Goal: Task Accomplishment & Management: Complete application form

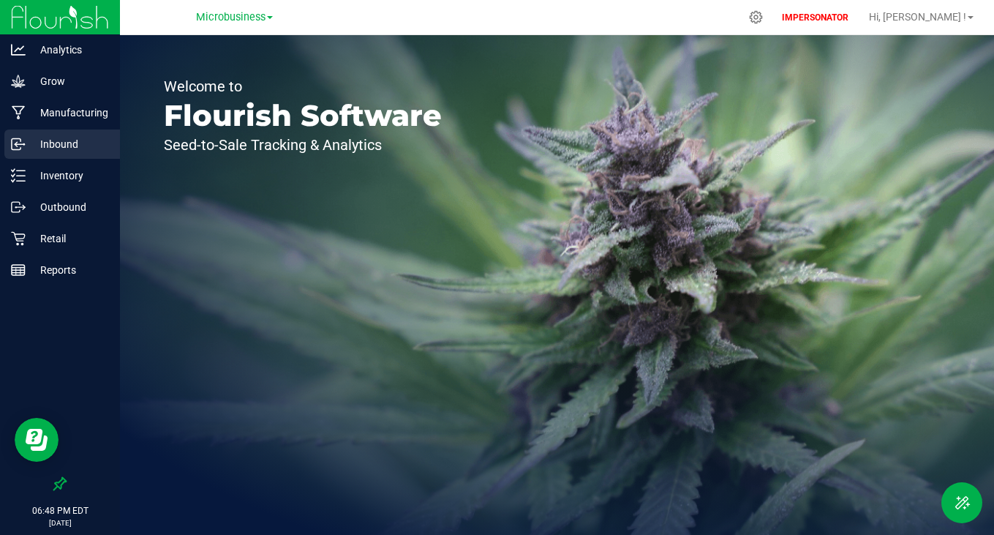
click at [44, 142] on p "Inbound" at bounding box center [70, 144] width 88 height 18
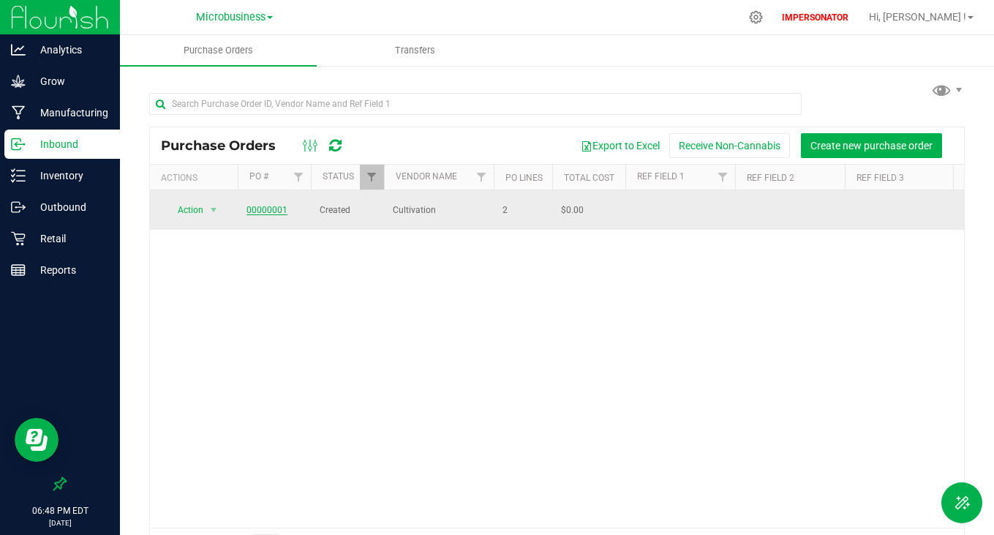
click at [259, 210] on link "00000001" at bounding box center [267, 210] width 41 height 10
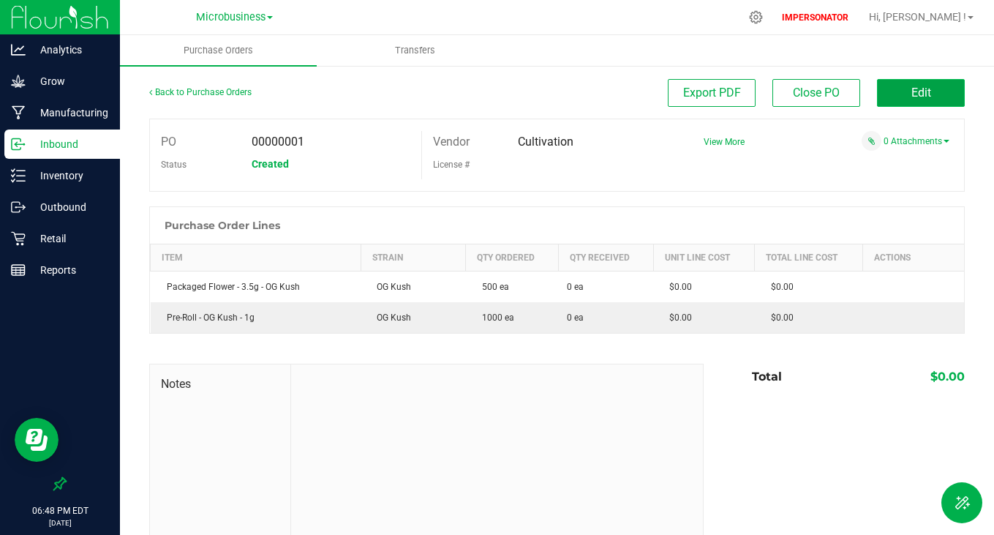
click at [923, 80] on button "Edit" at bounding box center [921, 93] width 88 height 28
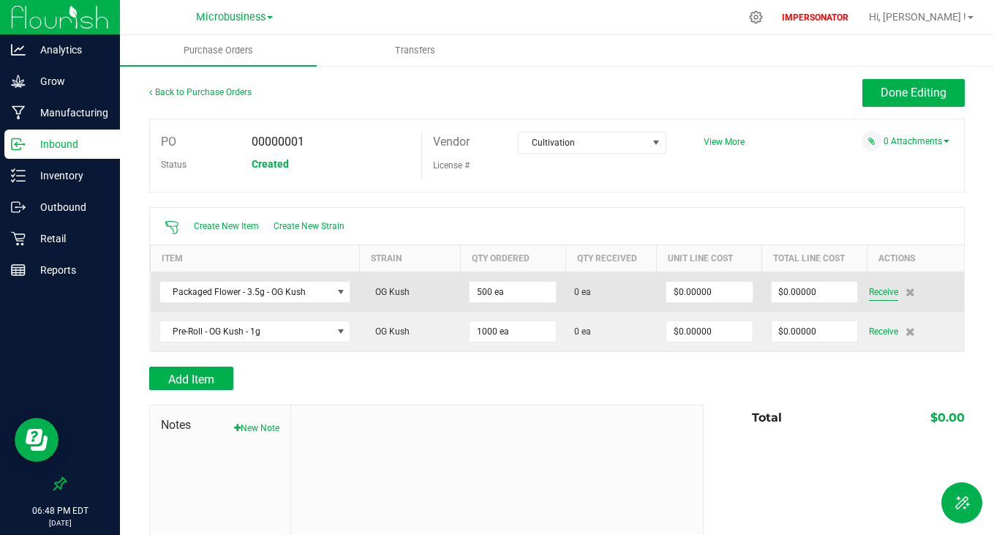
click at [869, 295] on span "Receive" at bounding box center [883, 292] width 29 height 18
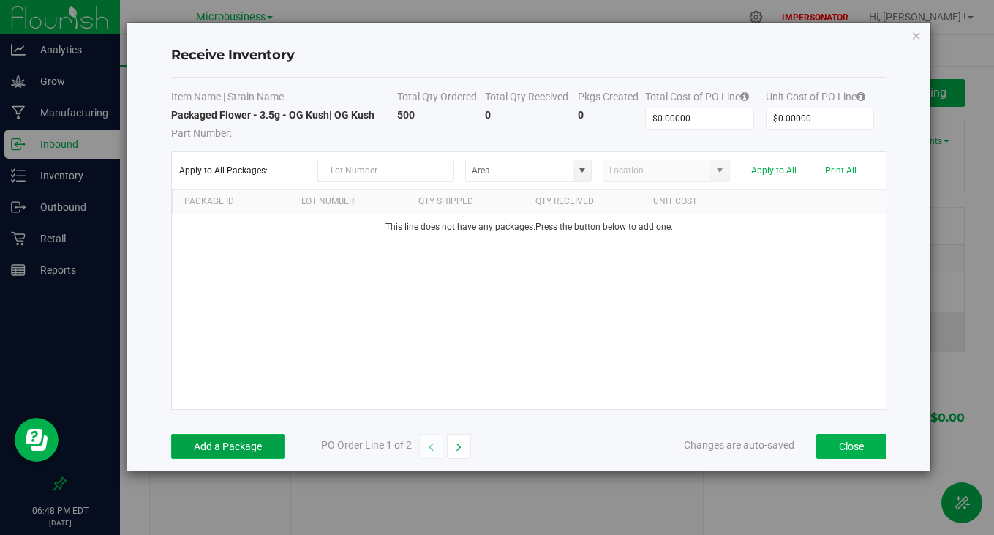
click at [215, 448] on button "Add a Package" at bounding box center [227, 446] width 113 height 25
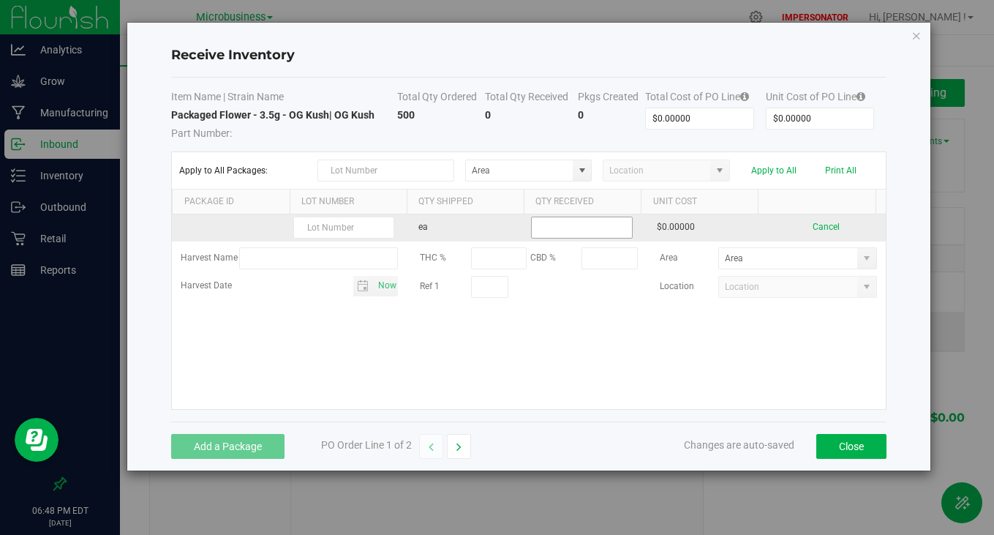
click at [577, 225] on input at bounding box center [582, 227] width 100 height 20
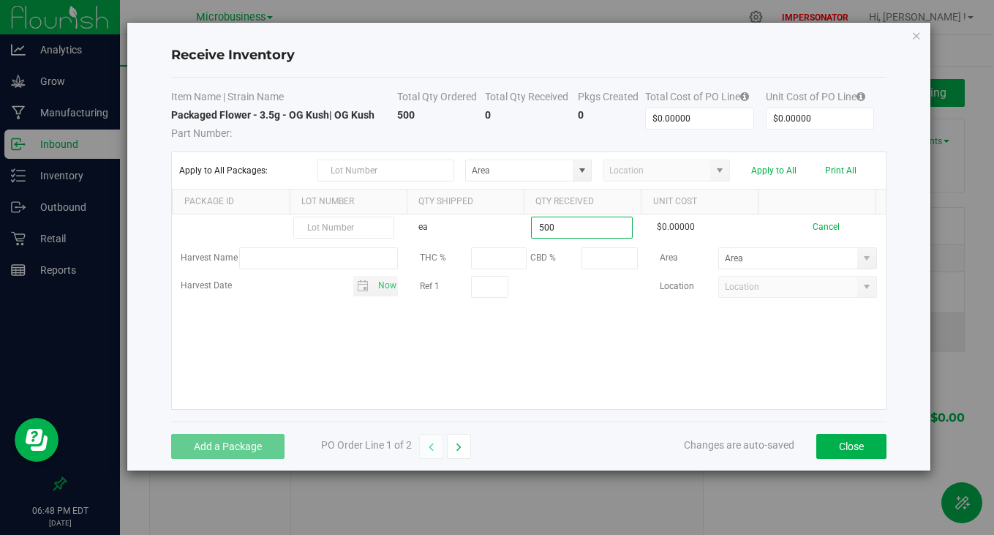
type input "500 ea"
click at [636, 346] on kendo-grid-list "ea 500 ea $0.00000 Cancel Harvest Name THC % CBD % Area Harvest Date Now Ref 1 …" at bounding box center [528, 311] width 713 height 195
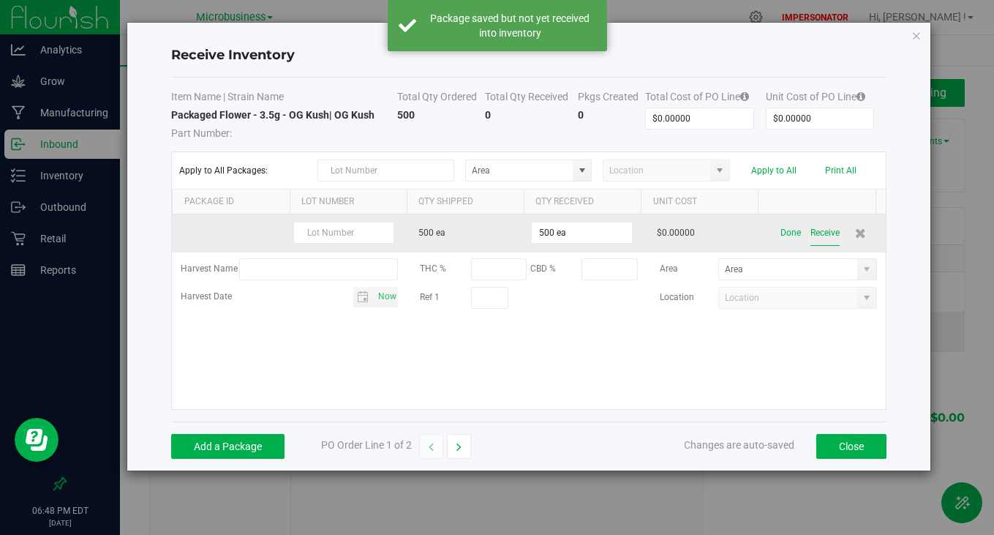
click at [816, 233] on button "Receive" at bounding box center [825, 233] width 29 height 26
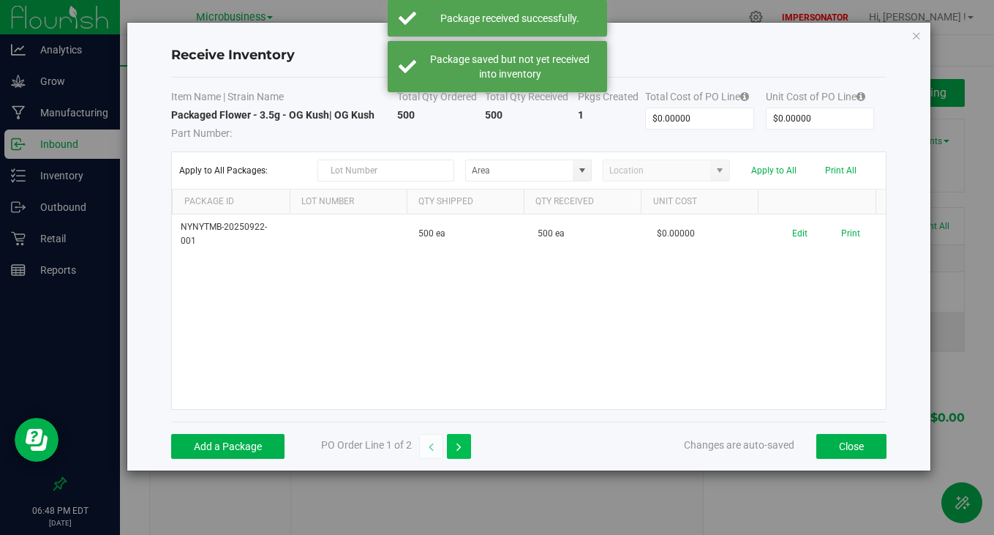
click at [459, 444] on icon "button" at bounding box center [459, 447] width 5 height 10
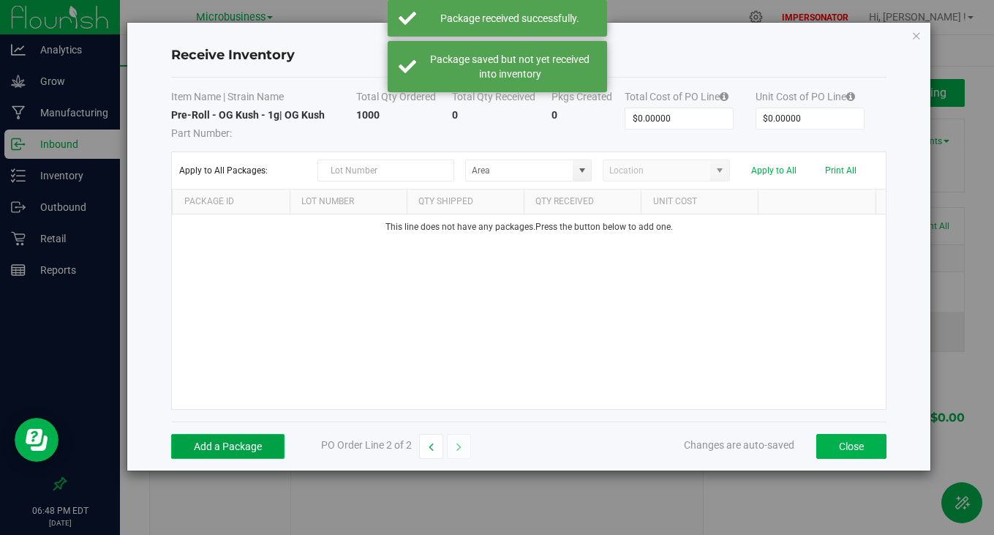
click at [212, 454] on button "Add a Package" at bounding box center [227, 446] width 113 height 25
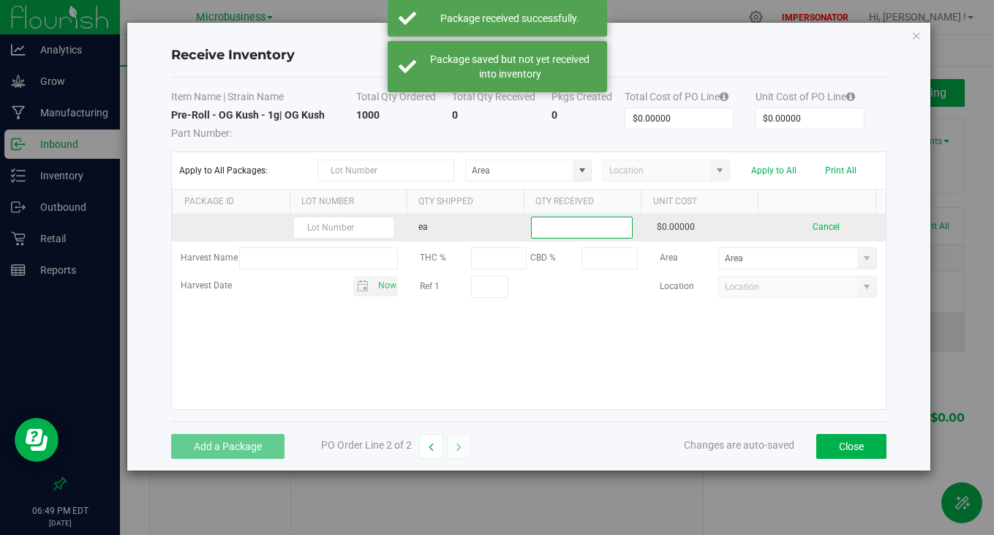
click at [571, 232] on input at bounding box center [582, 227] width 100 height 20
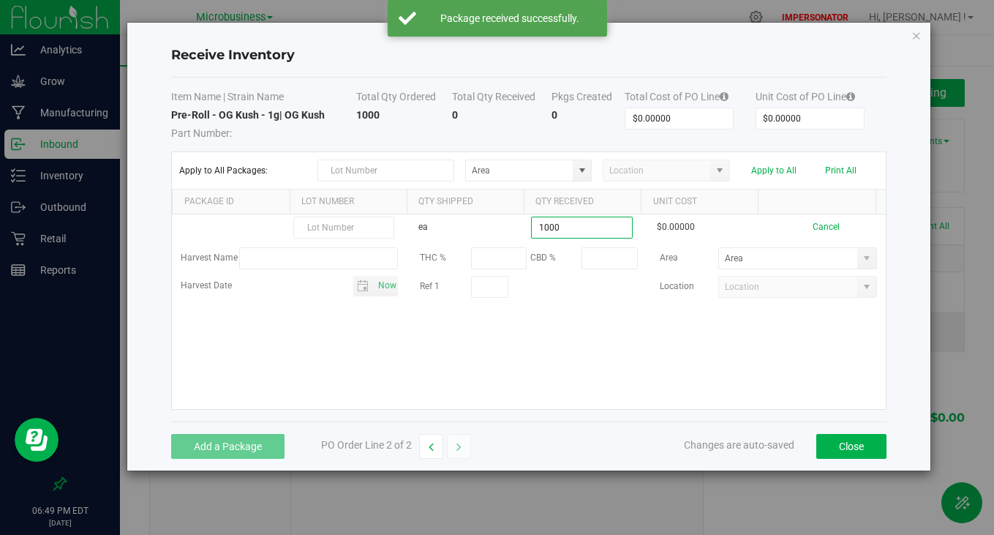
type input "1000 ea"
click at [601, 384] on kendo-grid-list "ea 1000 ea $0.00000 Cancel Harvest Name THC % CBD % Area Harvest Date Now Ref 1…" at bounding box center [528, 311] width 713 height 195
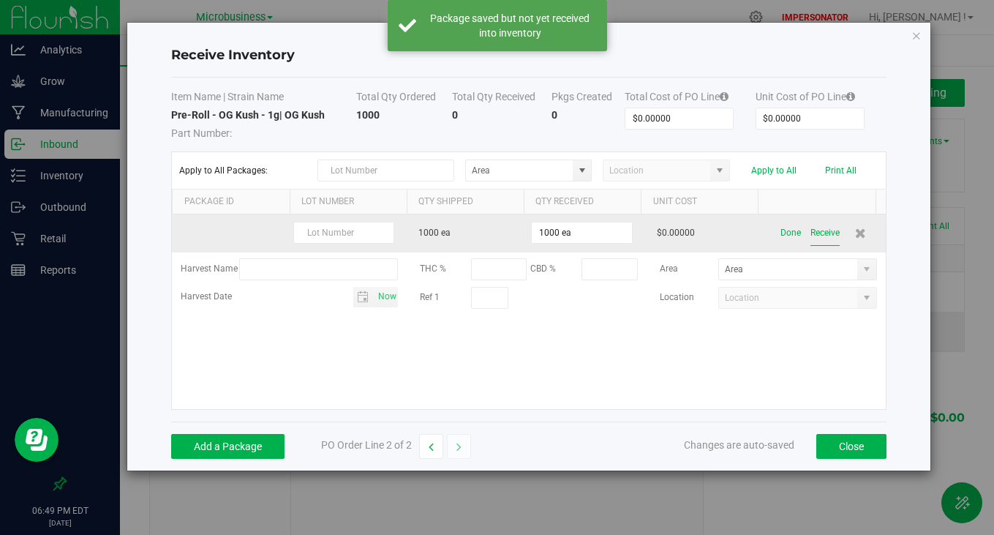
click at [817, 233] on button "Receive" at bounding box center [825, 233] width 29 height 26
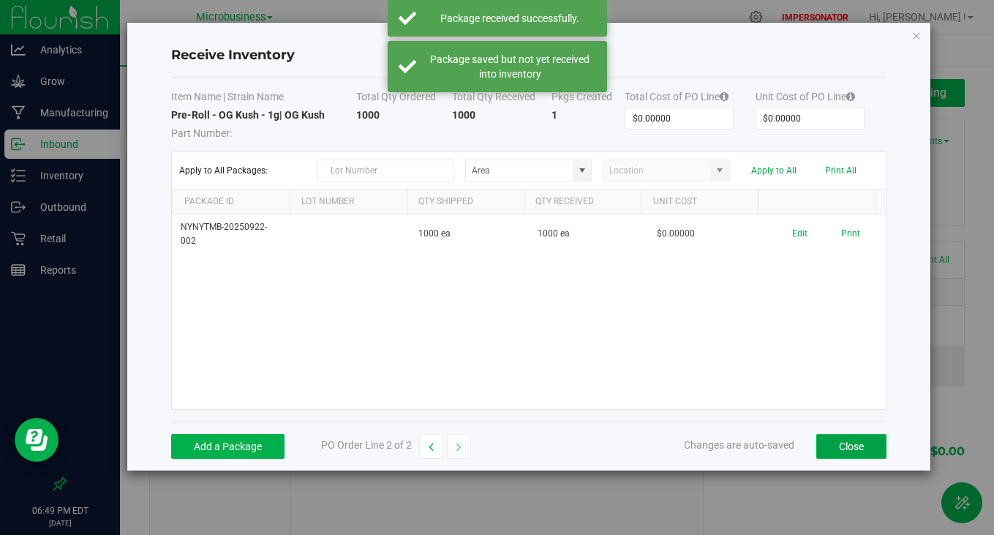
click at [841, 446] on button "Close" at bounding box center [851, 446] width 70 height 25
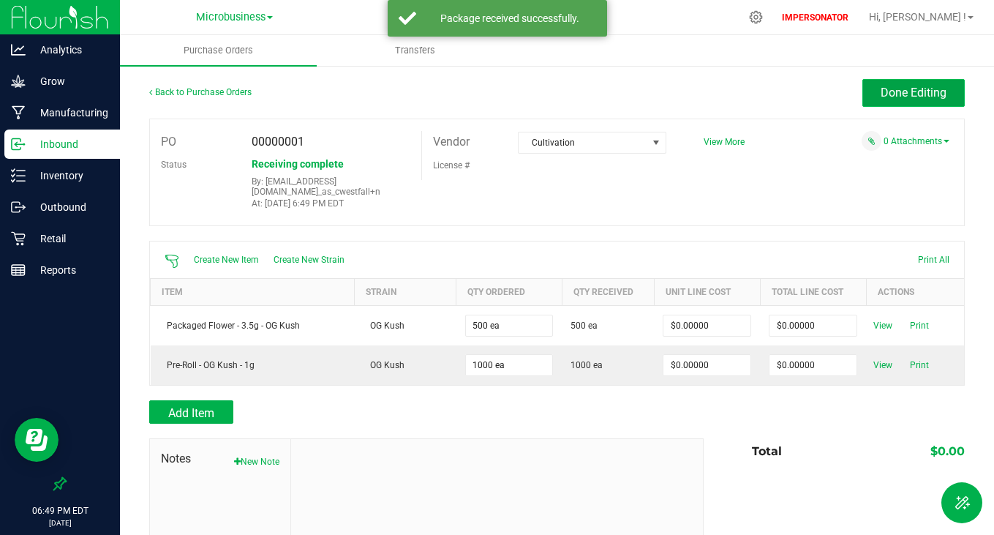
click at [903, 91] on span "Done Editing" at bounding box center [914, 93] width 66 height 14
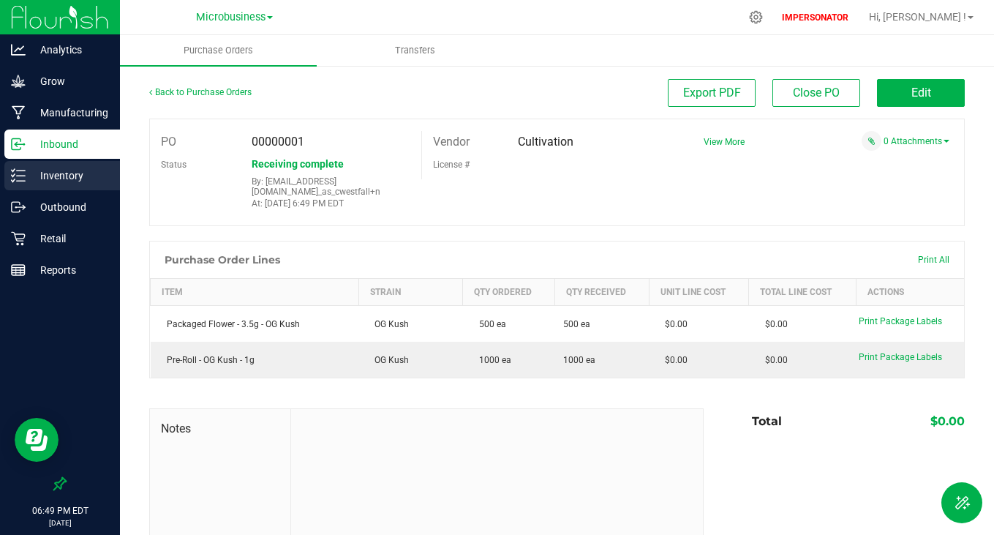
click at [40, 188] on div "Inventory" at bounding box center [62, 175] width 116 height 29
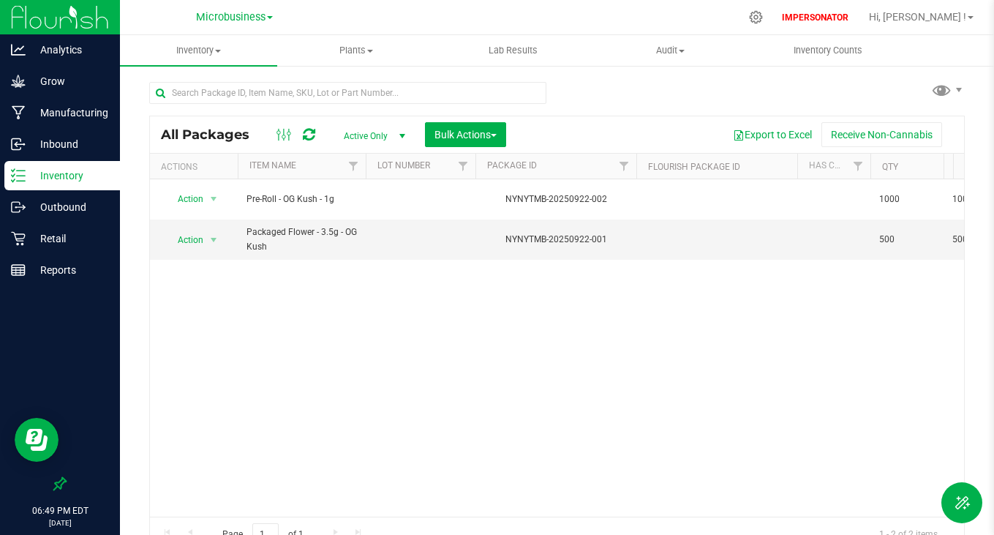
click at [86, 191] on link "Inventory" at bounding box center [60, 176] width 120 height 31
click at [84, 202] on p "Outbound" at bounding box center [70, 207] width 88 height 18
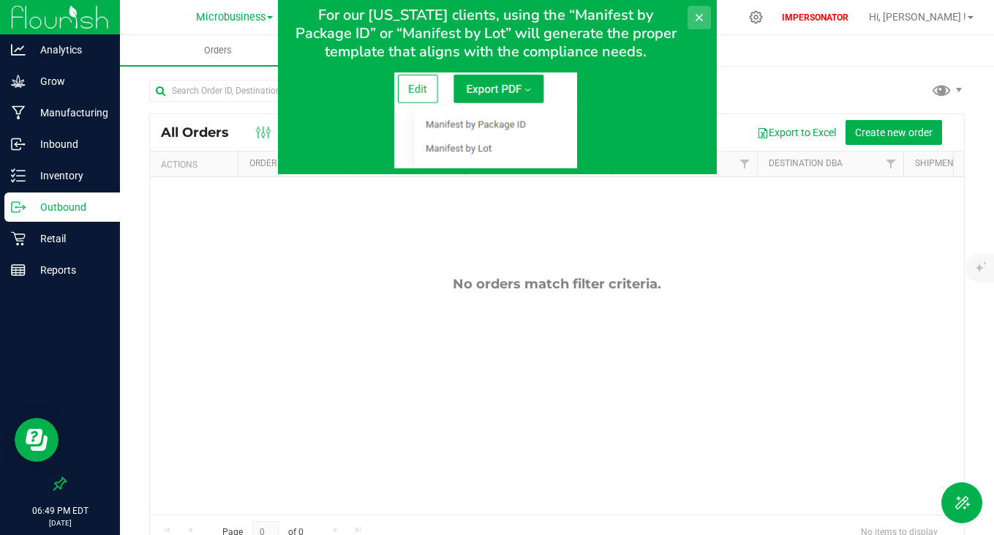
click at [698, 15] on icon at bounding box center [699, 18] width 12 height 12
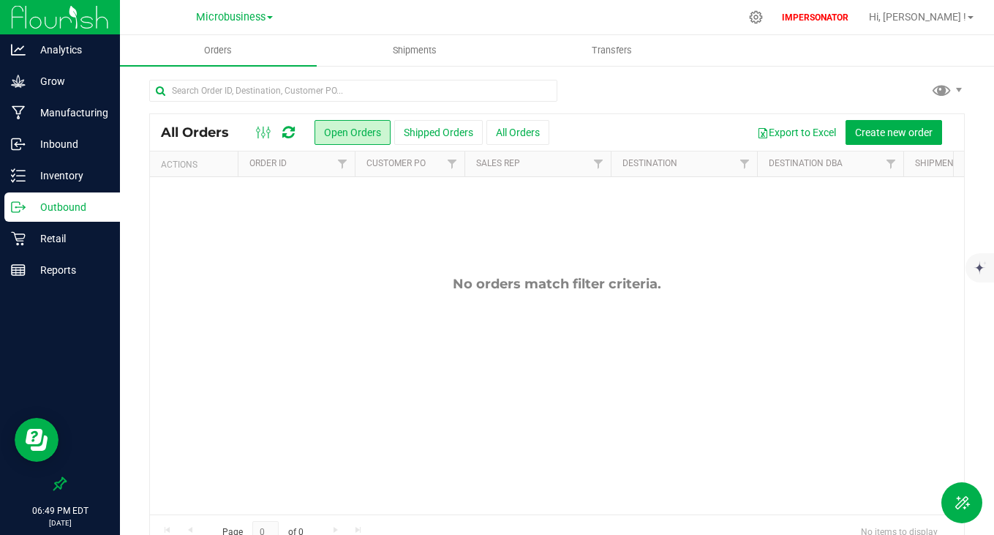
click at [881, 146] on div "All Orders Open Orders Shipped Orders All Orders Export to Excel Create new ord…" at bounding box center [557, 132] width 814 height 37
click at [893, 127] on span "Create new order" at bounding box center [894, 133] width 78 height 12
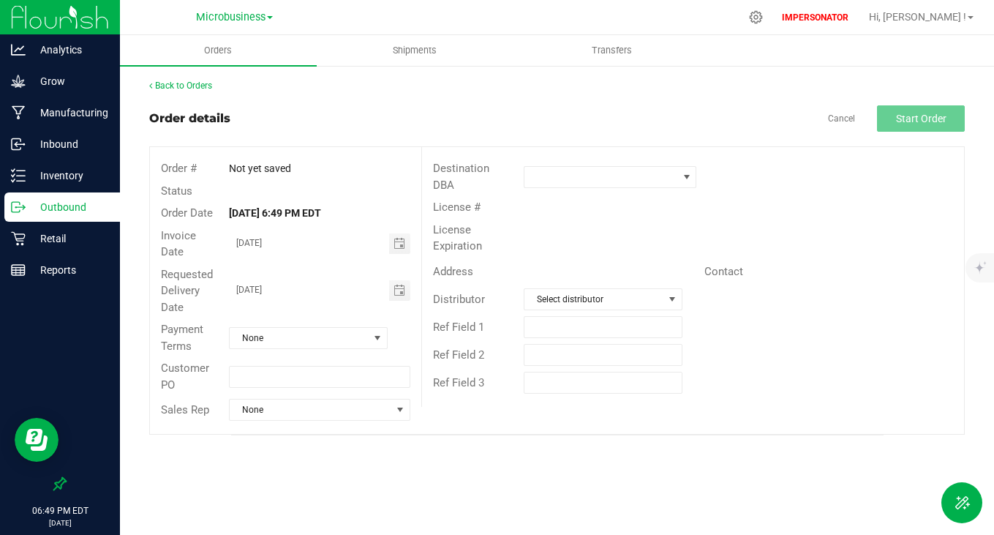
click at [618, 199] on div "License #" at bounding box center [693, 207] width 542 height 23
click at [622, 180] on span at bounding box center [602, 177] width 154 height 20
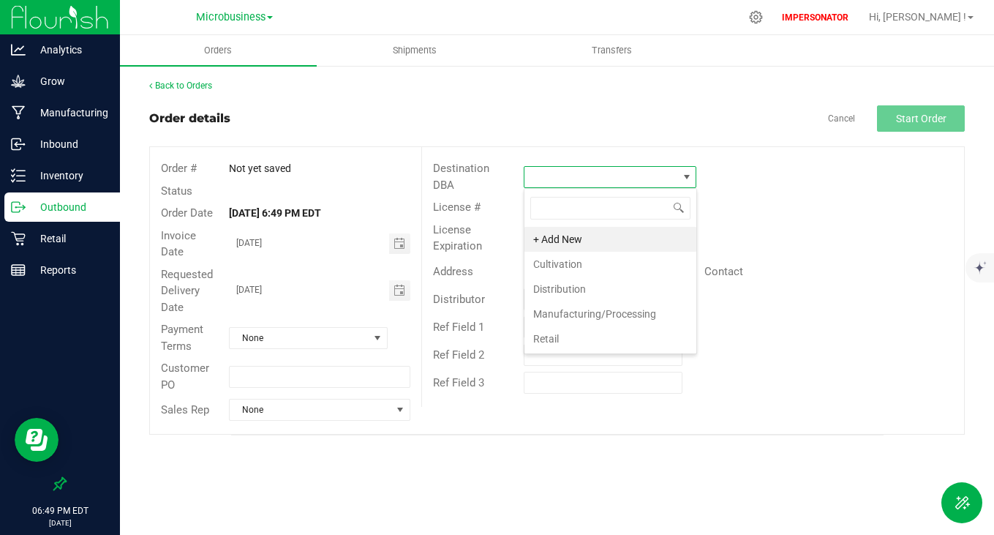
scroll to position [22, 173]
click at [560, 340] on li "Retail" at bounding box center [611, 338] width 172 height 25
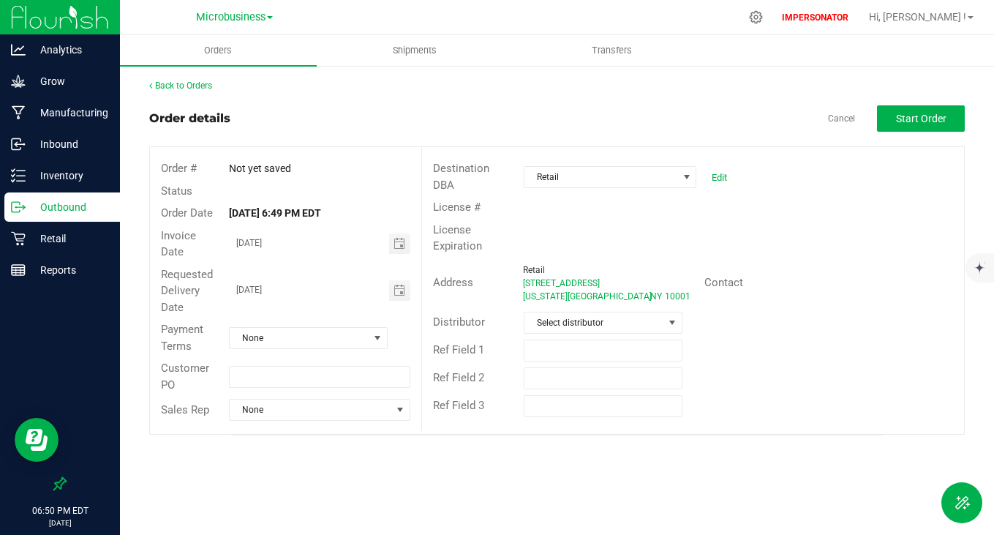
click at [45, 200] on p "Outbound" at bounding box center [70, 207] width 88 height 18
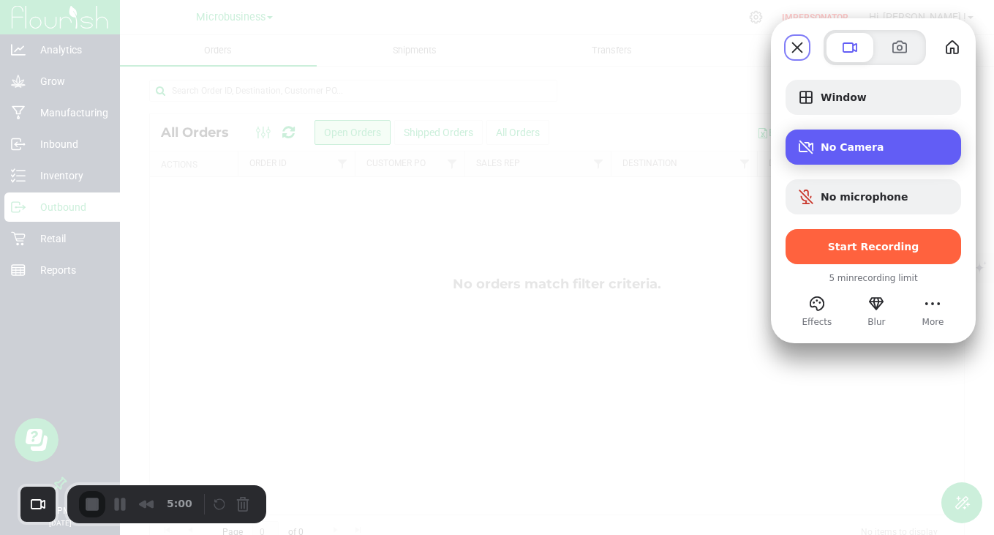
click at [850, 141] on span "No Camera" at bounding box center [885, 147] width 129 height 12
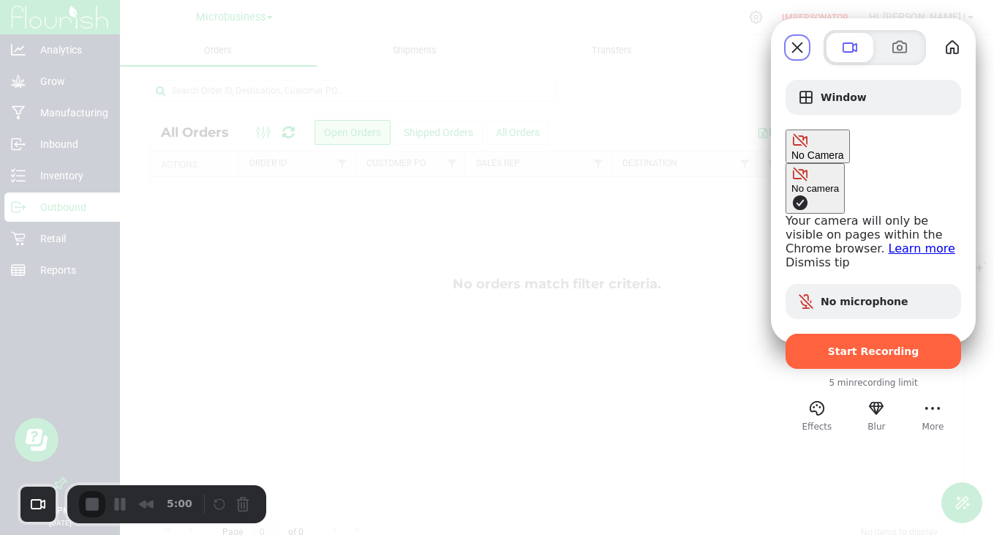
click at [792, 183] on div "No camera" at bounding box center [816, 188] width 48 height 11
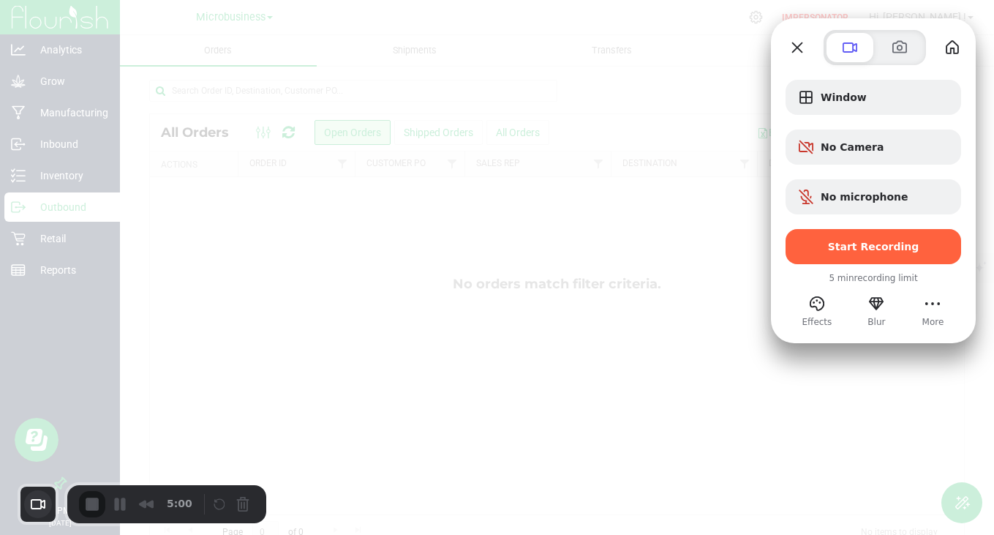
click at [49, 501] on button "Choose camera" at bounding box center [38, 504] width 28 height 28
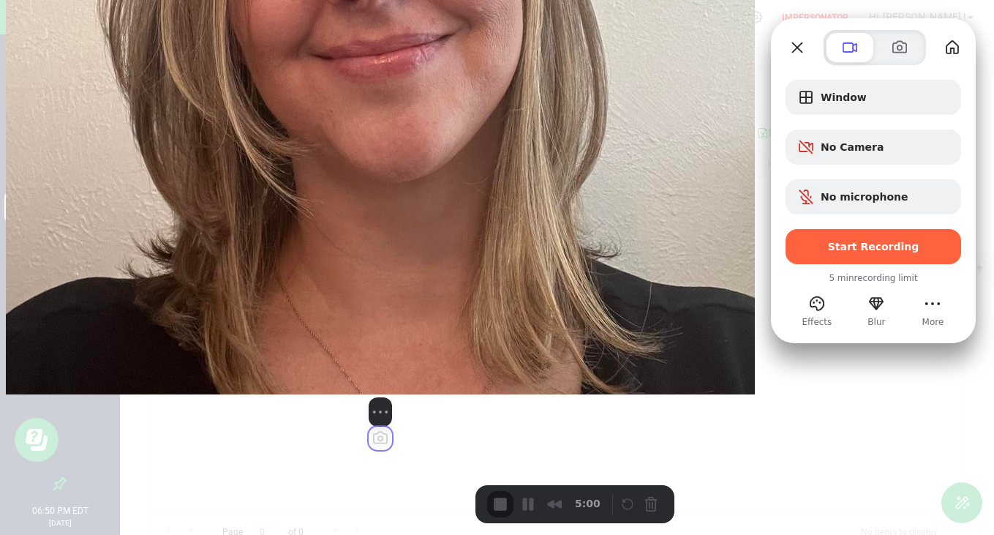
click at [369, 450] on button "Change photo" at bounding box center [380, 438] width 23 height 23
click at [337, 421] on button "Camera off" at bounding box center [346, 412] width 18 height 18
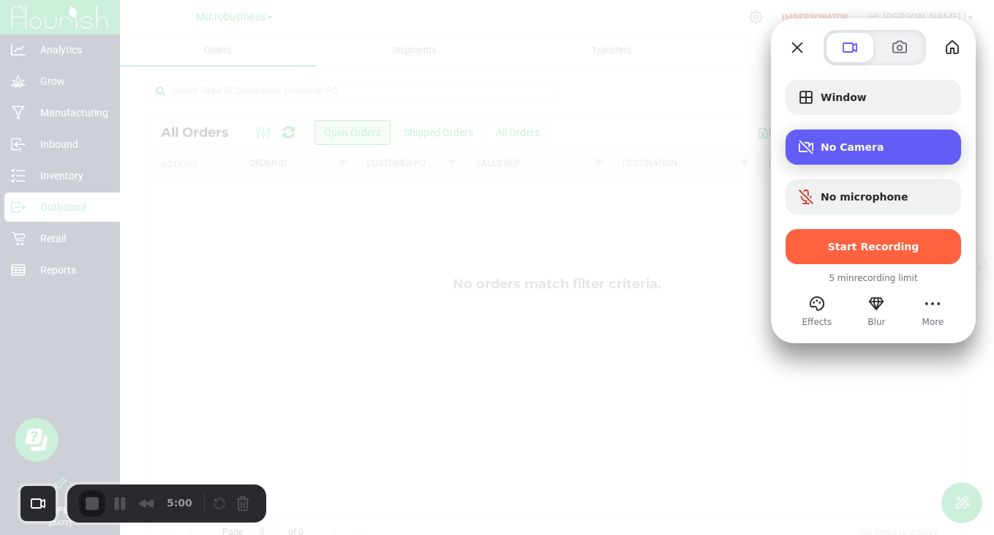
click at [874, 148] on span "No Camera" at bounding box center [885, 147] width 129 height 12
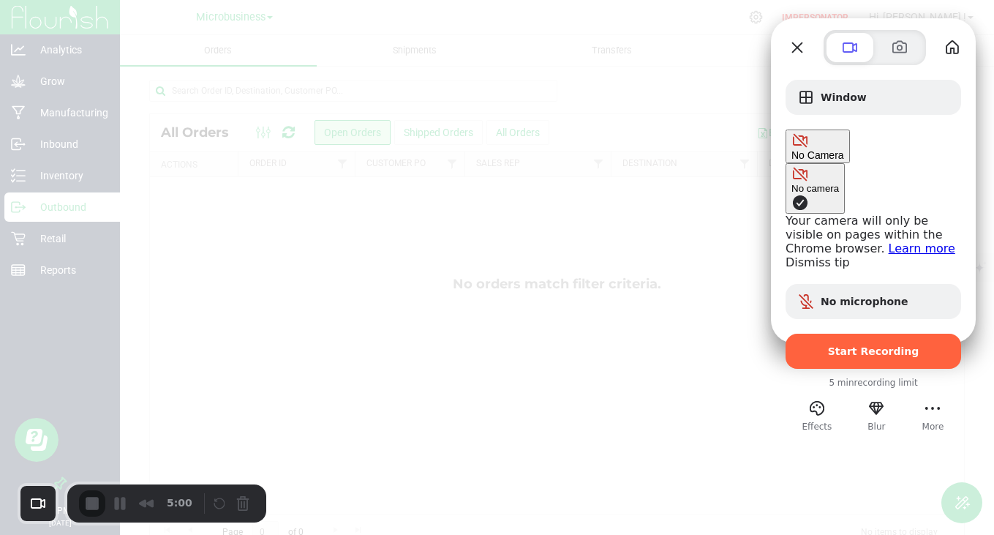
click at [358, 99] on div at bounding box center [497, 267] width 994 height 535
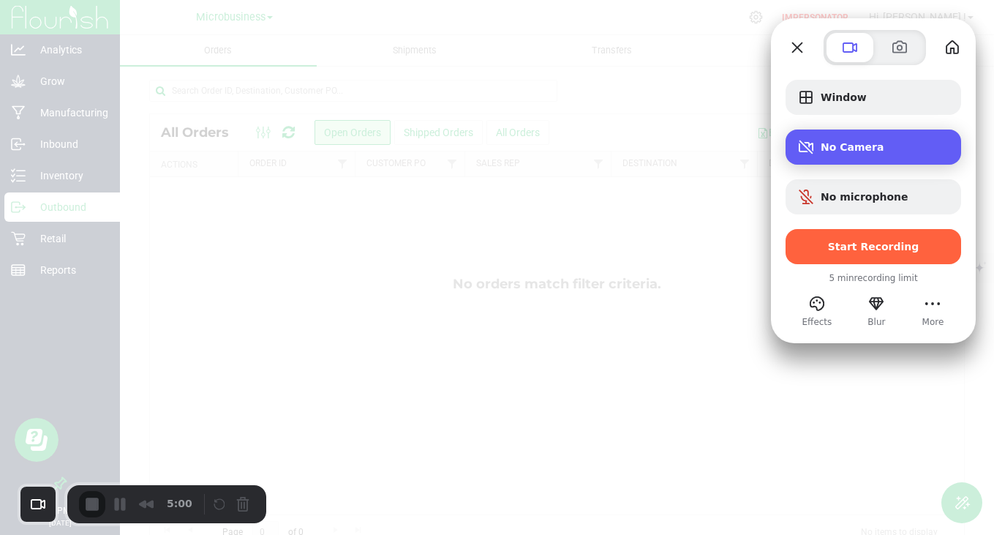
click at [859, 151] on span "No Camera" at bounding box center [885, 147] width 129 height 12
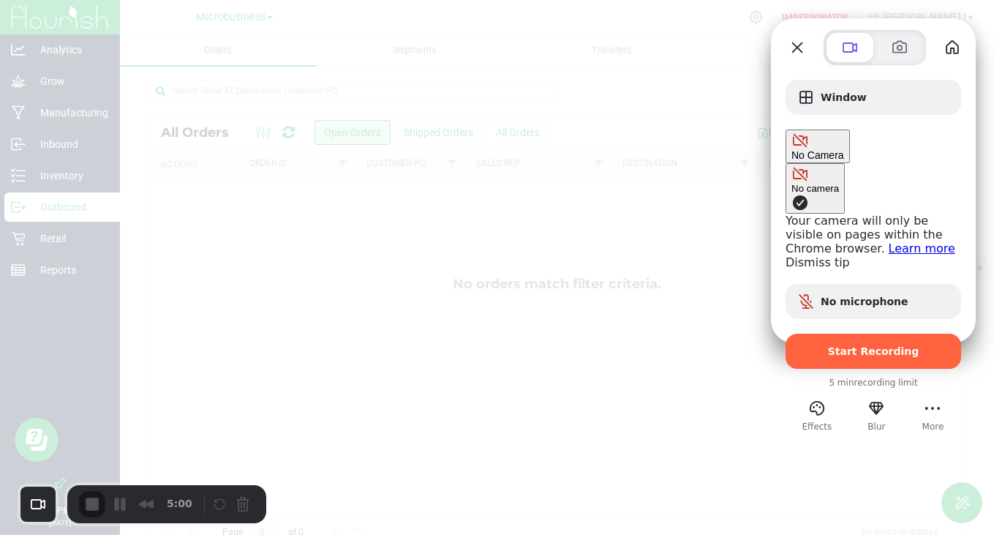
click at [792, 183] on div "No camera" at bounding box center [816, 188] width 48 height 11
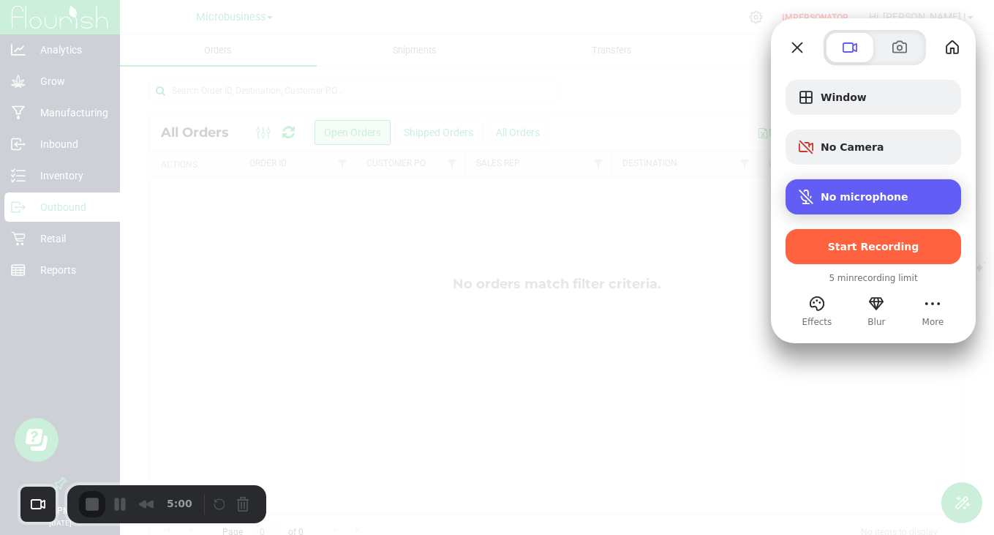
click at [846, 207] on div "No microphone" at bounding box center [874, 196] width 176 height 35
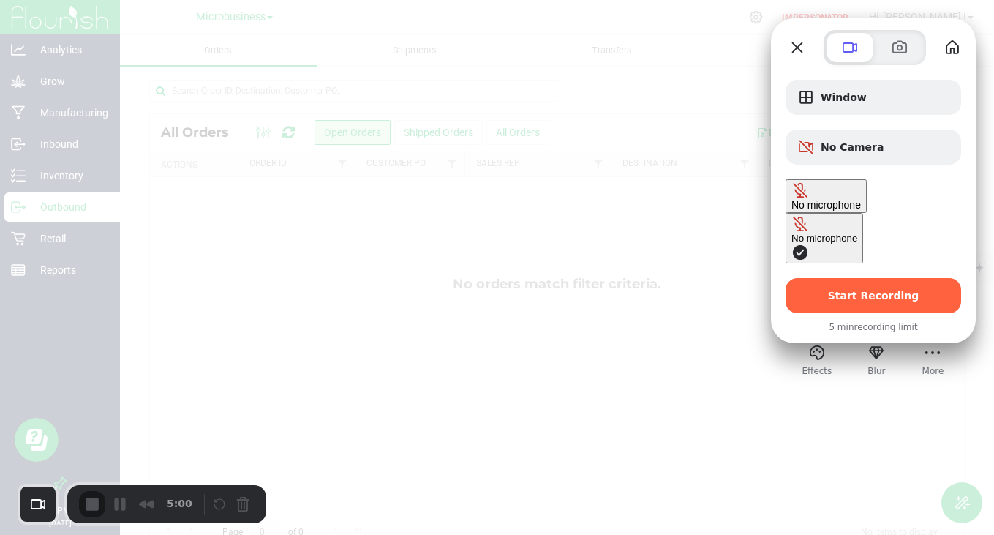
click at [792, 233] on div "No microphone" at bounding box center [825, 238] width 66 height 11
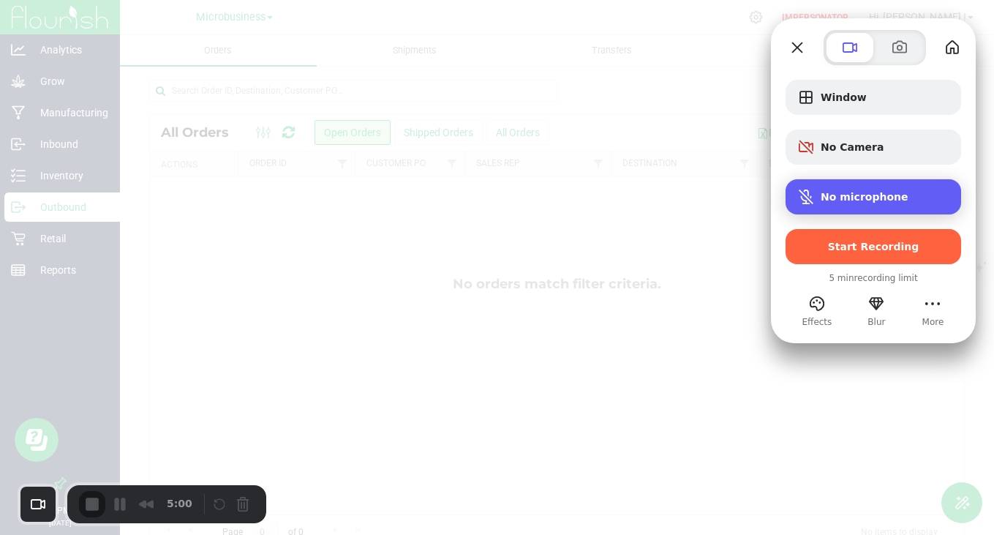
click at [839, 195] on span "No microphone" at bounding box center [865, 197] width 88 height 12
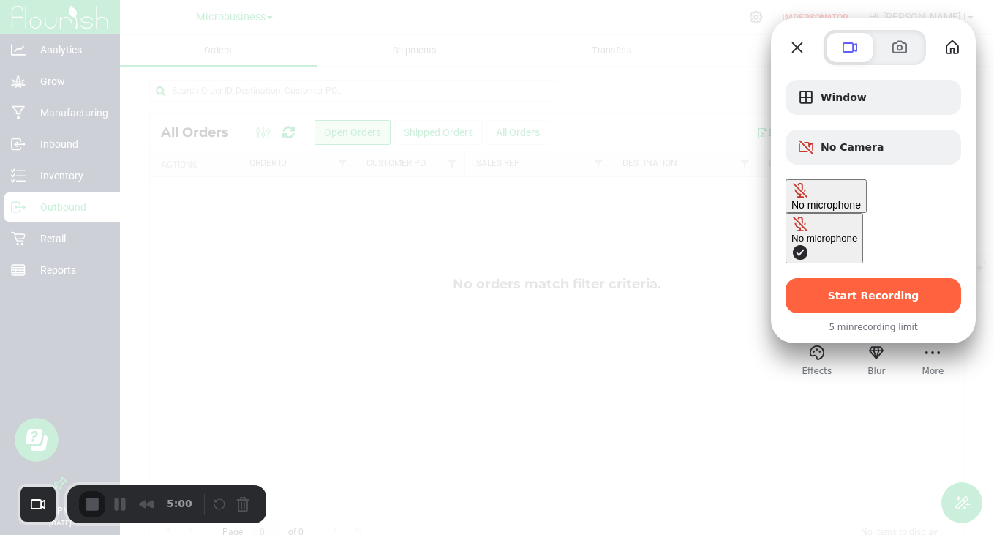
click at [792, 244] on span "Microphone options" at bounding box center [801, 253] width 18 height 18
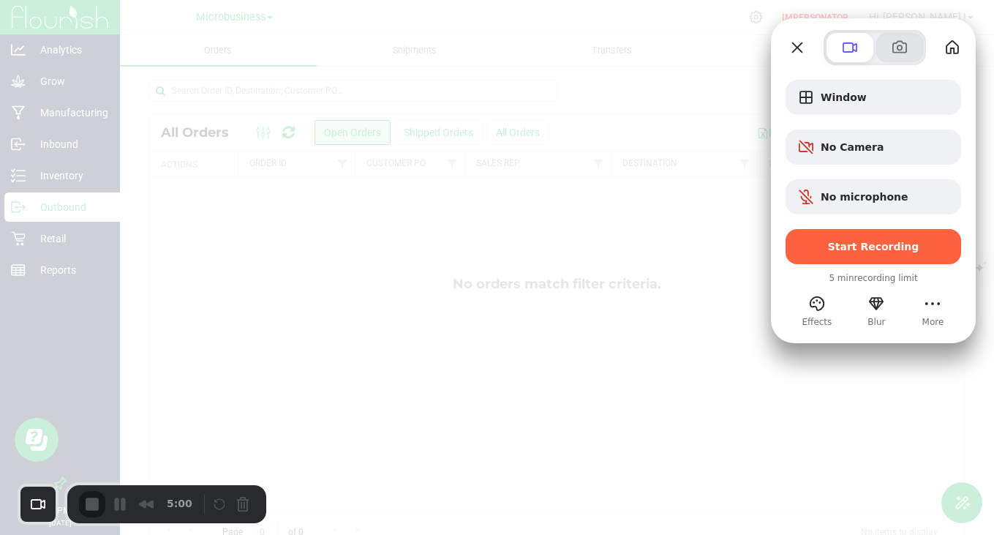
click at [898, 44] on span at bounding box center [900, 48] width 18 height 18
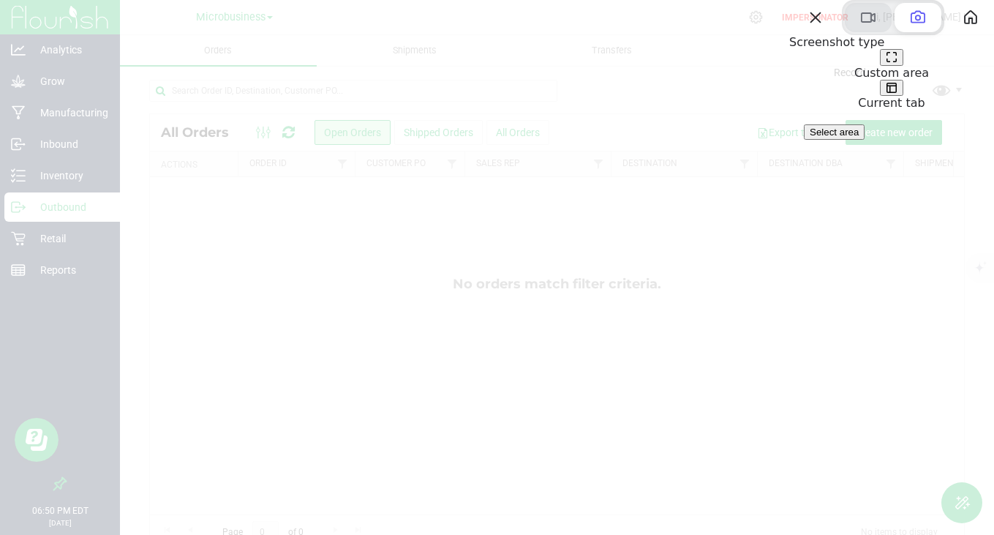
click at [860, 26] on span at bounding box center [869, 18] width 18 height 18
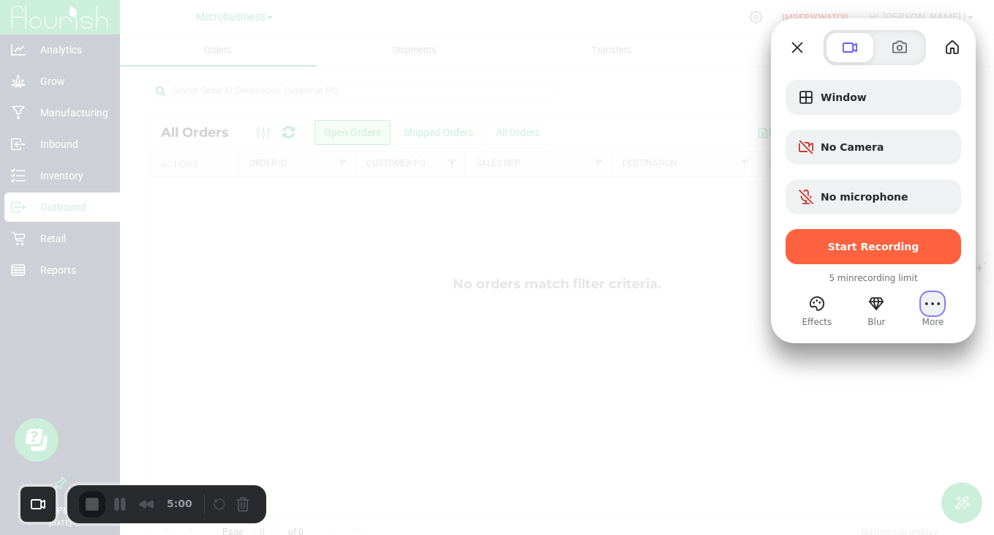
click at [937, 304] on button "More" at bounding box center [932, 303] width 23 height 23
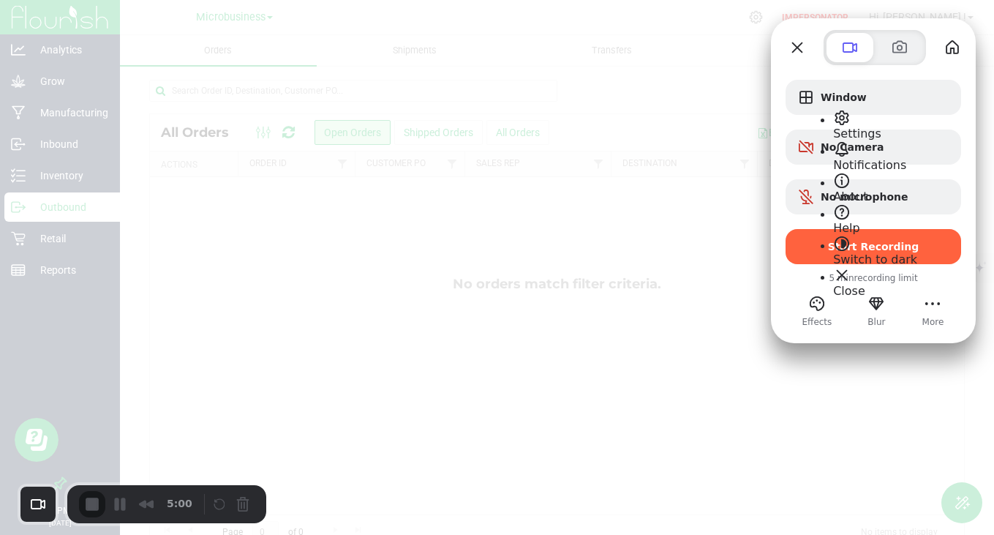
click at [789, 275] on div "5 min recording limit" at bounding box center [874, 277] width 176 height 13
click at [836, 266] on span at bounding box center [842, 275] width 18 height 18
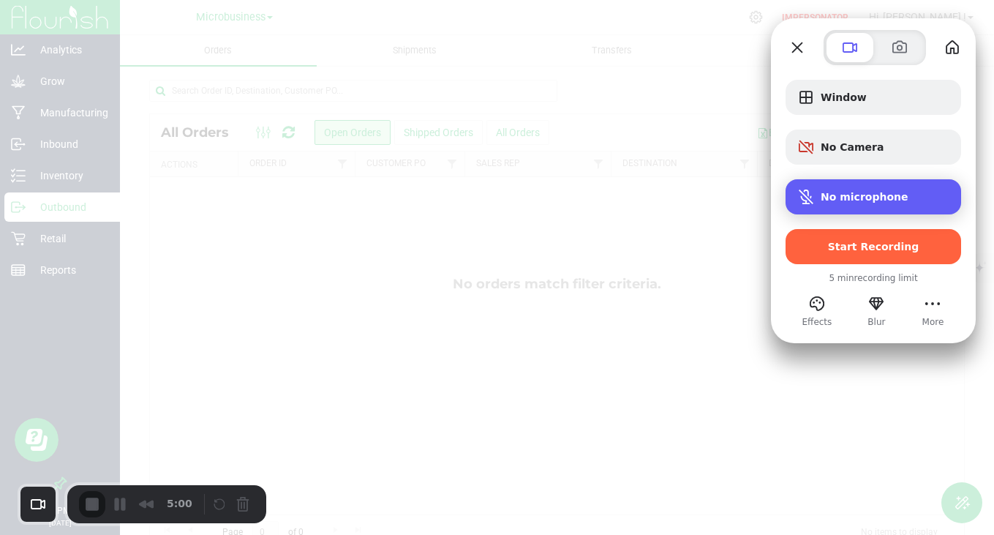
click at [842, 202] on span "No microphone" at bounding box center [865, 197] width 88 height 12
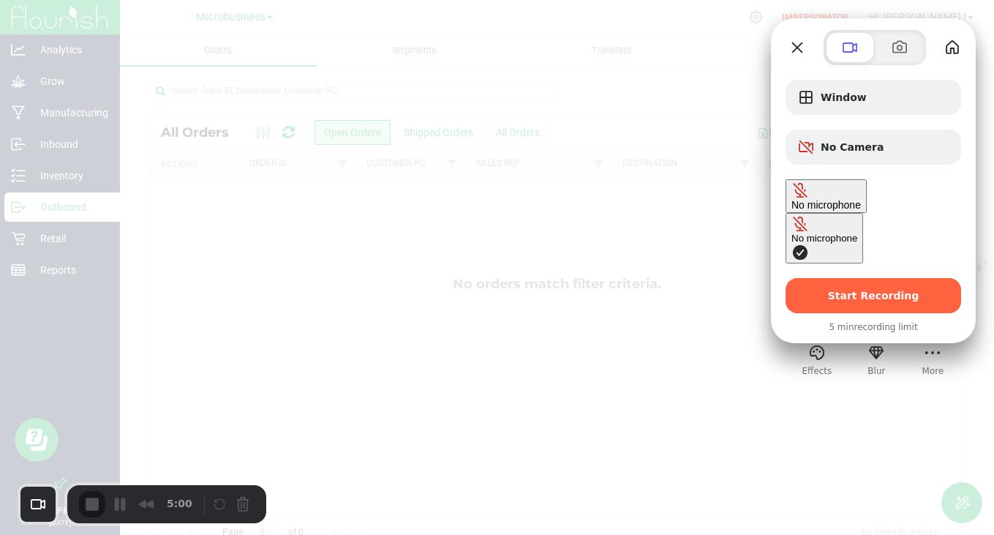
click at [792, 244] on span "Microphone options" at bounding box center [801, 253] width 18 height 18
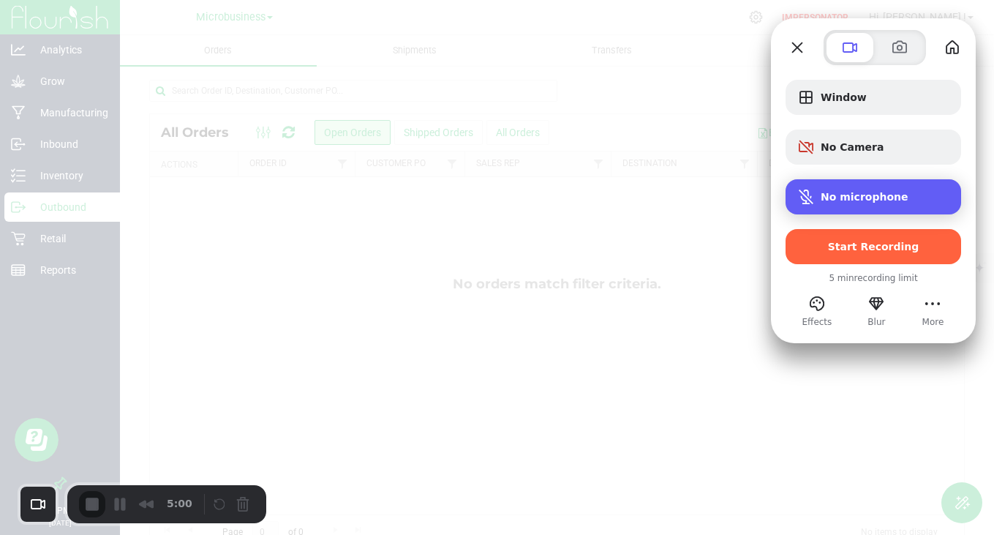
click at [834, 191] on span "No microphone" at bounding box center [865, 197] width 88 height 12
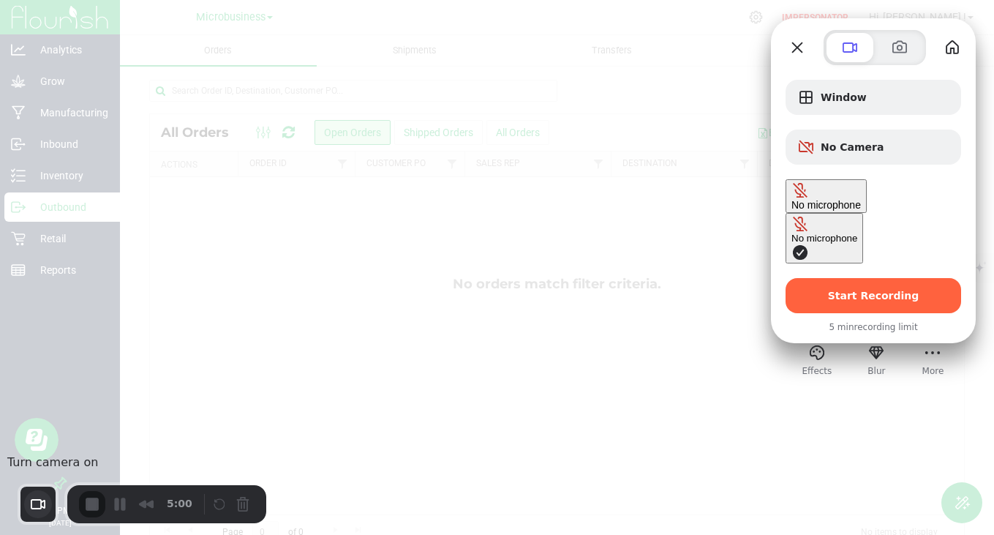
click at [35, 503] on button "Choose camera" at bounding box center [38, 504] width 28 height 28
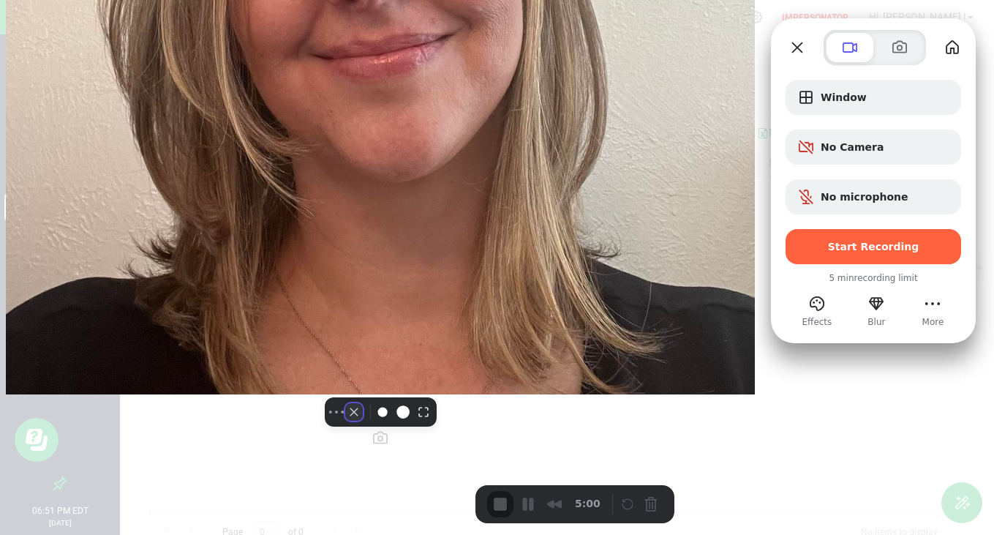
click at [345, 421] on button "Camera off" at bounding box center [354, 412] width 18 height 18
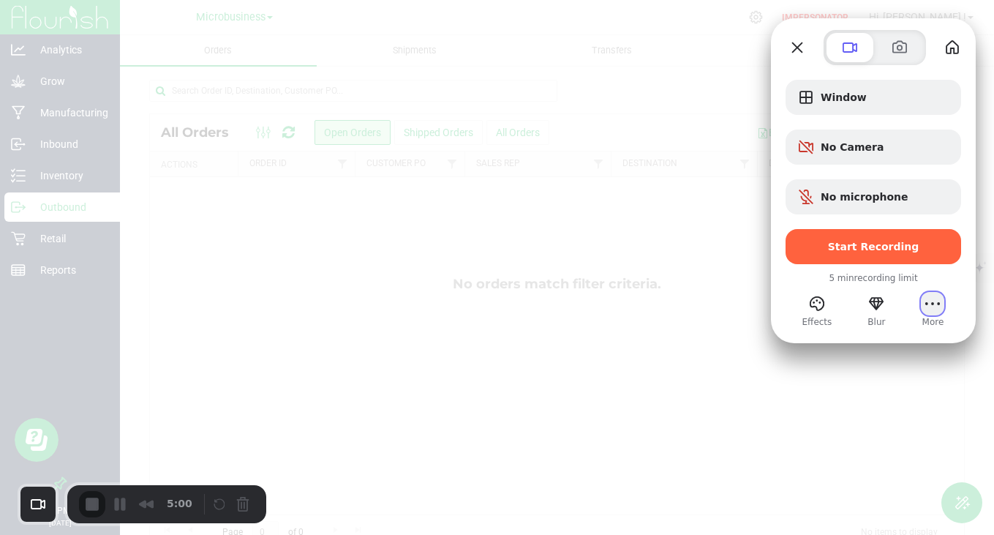
click at [930, 309] on button "More" at bounding box center [932, 303] width 23 height 23
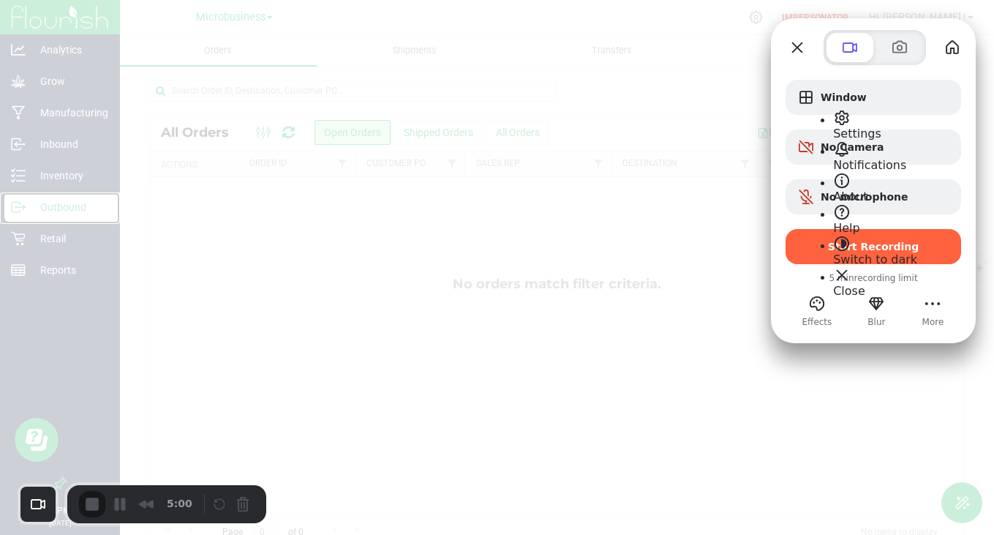
click at [882, 127] on span "Settings" at bounding box center [857, 134] width 48 height 14
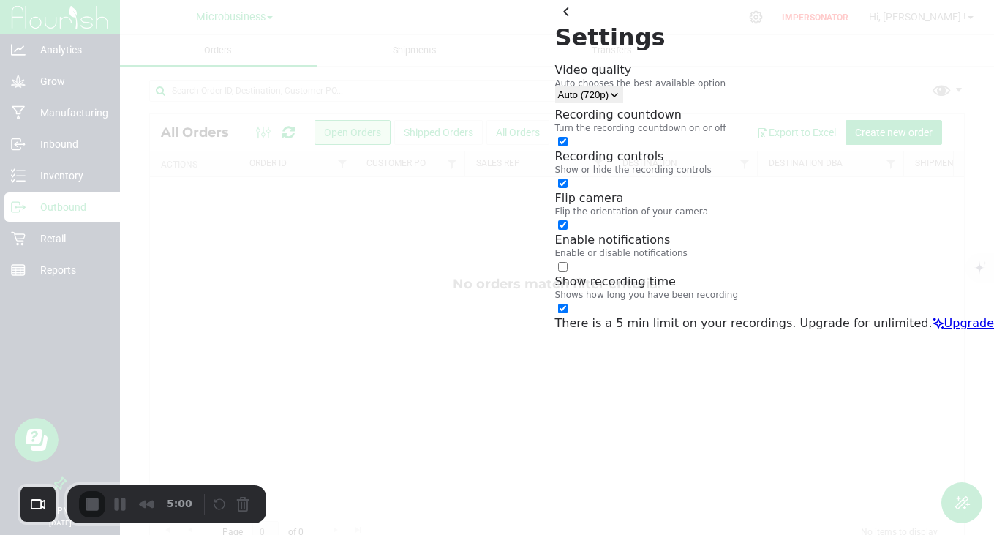
click at [620, 89] on span "open menu" at bounding box center [615, 94] width 12 height 11
click at [620, 89] on span "close menu" at bounding box center [615, 94] width 12 height 11
click at [579, 23] on button "back" at bounding box center [566, 11] width 23 height 23
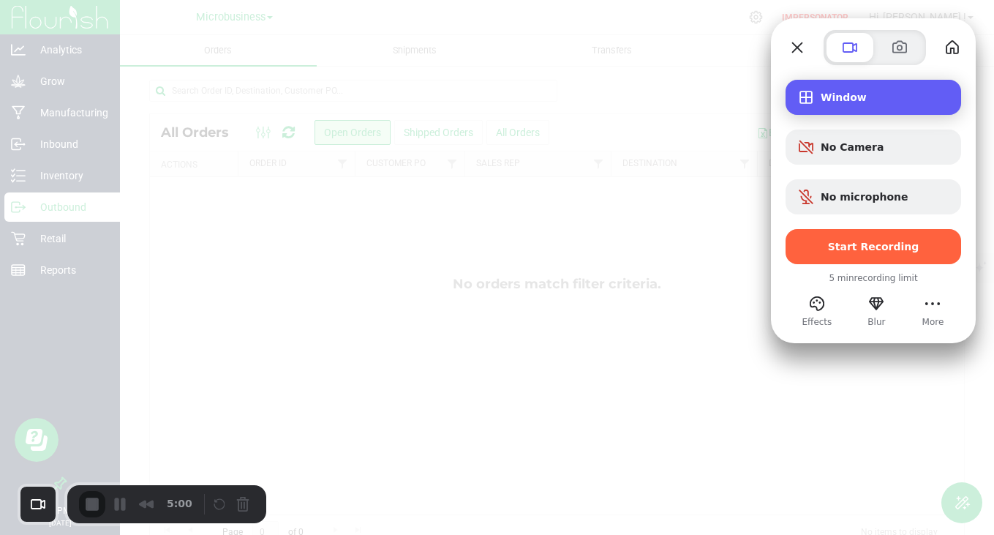
click at [823, 95] on span "Window" at bounding box center [885, 97] width 129 height 12
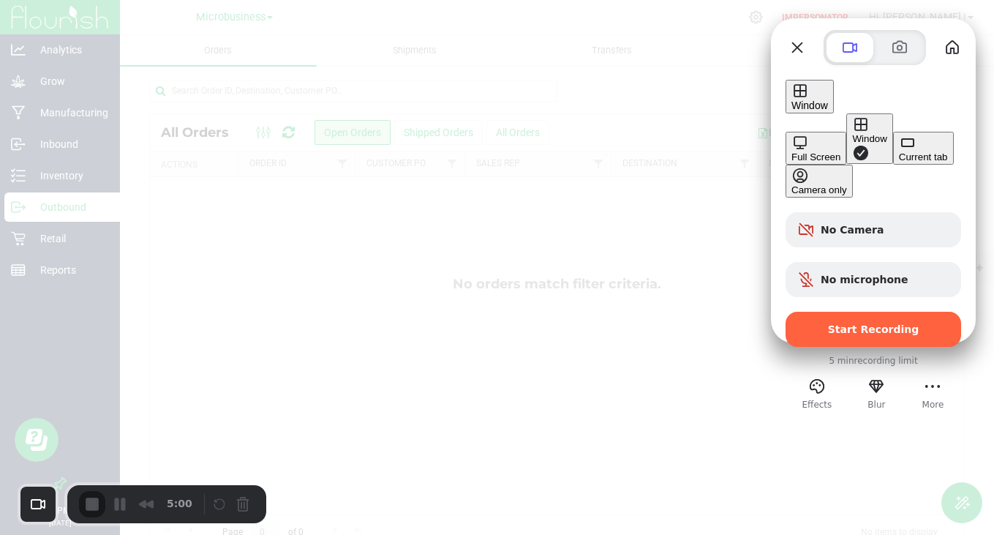
click at [893, 159] on button "Current tab" at bounding box center [923, 148] width 61 height 33
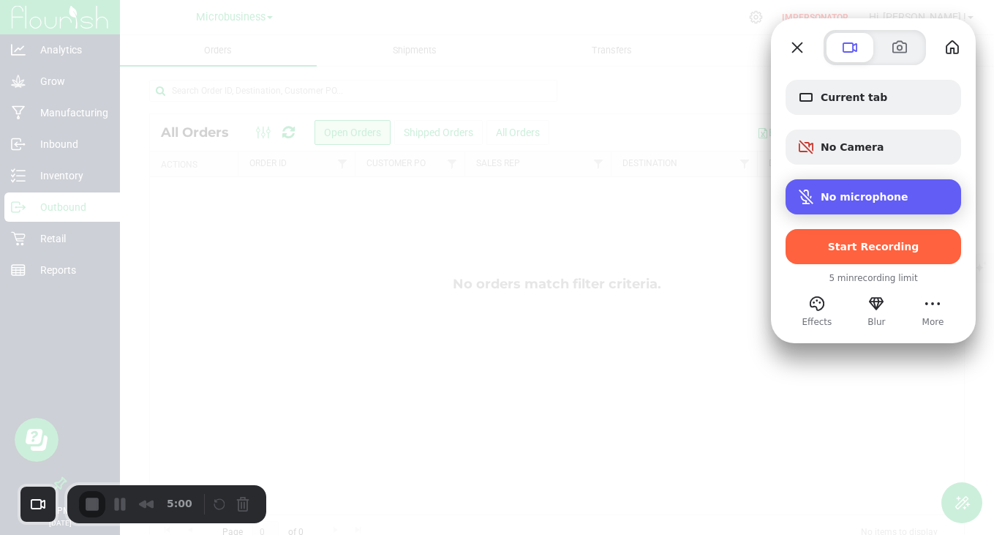
click at [839, 195] on span "No microphone" at bounding box center [865, 197] width 88 height 12
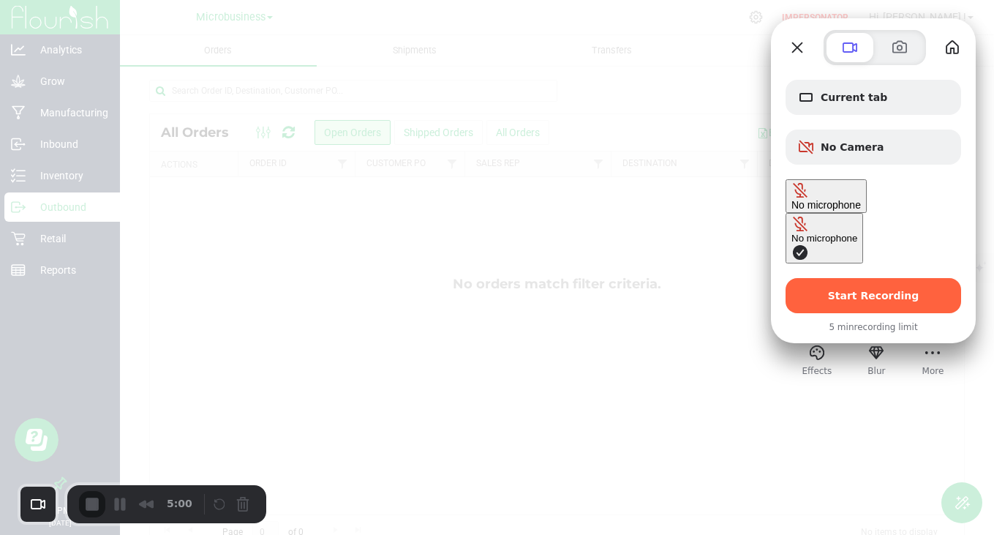
click at [792, 244] on span "Microphone options" at bounding box center [801, 253] width 18 height 18
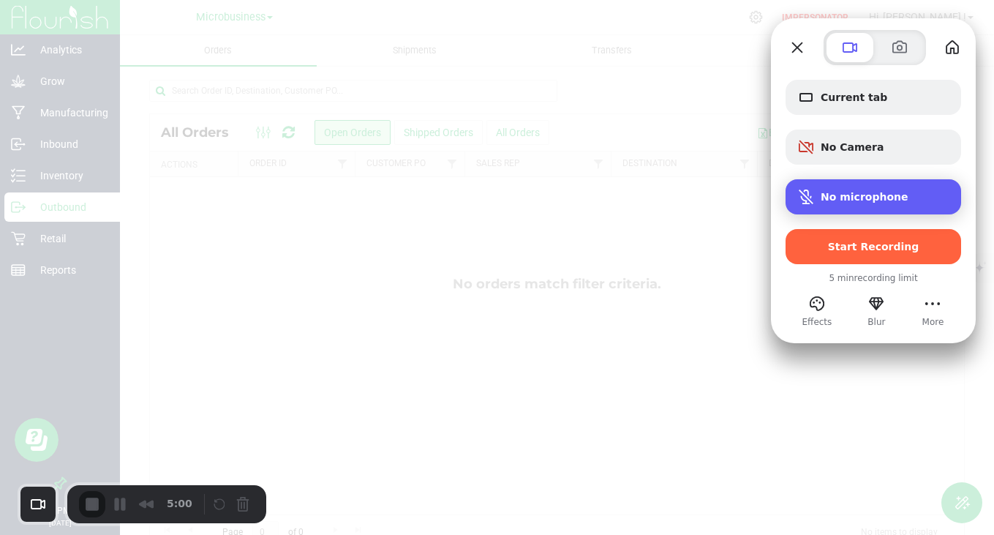
click at [852, 180] on div "No microphone" at bounding box center [874, 196] width 176 height 35
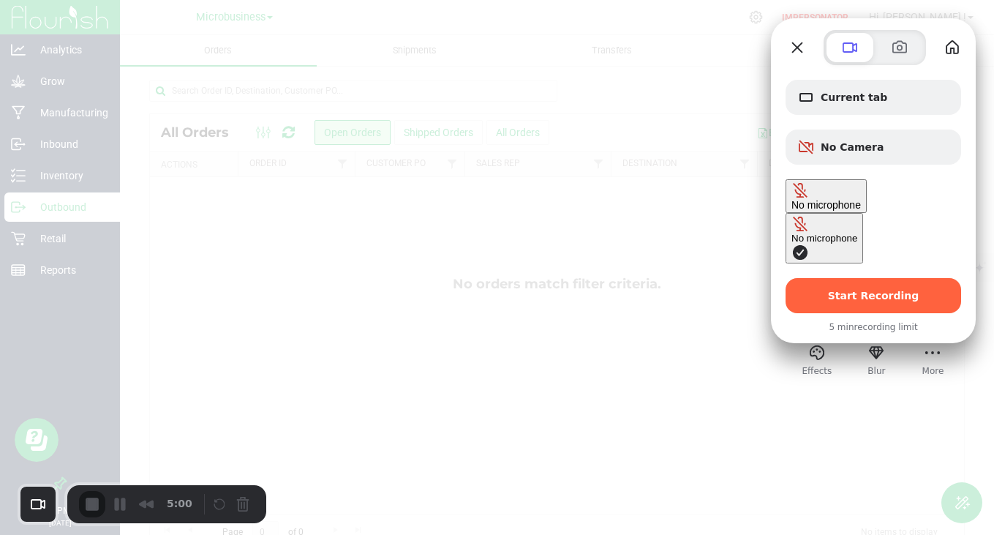
click at [786, 213] on button "No microphone" at bounding box center [825, 238] width 78 height 50
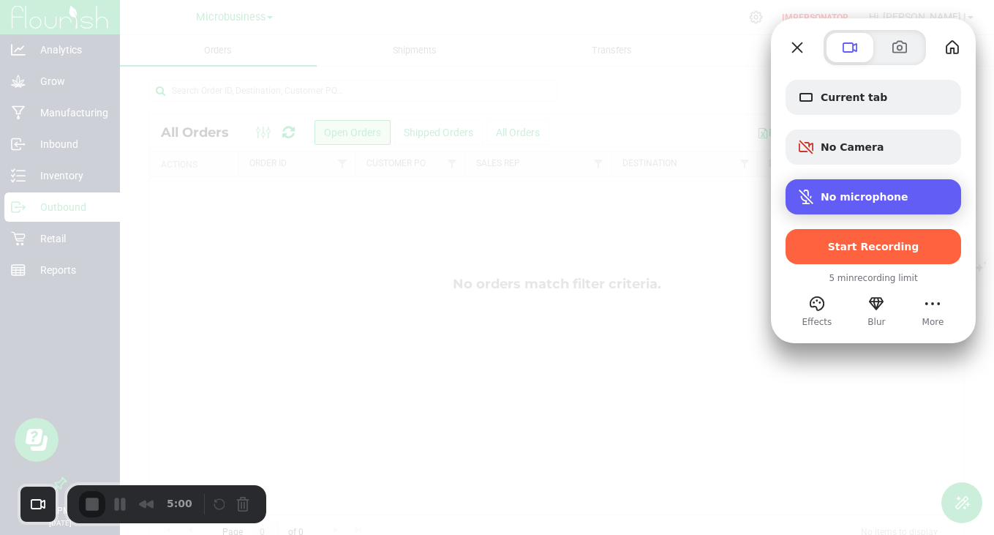
click at [833, 193] on span "No microphone" at bounding box center [865, 197] width 88 height 12
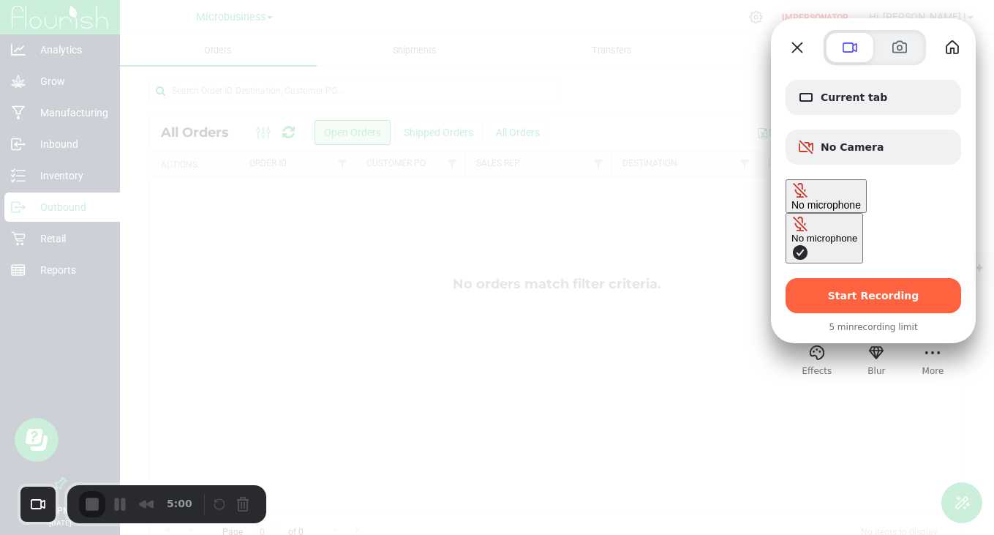
click at [841, 199] on span "No microphone" at bounding box center [827, 205] width 70 height 12
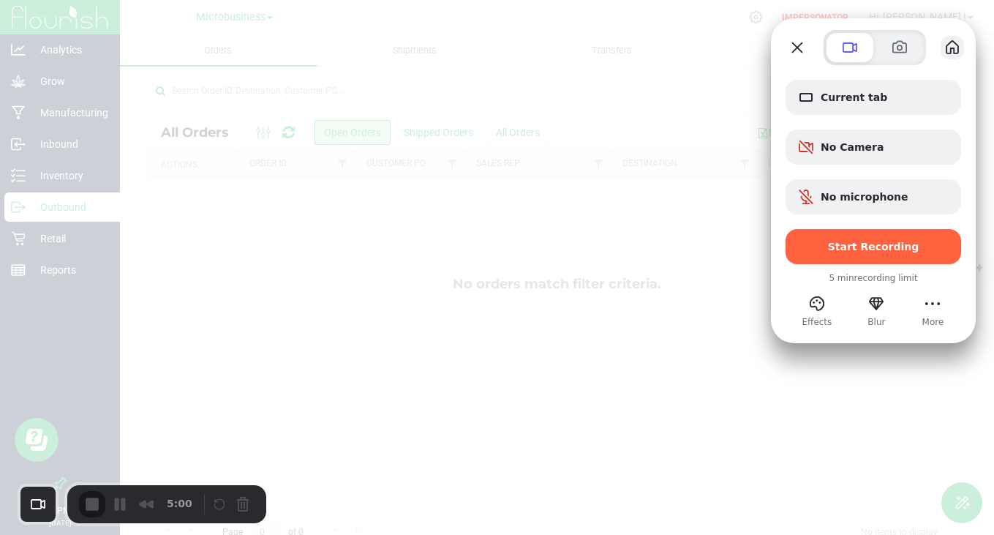
click at [950, 48] on button "My library" at bounding box center [952, 47] width 23 height 23
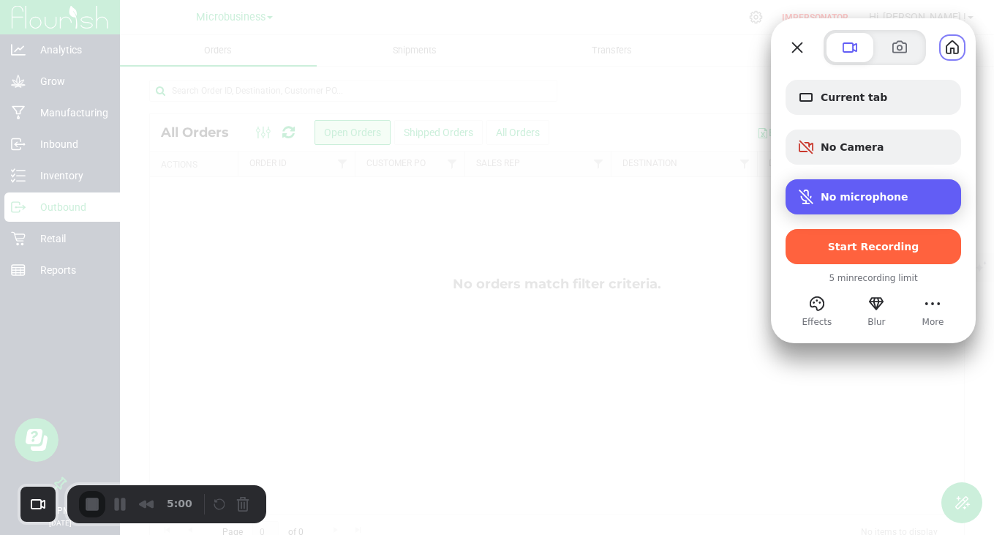
click at [833, 188] on div "No microphone" at bounding box center [874, 196] width 176 height 35
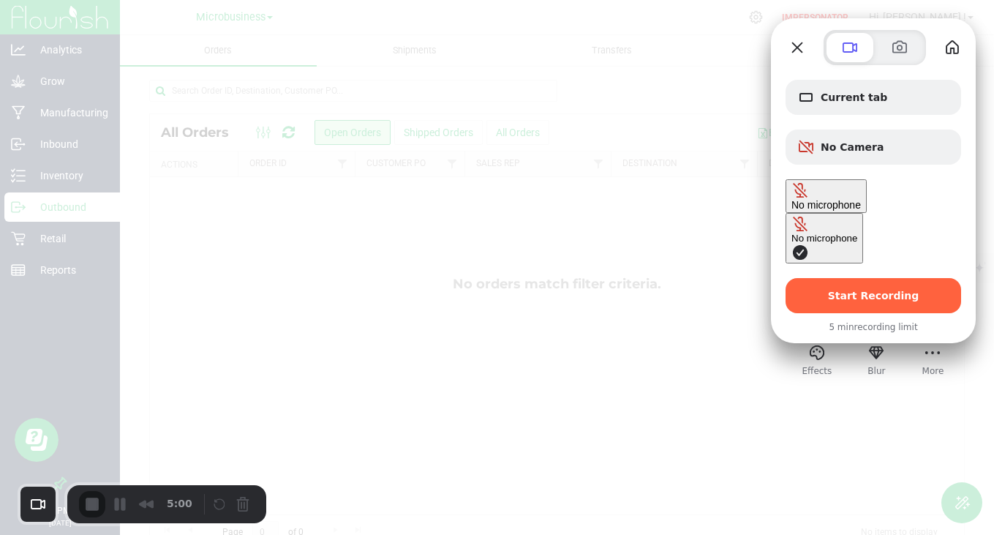
click at [680, 260] on div at bounding box center [497, 267] width 994 height 535
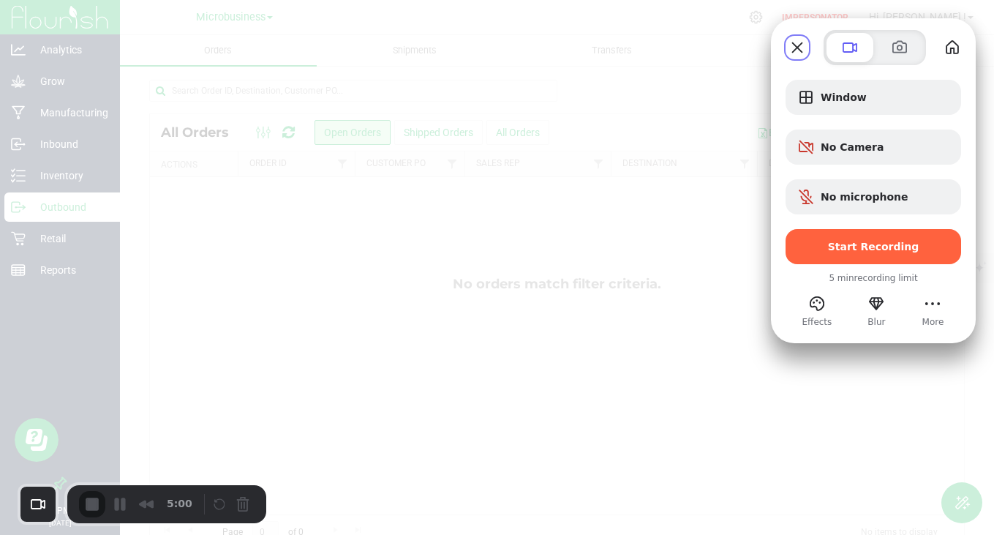
click at [221, 503] on div "Recorder controls - play pause" at bounding box center [233, 503] width 44 height 23
click at [40, 500] on button "Choose camera" at bounding box center [38, 504] width 28 height 28
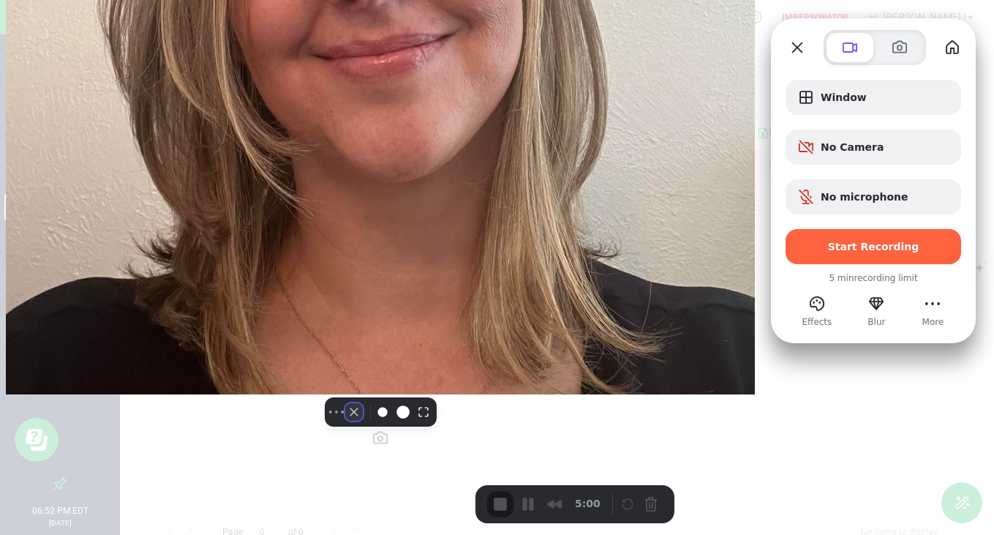
click at [345, 421] on button "Camera off" at bounding box center [354, 412] width 18 height 18
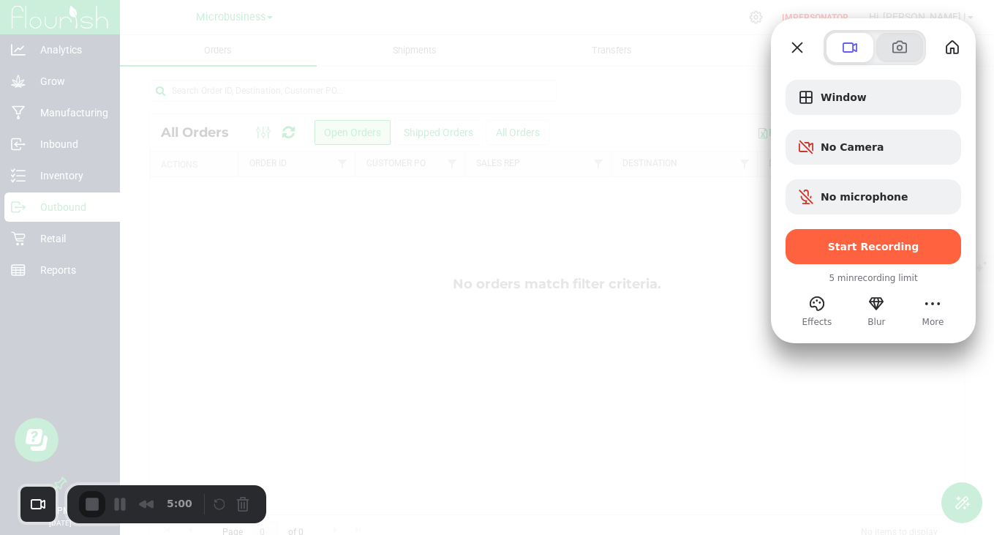
click at [887, 50] on button at bounding box center [899, 47] width 47 height 29
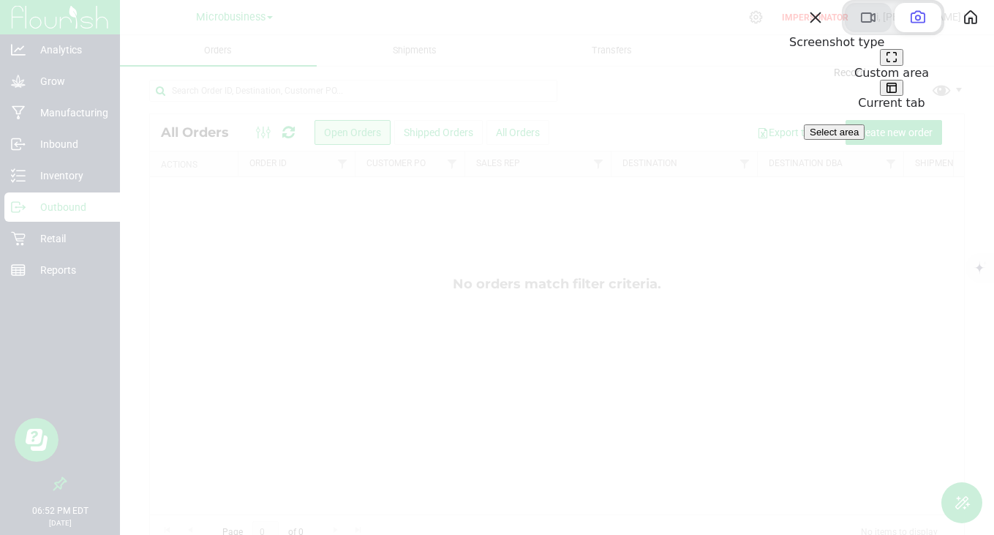
click at [860, 26] on span at bounding box center [869, 18] width 18 height 18
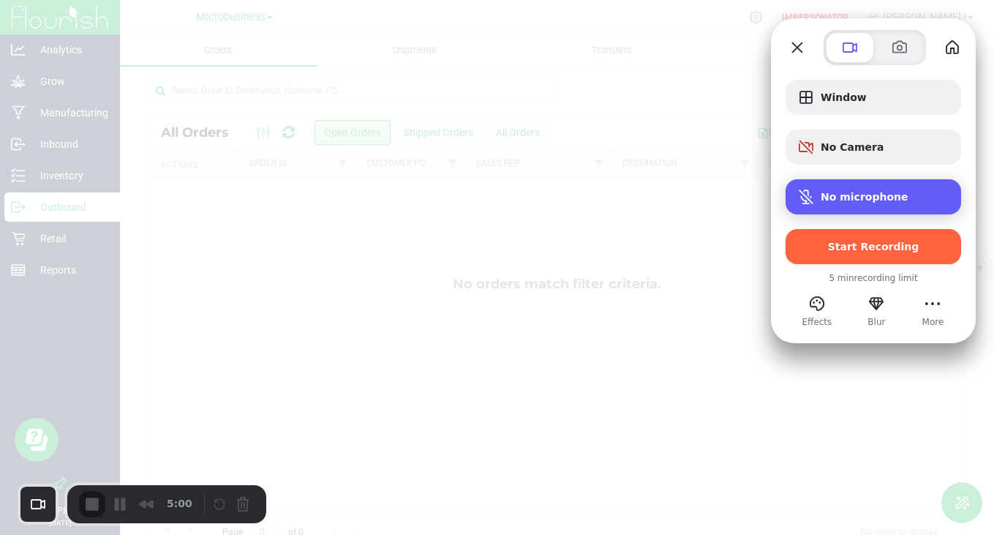
click at [839, 197] on span "No microphone" at bounding box center [865, 197] width 88 height 12
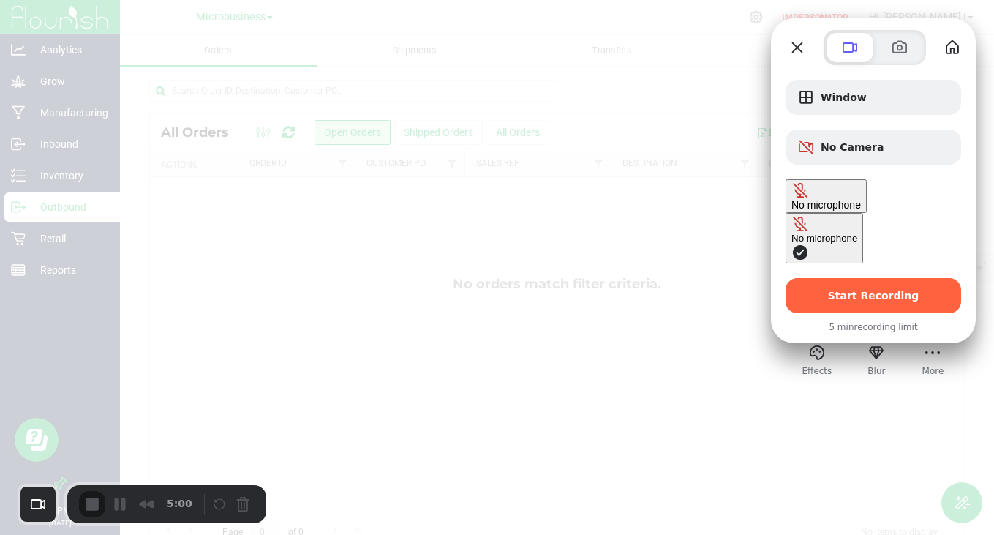
click at [792, 244] on span "Microphone options" at bounding box center [801, 253] width 18 height 18
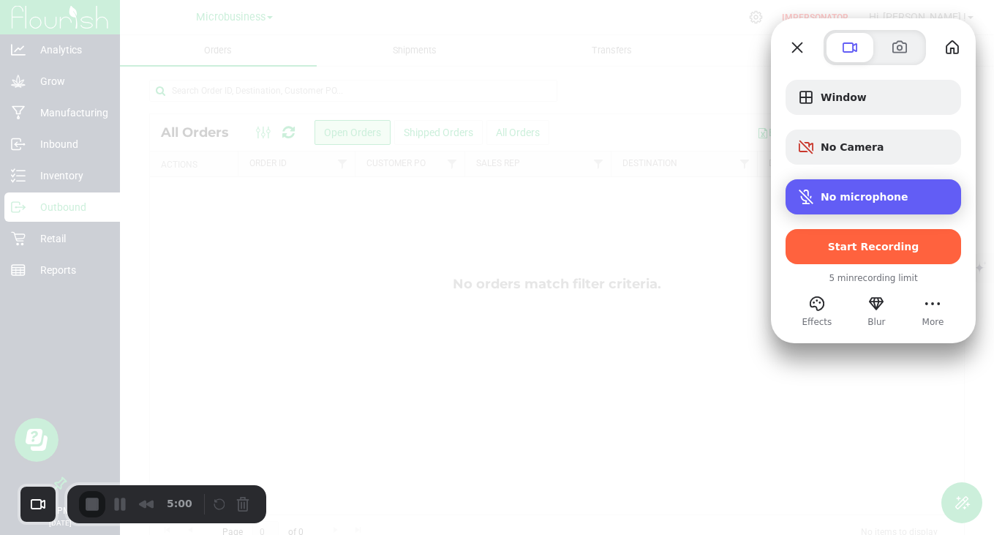
click at [812, 202] on span "Microphone options" at bounding box center [806, 197] width 18 height 18
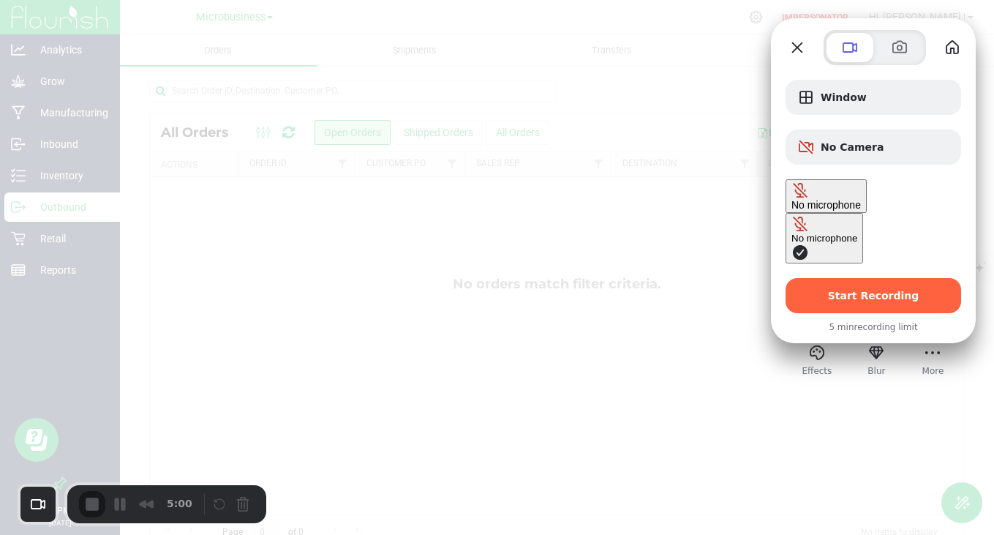
click at [809, 199] on span "Microphone options" at bounding box center [801, 190] width 18 height 18
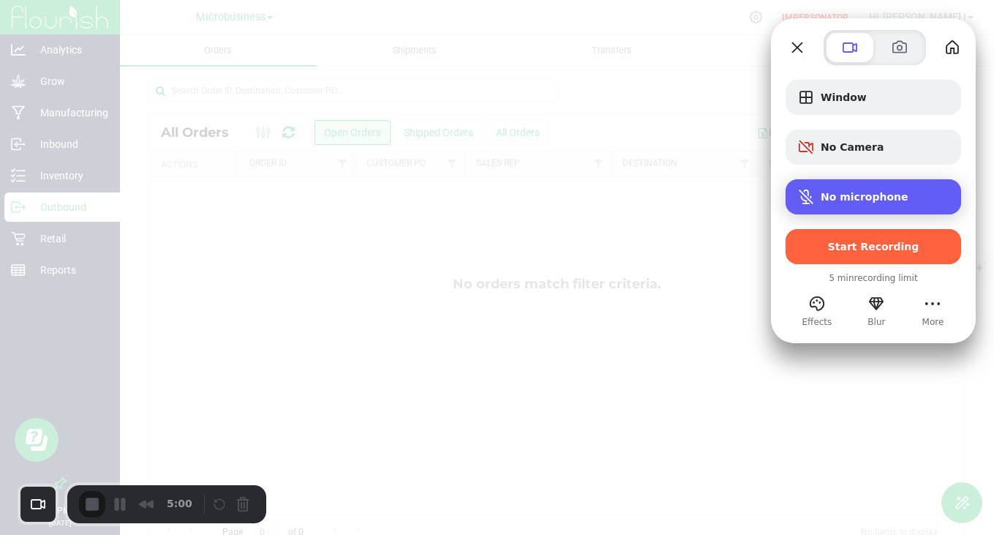
click at [812, 200] on span "Microphone options" at bounding box center [806, 197] width 18 height 18
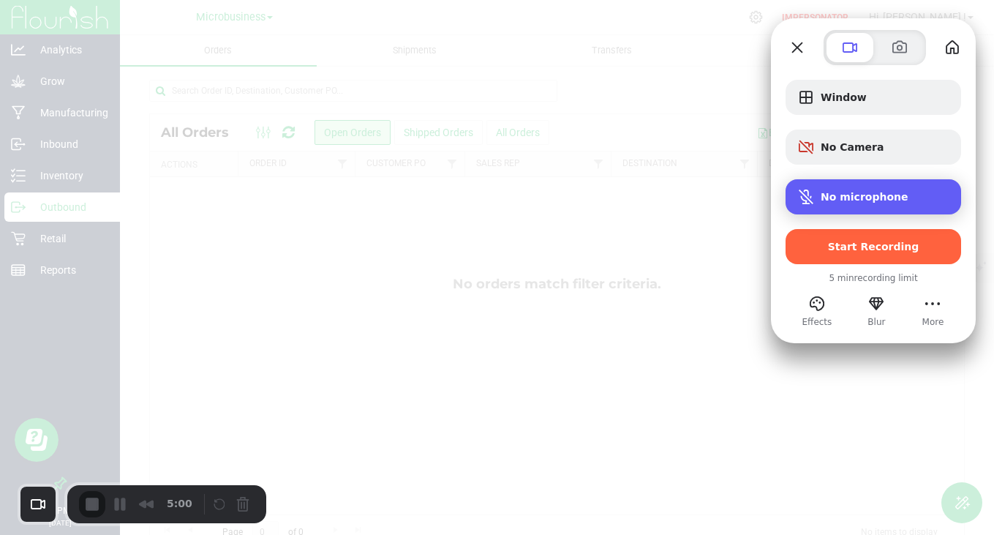
click at [812, 200] on span "Microphone options" at bounding box center [806, 197] width 18 height 18
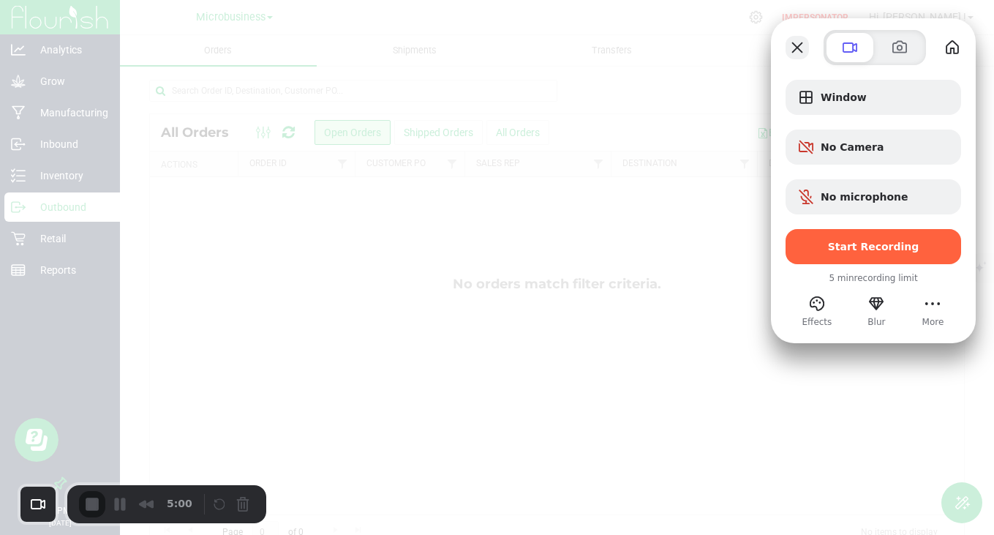
click at [795, 46] on button "Close" at bounding box center [797, 47] width 23 height 23
click at [899, 33] on button at bounding box center [899, 47] width 47 height 29
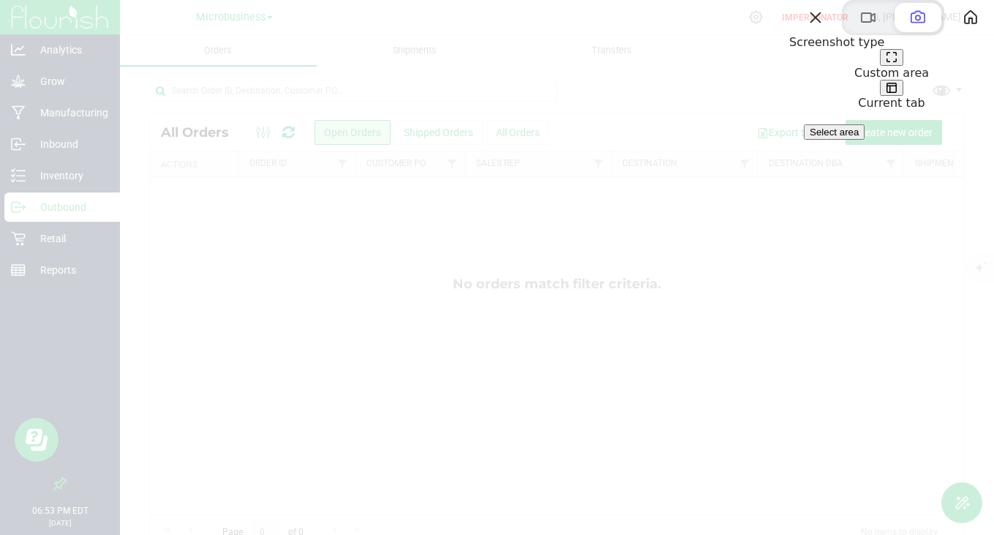
click at [898, 94] on span at bounding box center [892, 88] width 12 height 12
click at [804, 29] on button "Close" at bounding box center [815, 17] width 23 height 23
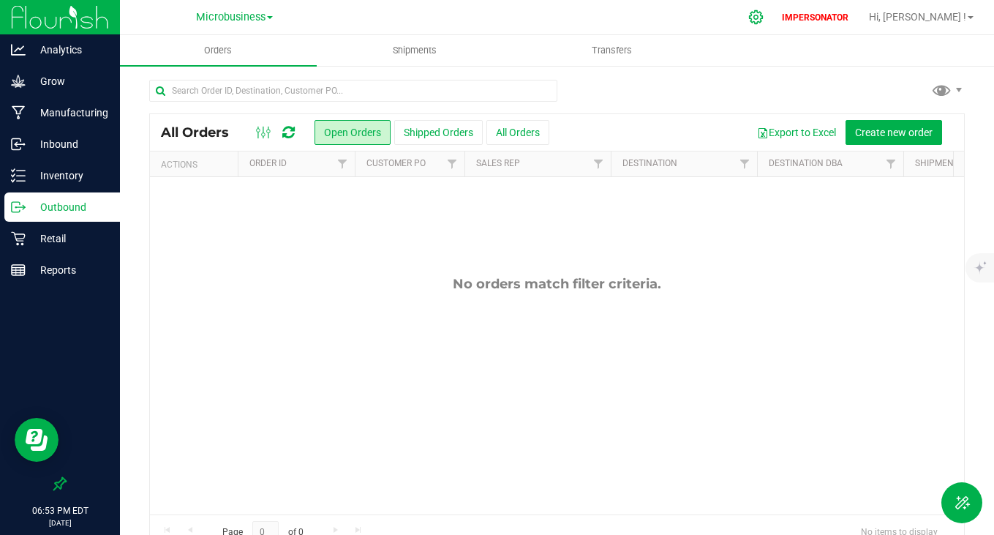
click at [763, 16] on icon at bounding box center [756, 17] width 14 height 14
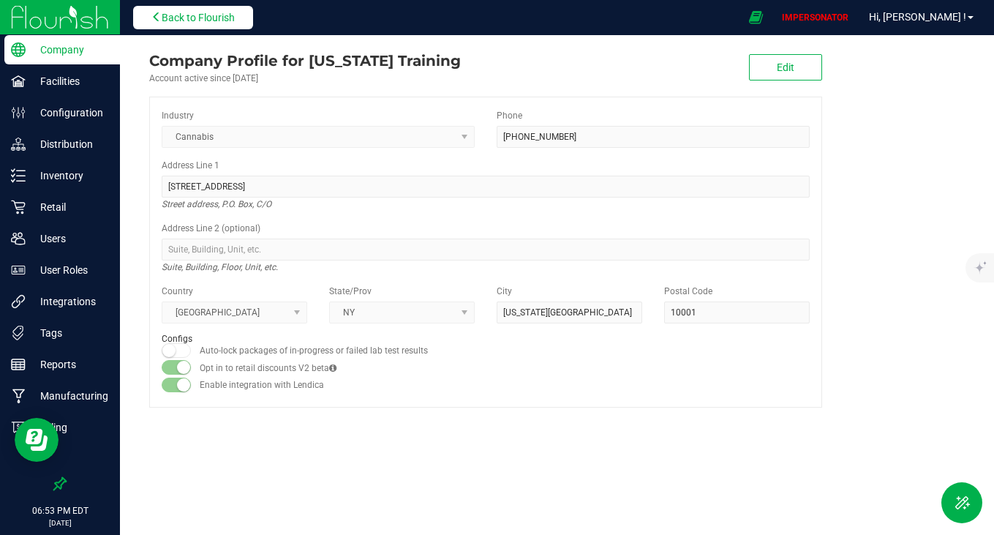
click at [197, 16] on span "Back to Flourish" at bounding box center [198, 18] width 73 height 12
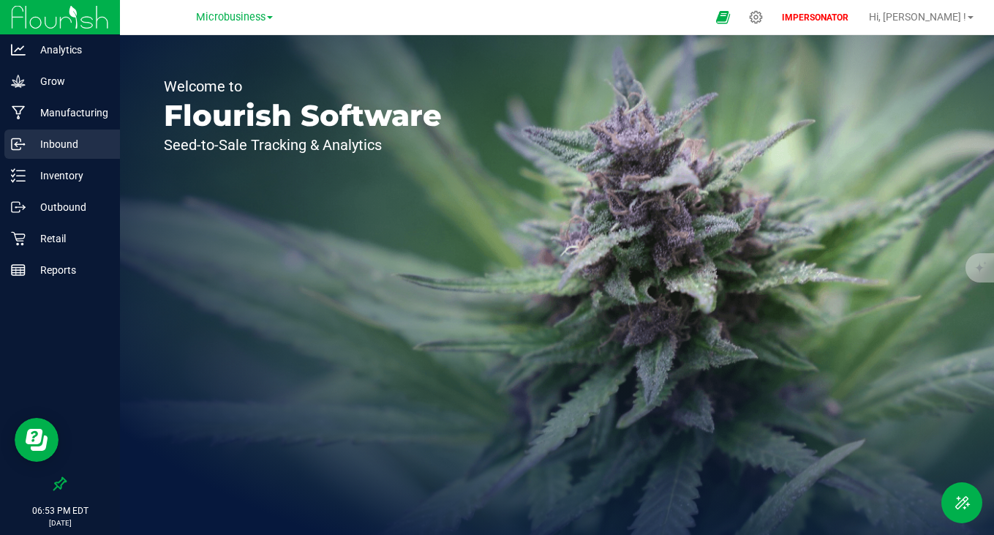
click at [55, 157] on div "Inbound" at bounding box center [62, 143] width 116 height 29
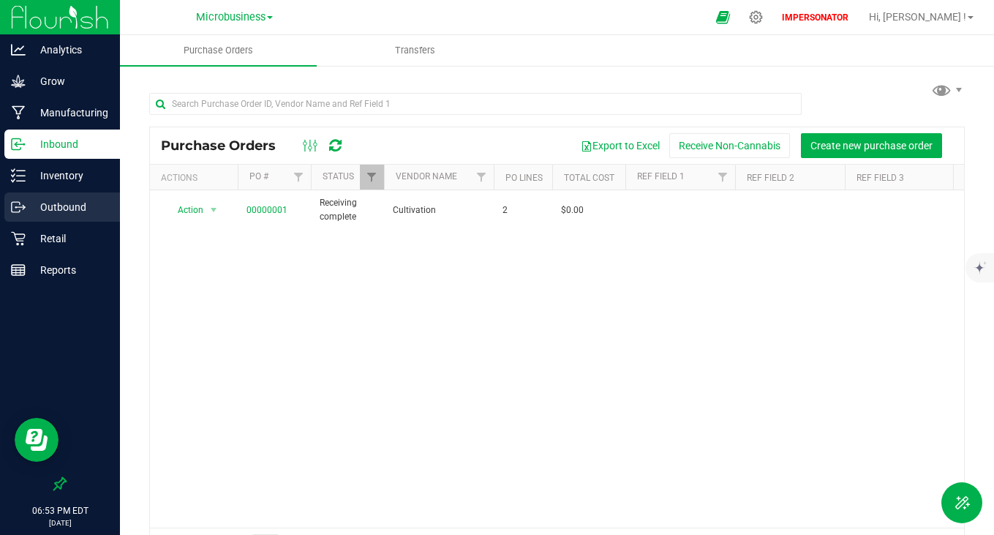
click at [37, 210] on p "Outbound" at bounding box center [70, 207] width 88 height 18
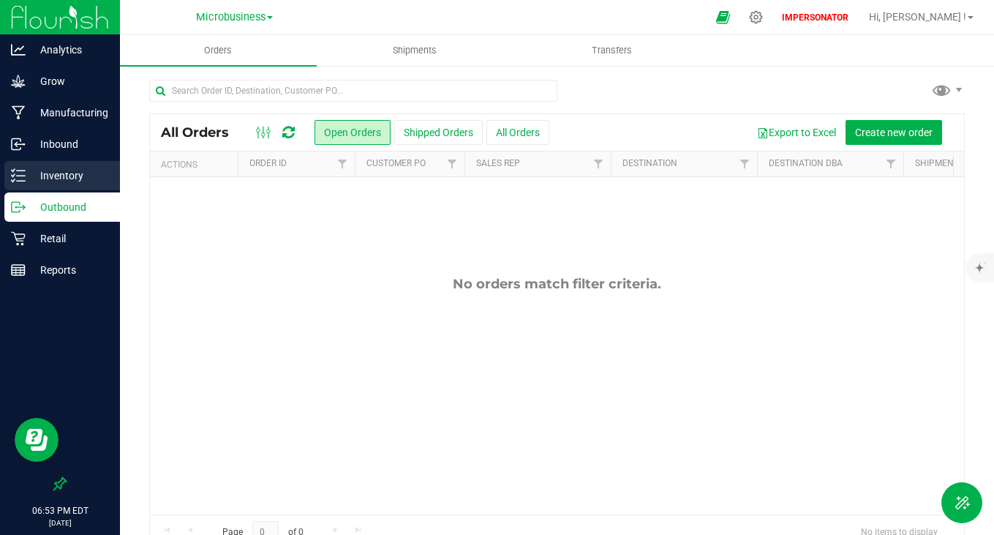
click at [53, 176] on p "Inventory" at bounding box center [70, 176] width 88 height 18
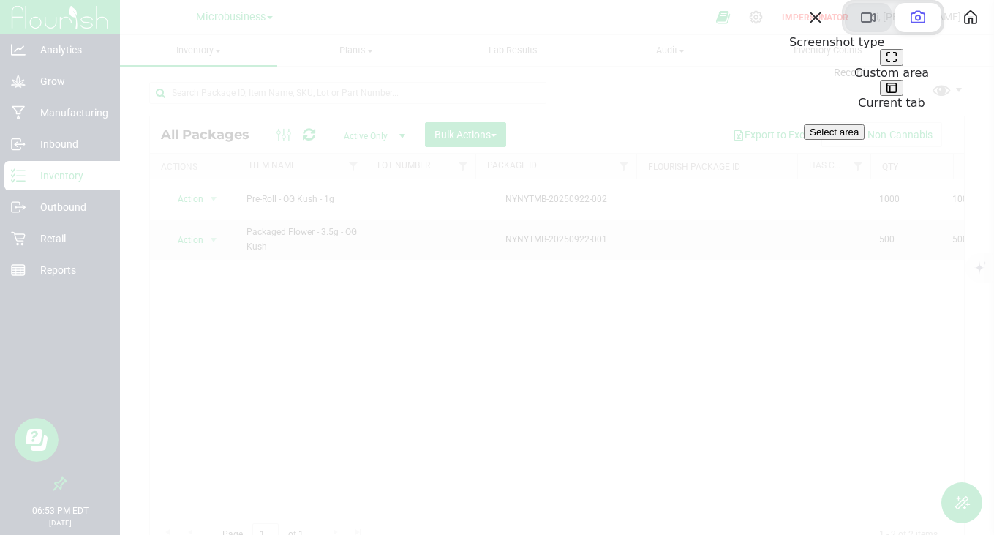
click at [860, 26] on span at bounding box center [869, 18] width 18 height 18
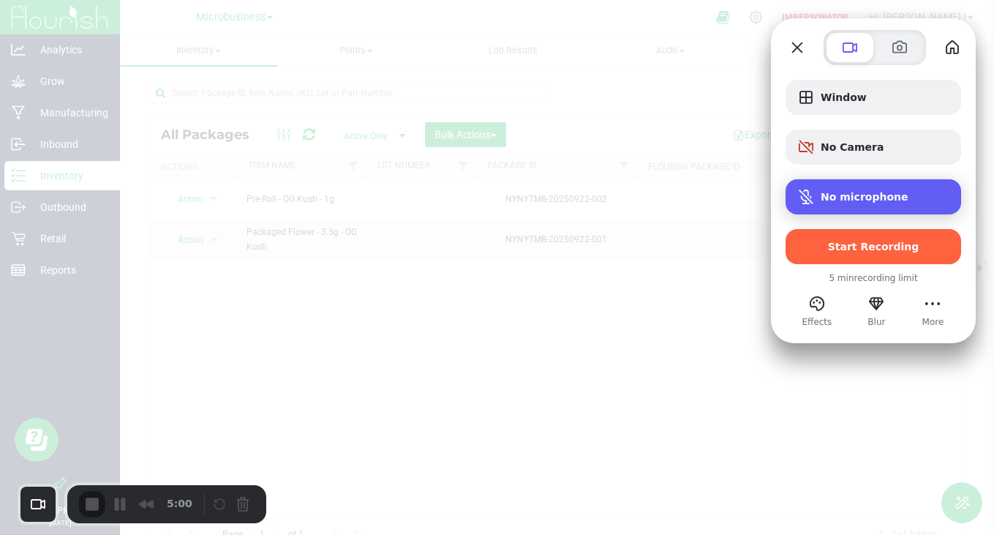
click at [840, 184] on div "No microphone" at bounding box center [874, 196] width 176 height 35
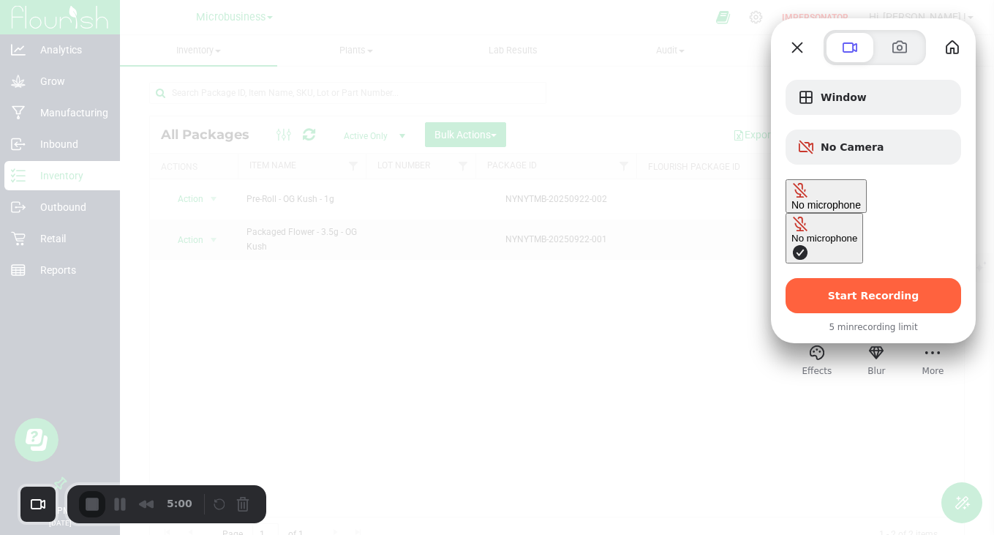
click at [792, 244] on span "Microphone options" at bounding box center [801, 253] width 18 height 18
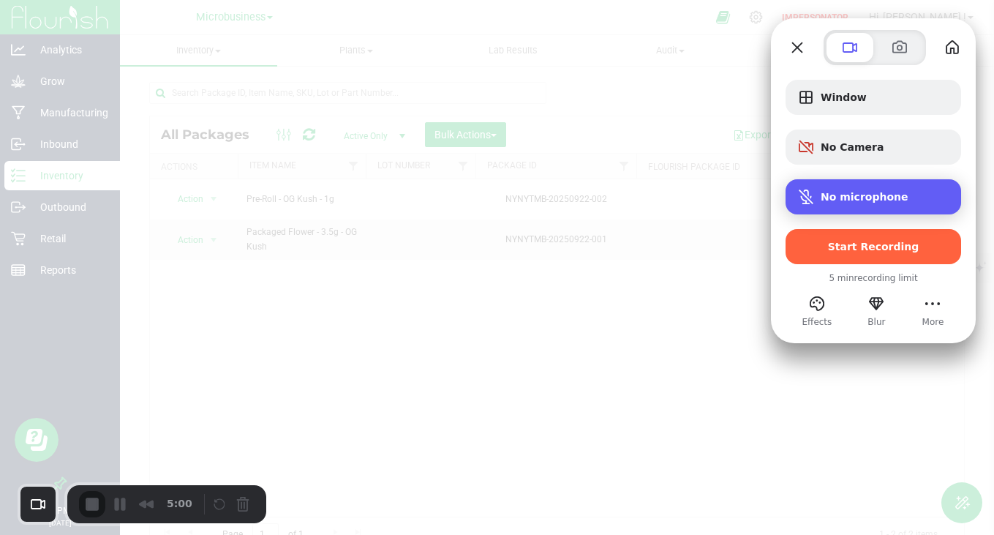
click at [809, 197] on span "Microphone options" at bounding box center [806, 197] width 18 height 18
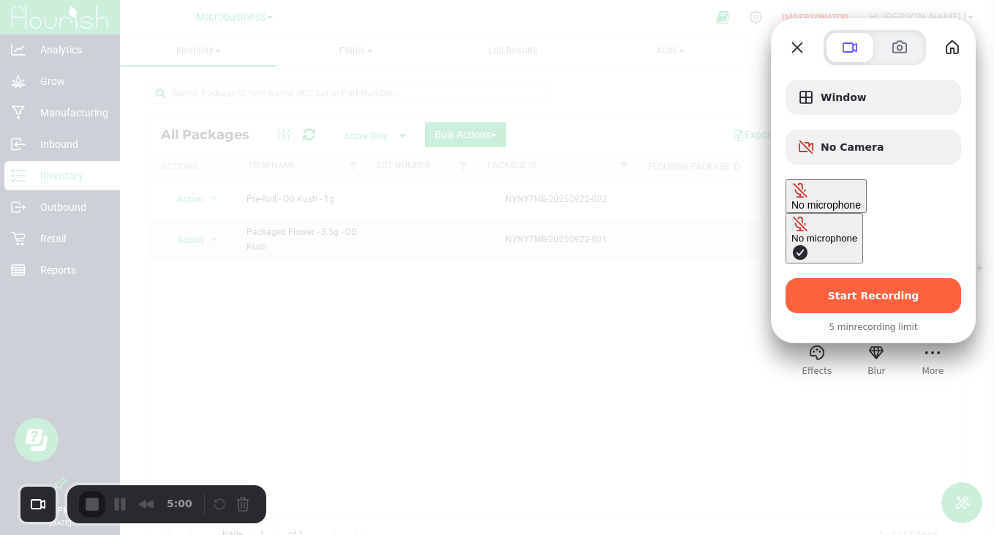
click at [792, 215] on span "Microphone options" at bounding box center [801, 224] width 18 height 18
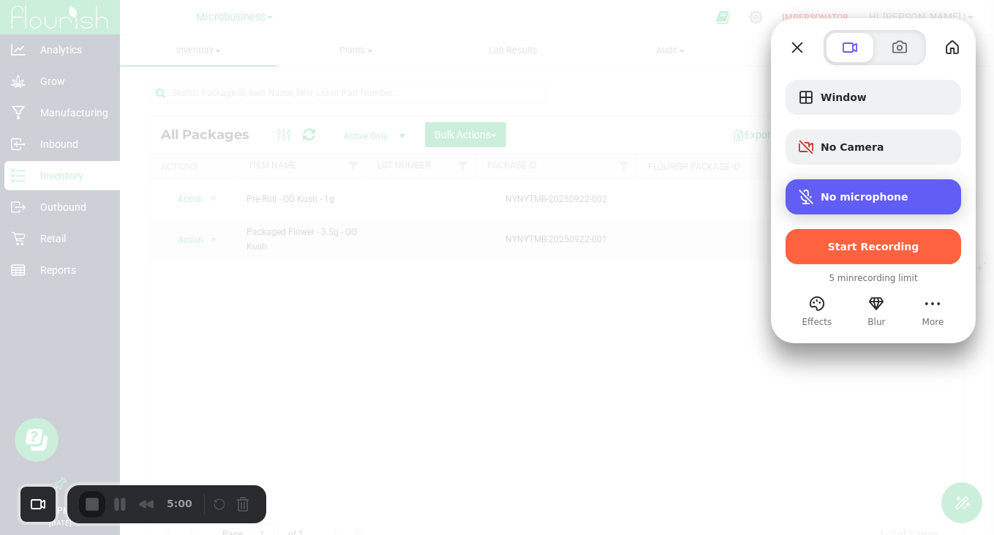
click at [927, 191] on div "No microphone" at bounding box center [885, 197] width 129 height 12
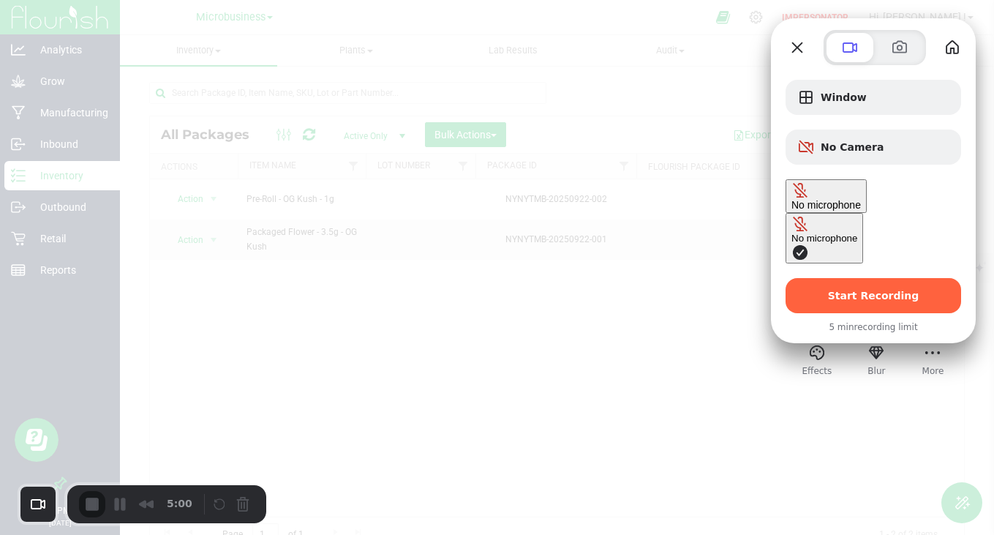
click at [792, 244] on span "Microphone options" at bounding box center [801, 253] width 18 height 18
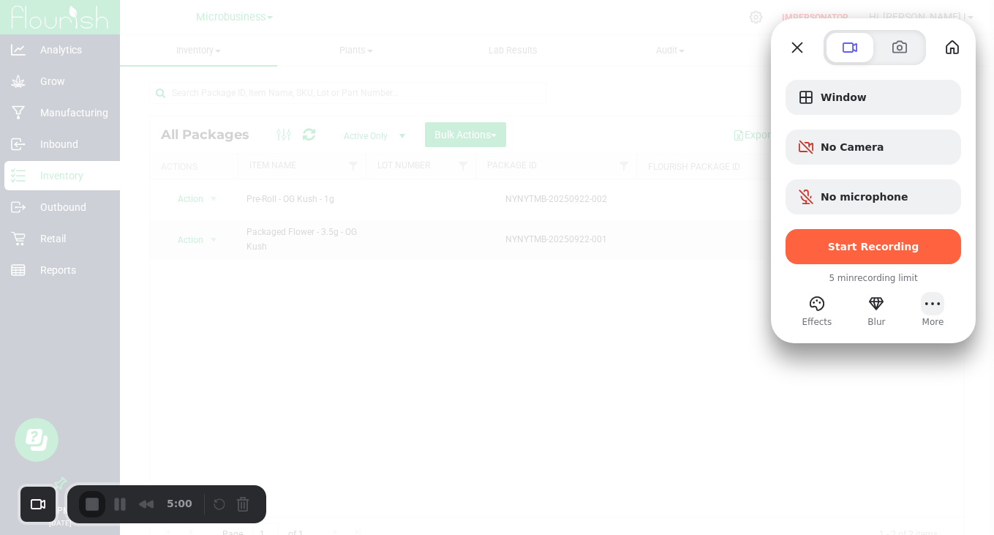
click at [942, 308] on button "More" at bounding box center [932, 303] width 23 height 23
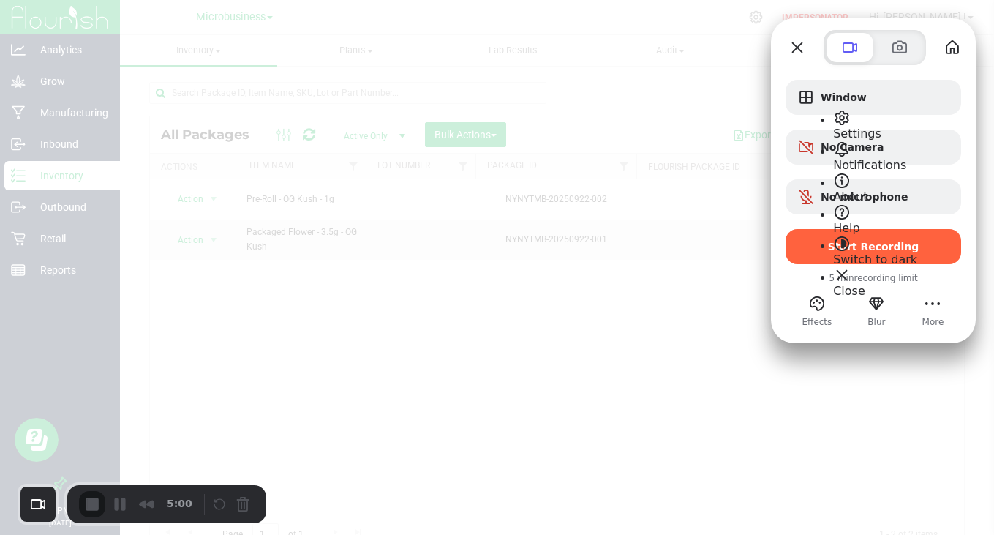
click at [691, 271] on div at bounding box center [497, 267] width 994 height 535
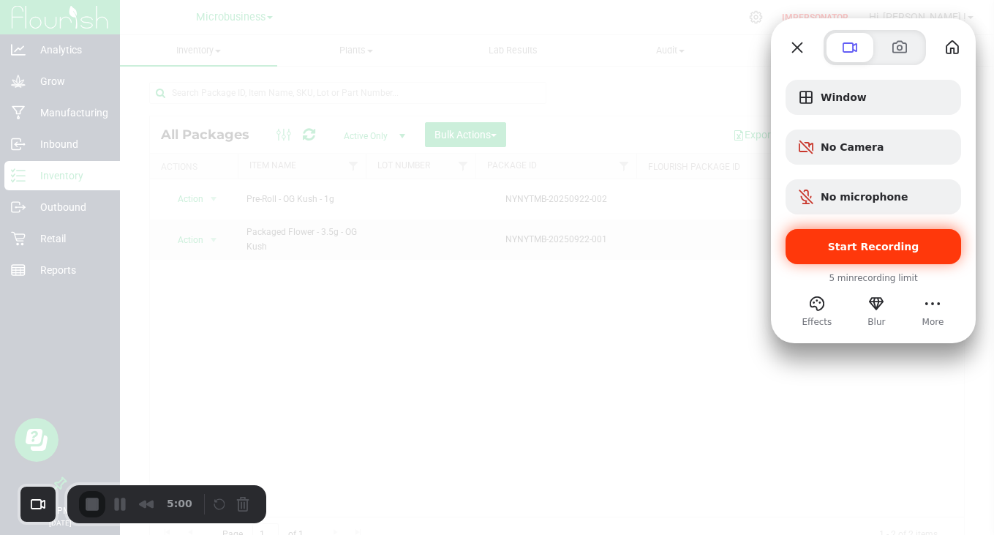
click at [819, 246] on span "Start Recording" at bounding box center [873, 247] width 152 height 12
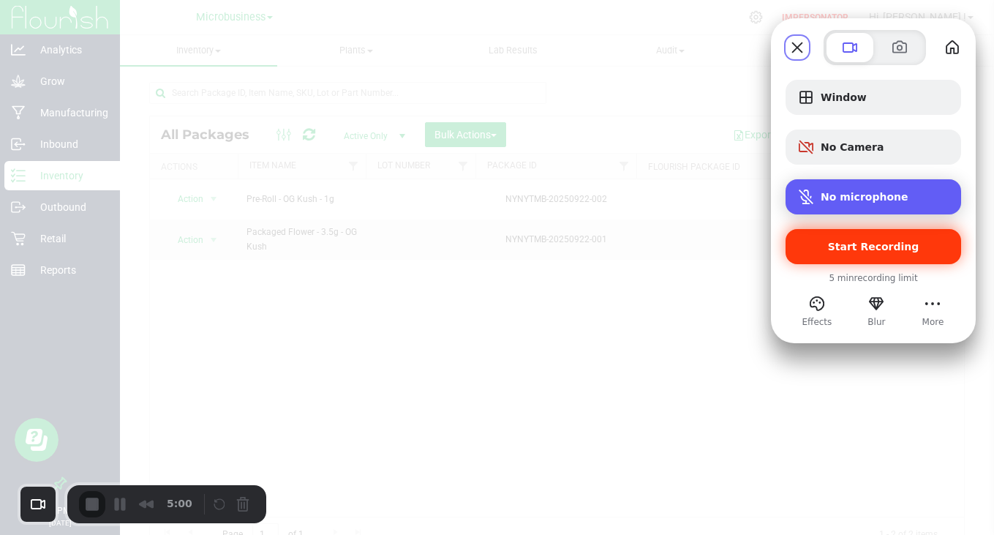
click at [816, 193] on div "Microphone options" at bounding box center [808, 197] width 23 height 18
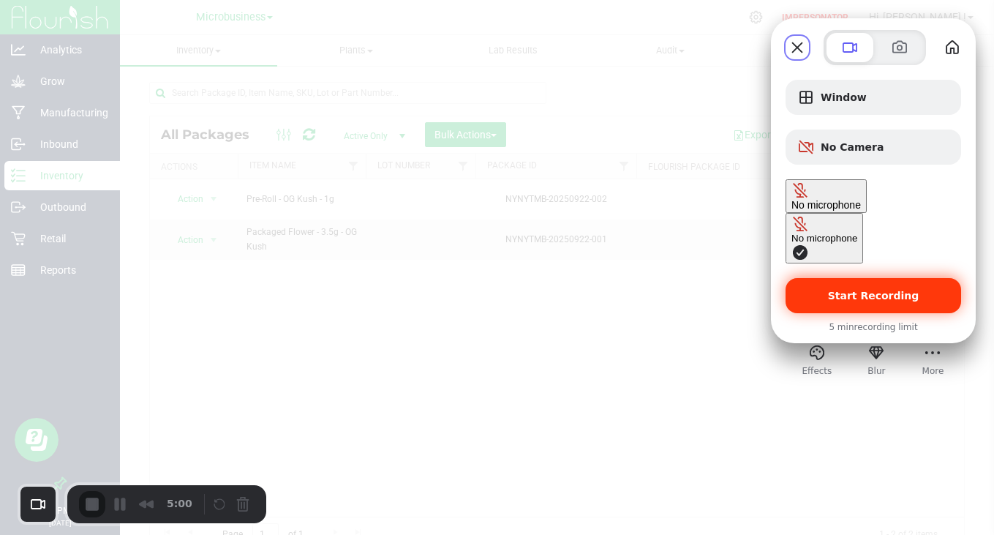
click at [792, 244] on span "Microphone options" at bounding box center [801, 253] width 18 height 18
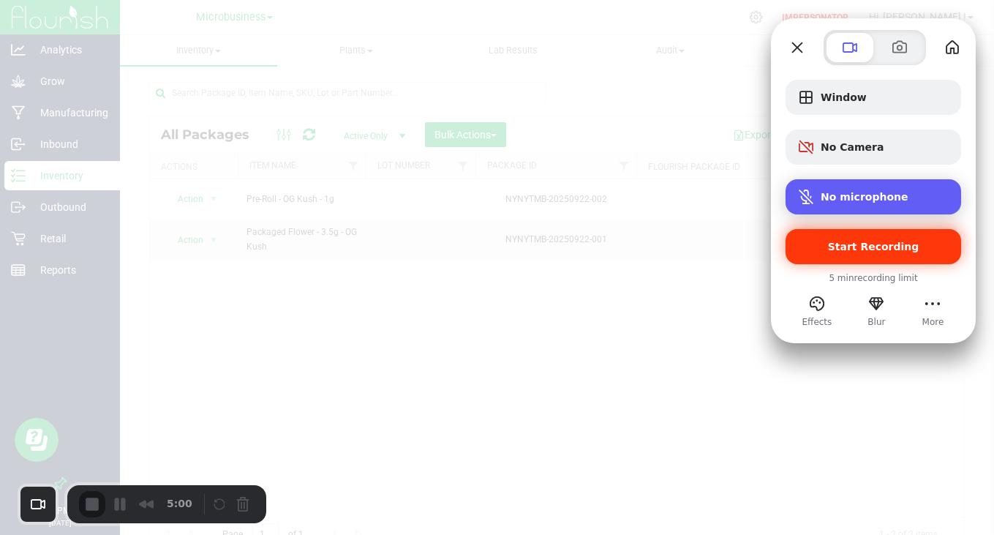
click at [831, 192] on span "No microphone" at bounding box center [865, 197] width 88 height 12
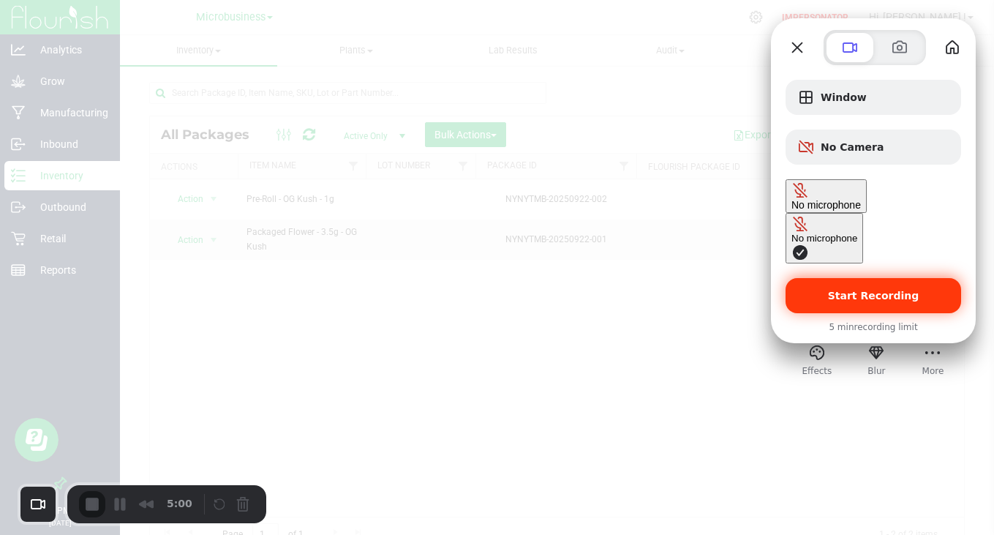
click at [831, 199] on span "No microphone" at bounding box center [827, 205] width 70 height 12
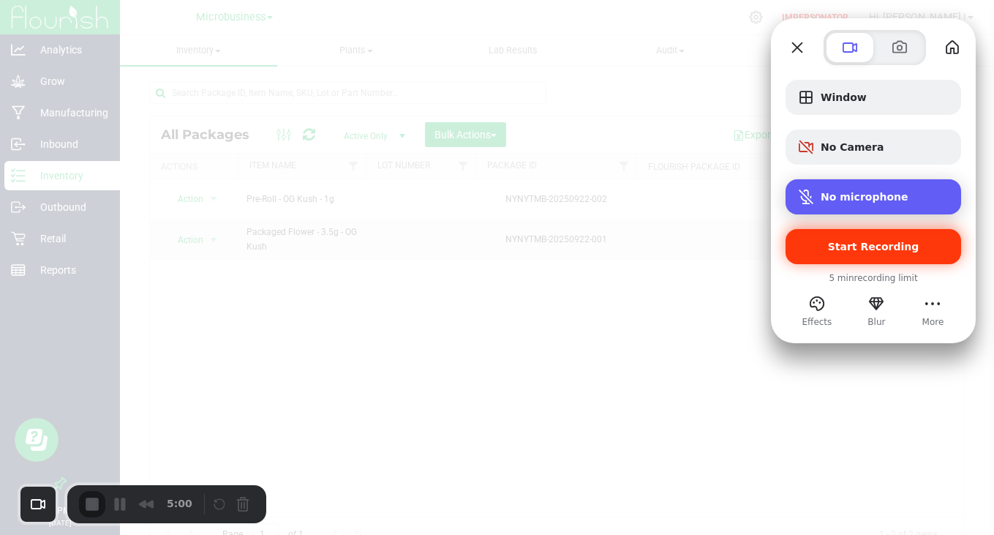
click at [831, 192] on span "No microphone" at bounding box center [865, 197] width 88 height 12
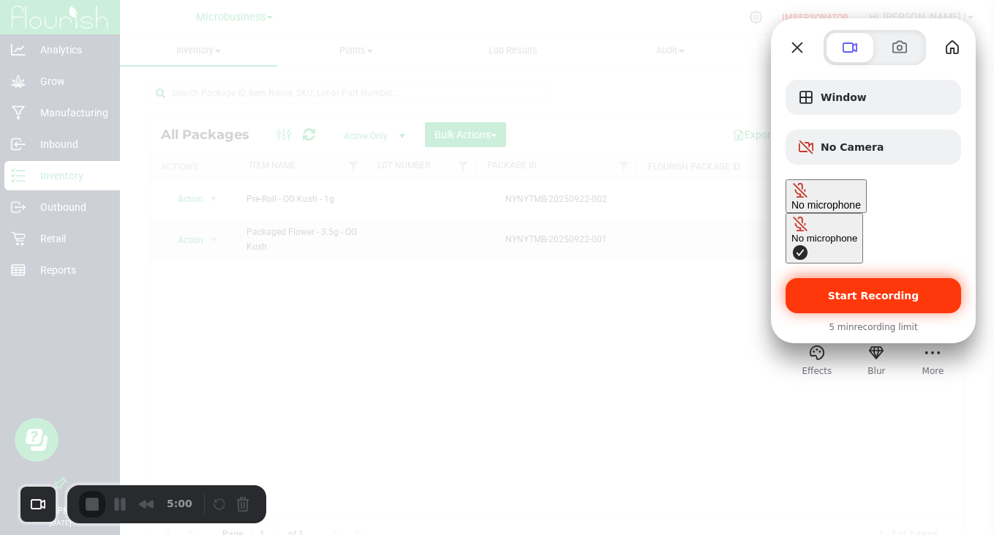
click at [831, 199] on span "No microphone" at bounding box center [827, 205] width 70 height 12
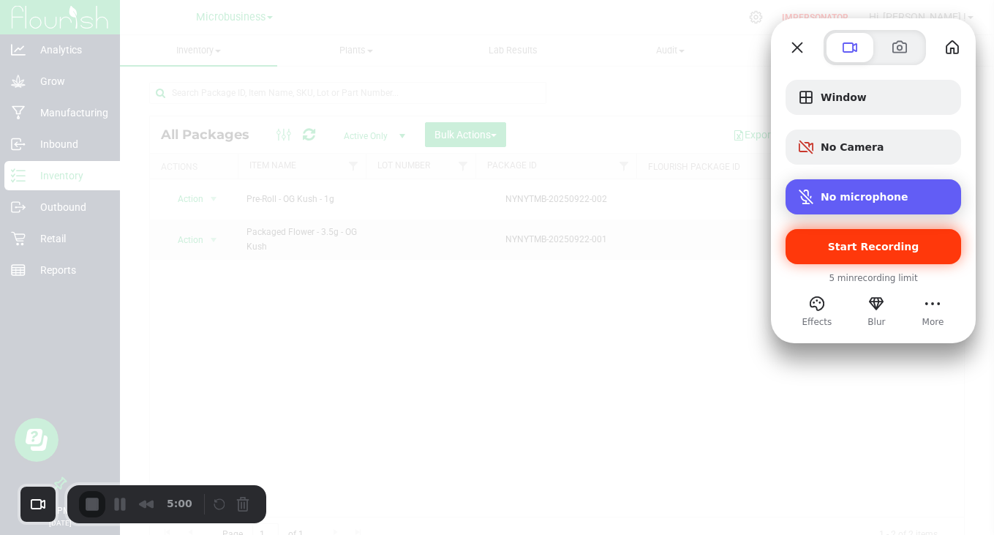
click at [831, 192] on span "No microphone" at bounding box center [865, 197] width 88 height 12
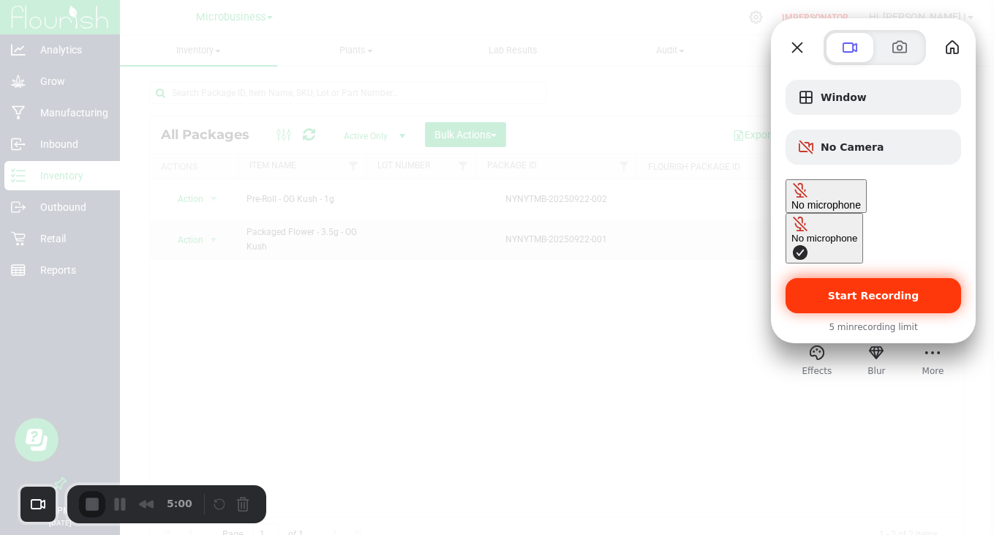
click at [831, 199] on span "No microphone" at bounding box center [827, 205] width 70 height 12
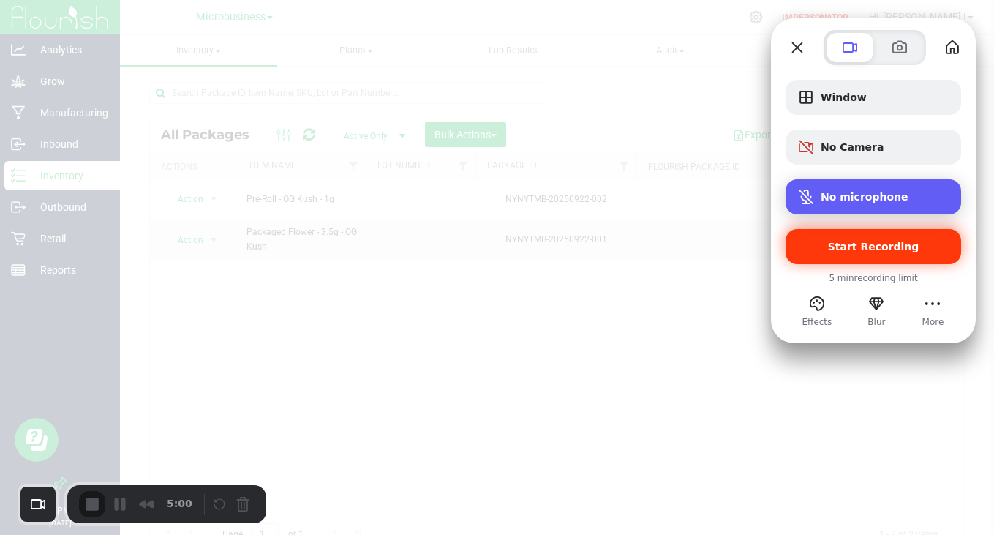
click at [831, 192] on span "No microphone" at bounding box center [865, 197] width 88 height 12
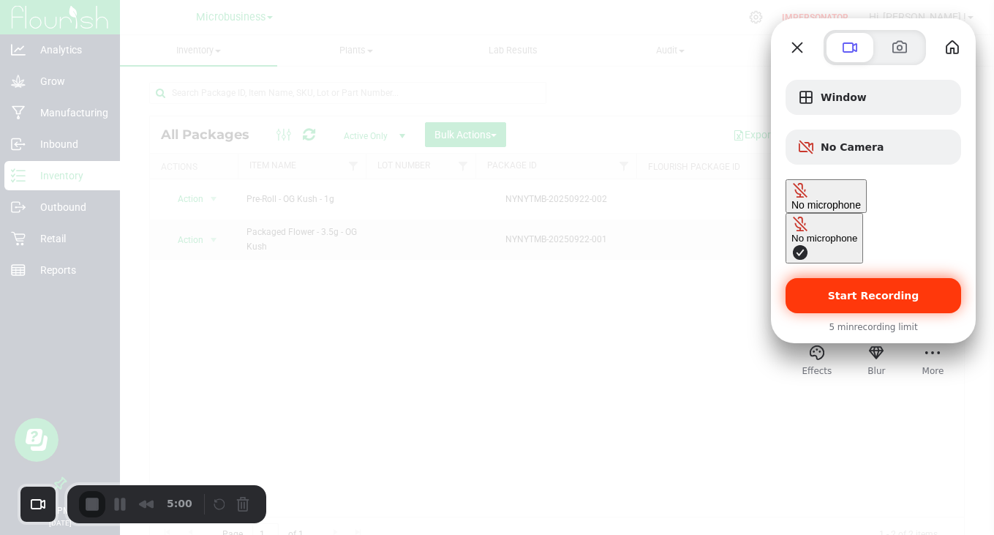
click at [831, 199] on span "No microphone" at bounding box center [827, 205] width 70 height 12
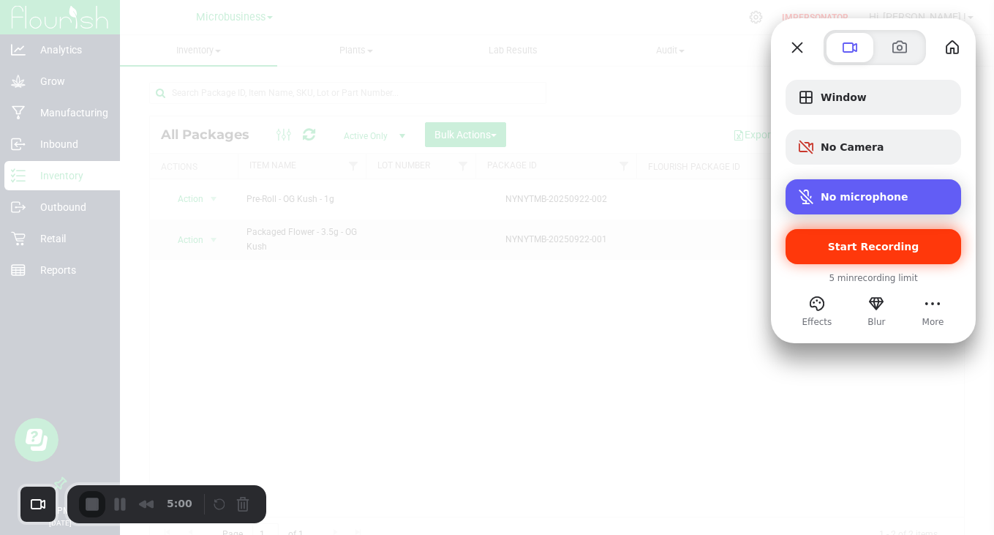
click at [831, 192] on span "No microphone" at bounding box center [865, 197] width 88 height 12
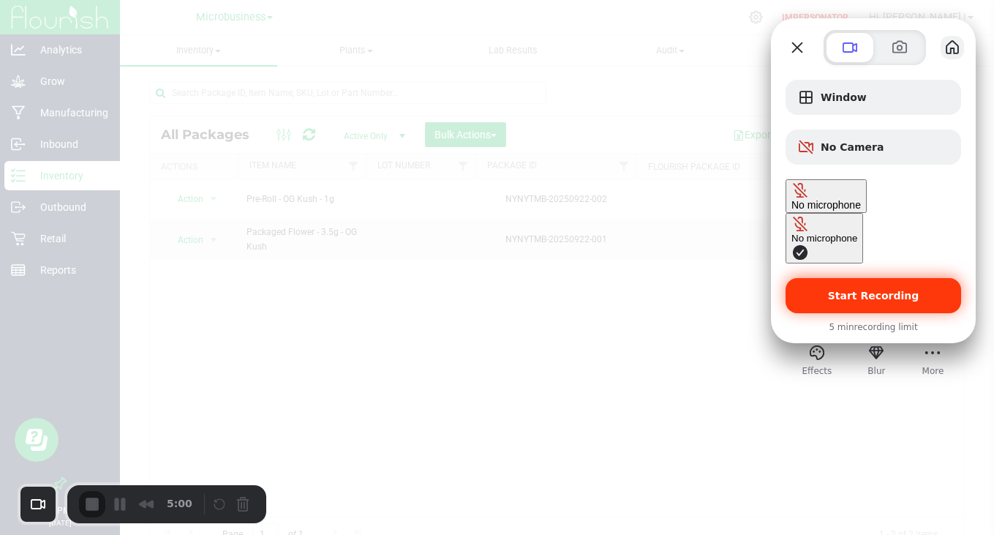
click at [943, 45] on button "My library" at bounding box center [952, 47] width 23 height 23
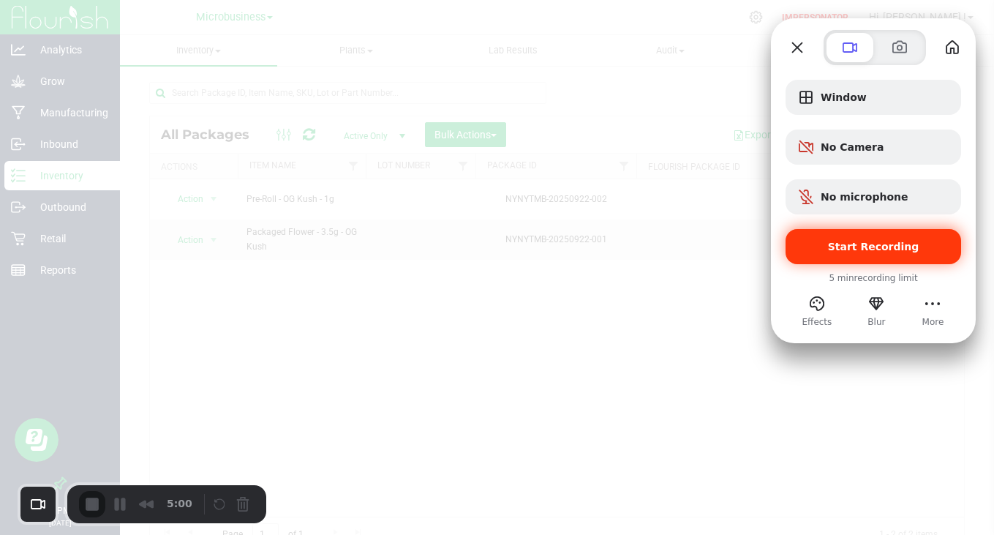
click at [874, 246] on span "Start Recording" at bounding box center [873, 247] width 91 height 12
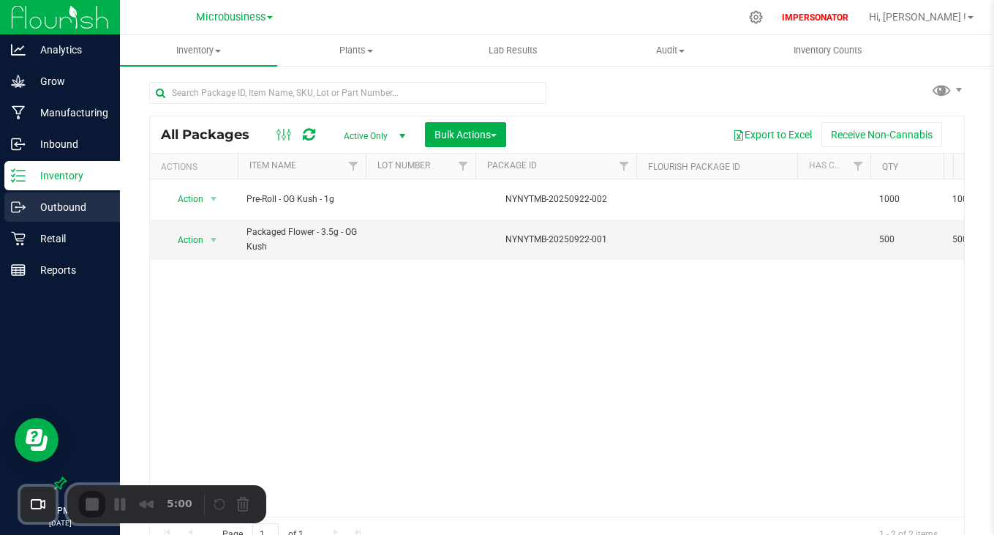
click at [68, 209] on p "Outbound" at bounding box center [70, 207] width 88 height 18
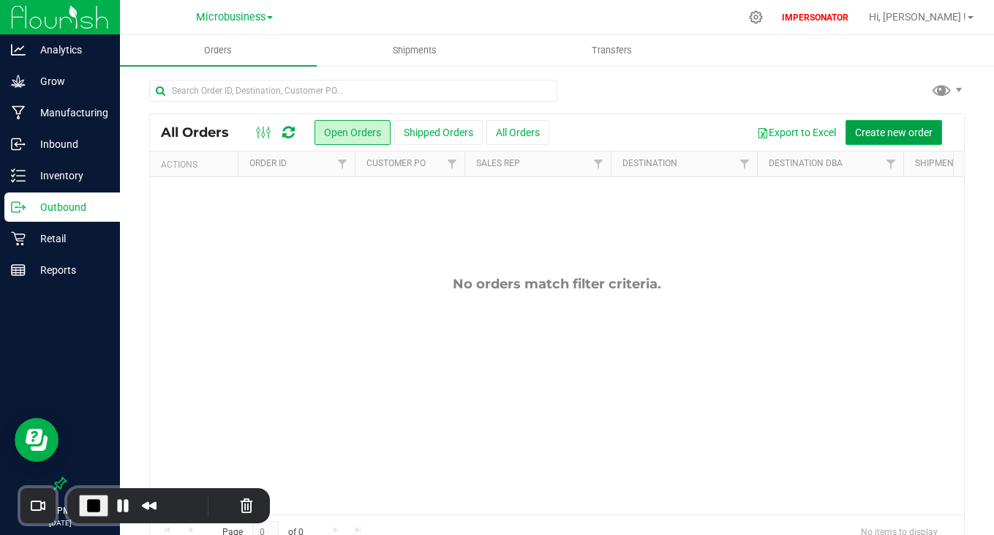
click at [879, 134] on span "Create new order" at bounding box center [894, 133] width 78 height 12
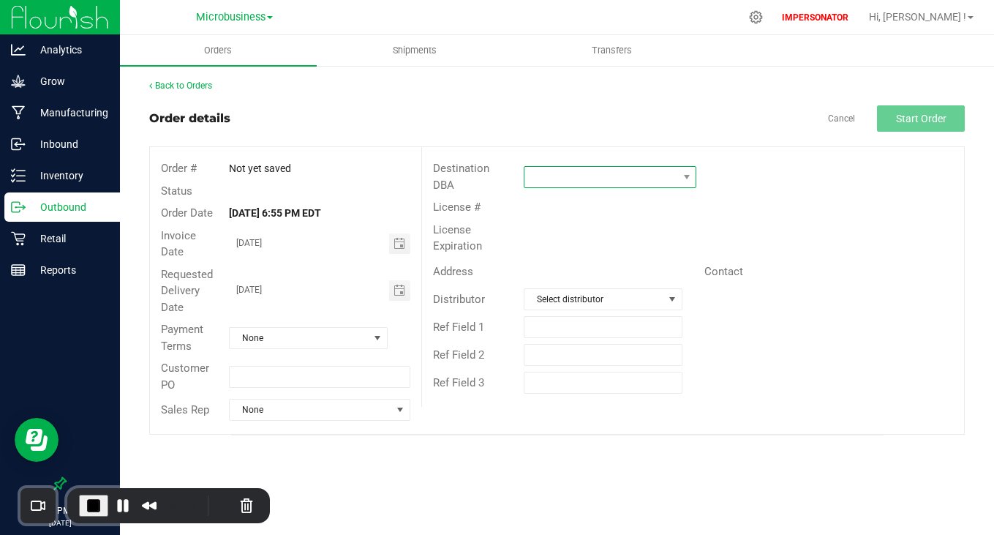
click at [560, 168] on span at bounding box center [602, 177] width 154 height 20
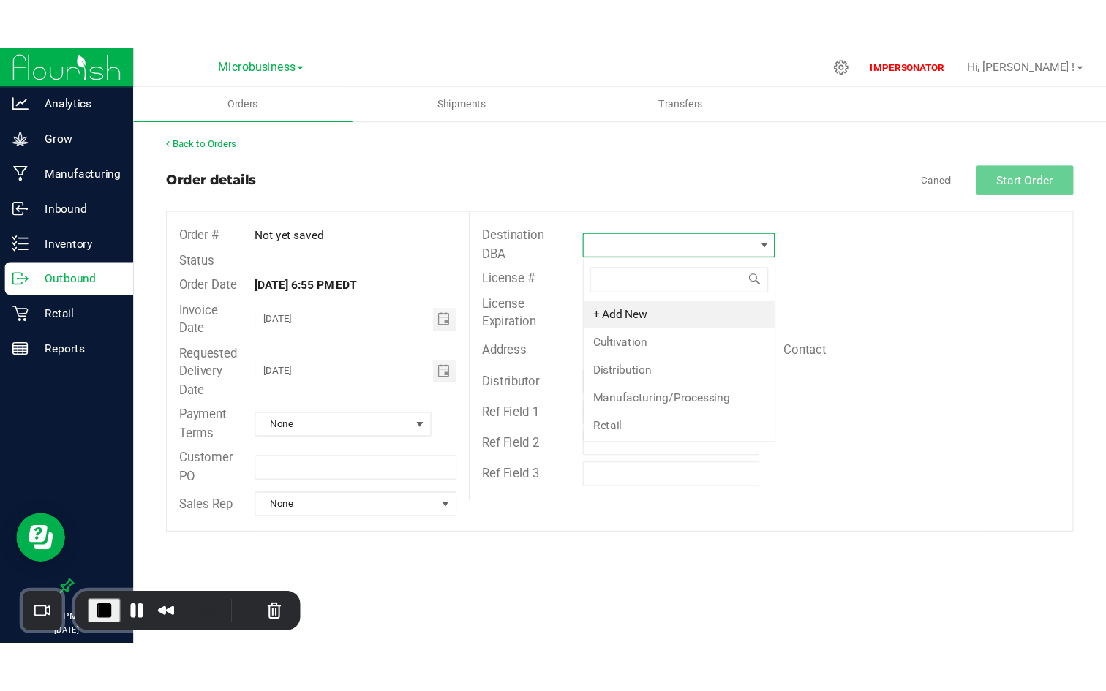
scroll to position [22, 173]
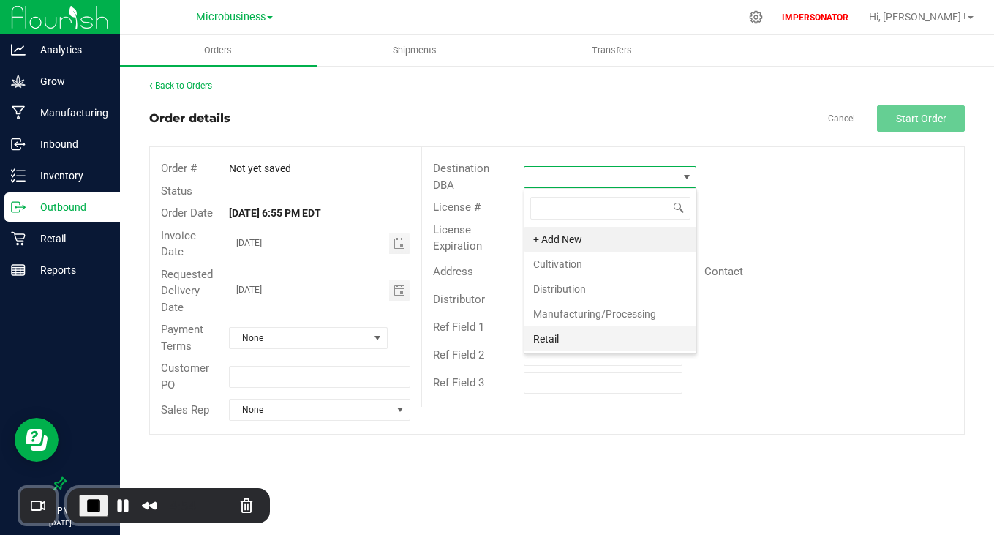
click at [548, 339] on li "Retail" at bounding box center [611, 338] width 172 height 25
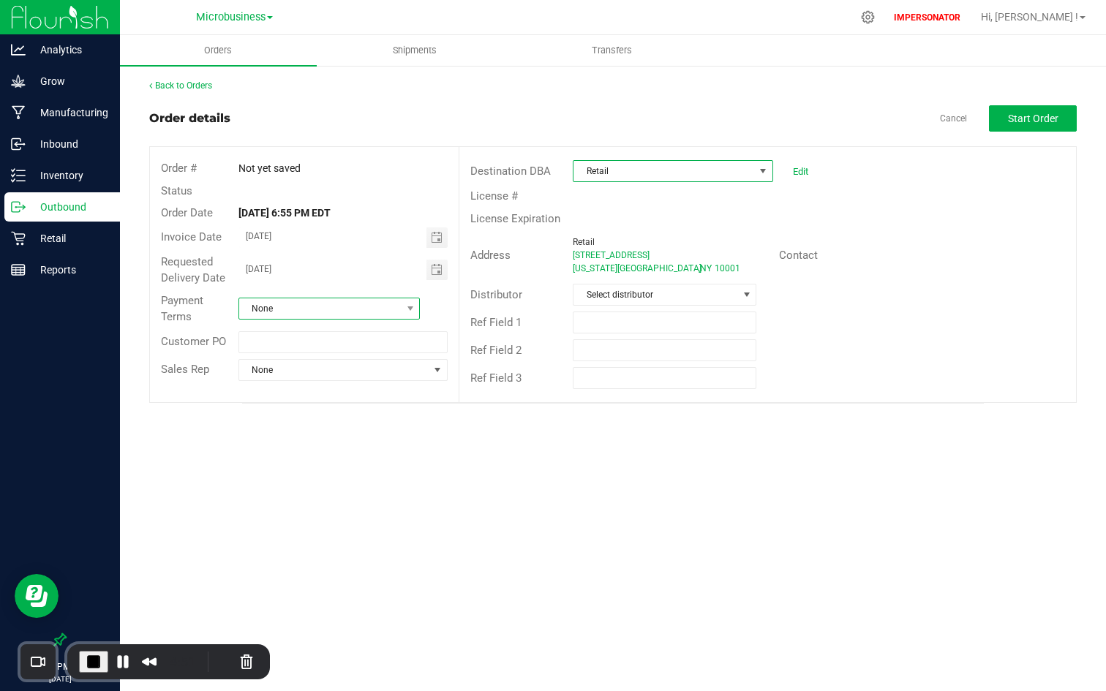
click at [343, 315] on span "None" at bounding box center [320, 308] width 162 height 20
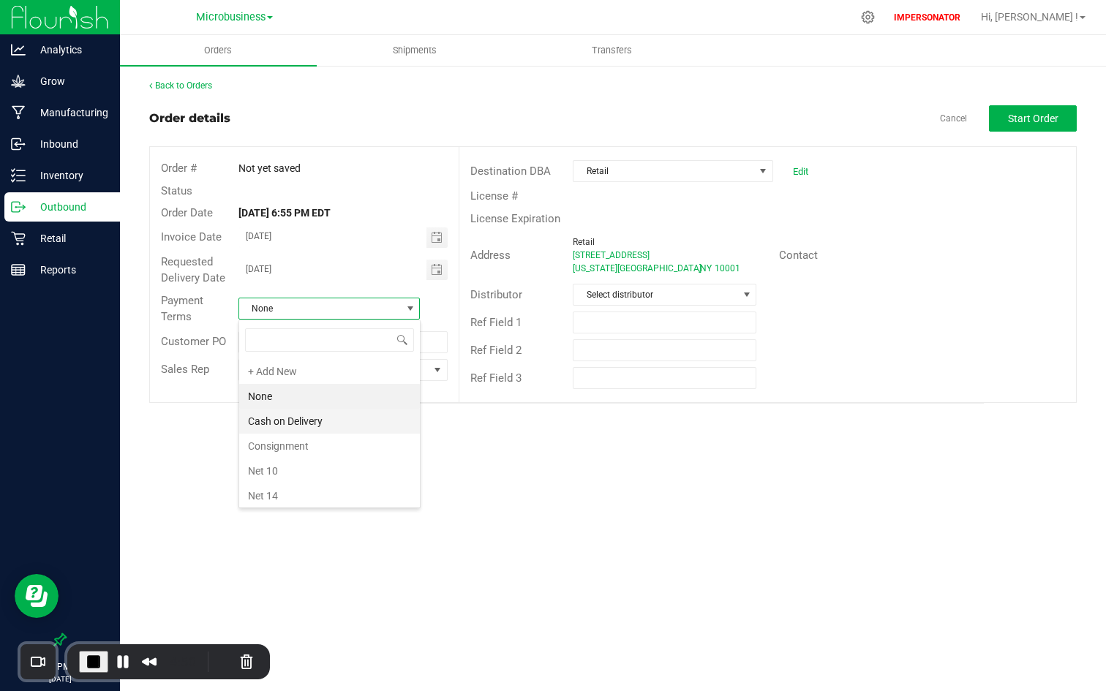
click at [294, 425] on li "Cash on Delivery" at bounding box center [329, 421] width 181 height 25
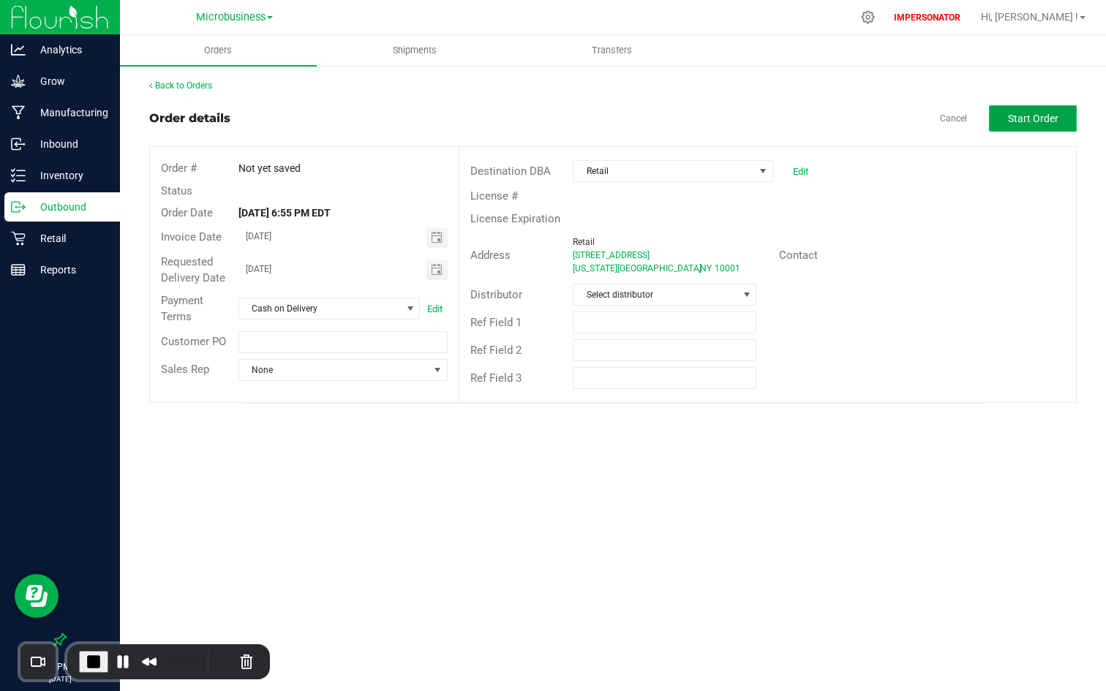
click at [994, 120] on span "Start Order" at bounding box center [1033, 119] width 50 height 12
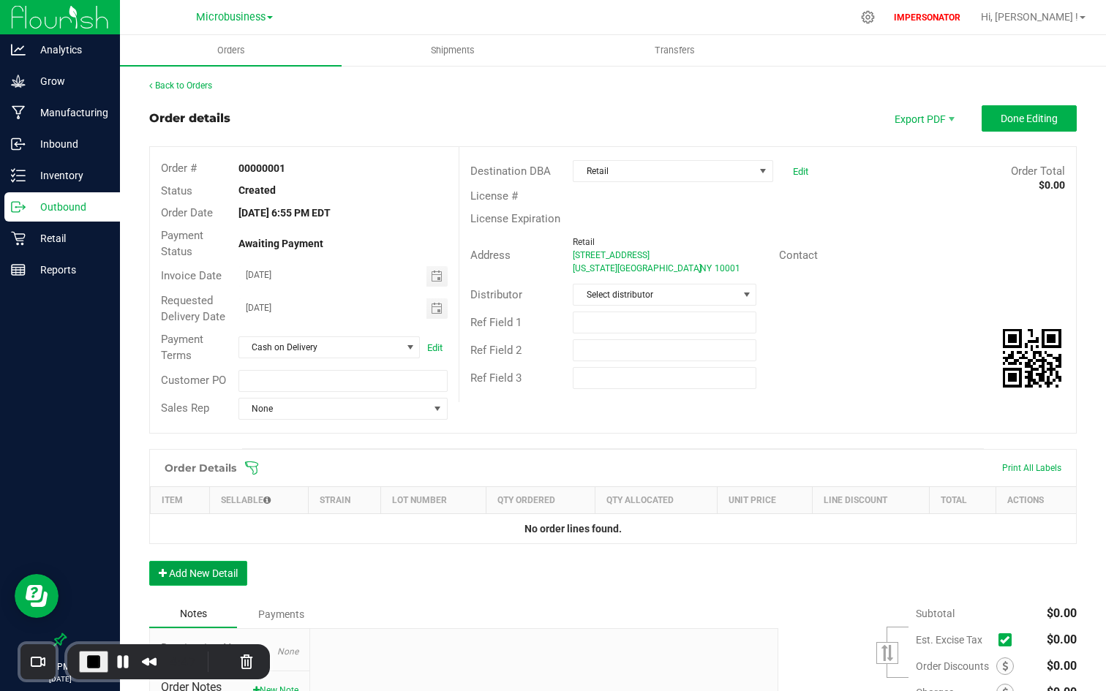
click at [203, 534] on button "Add New Detail" at bounding box center [198, 573] width 98 height 25
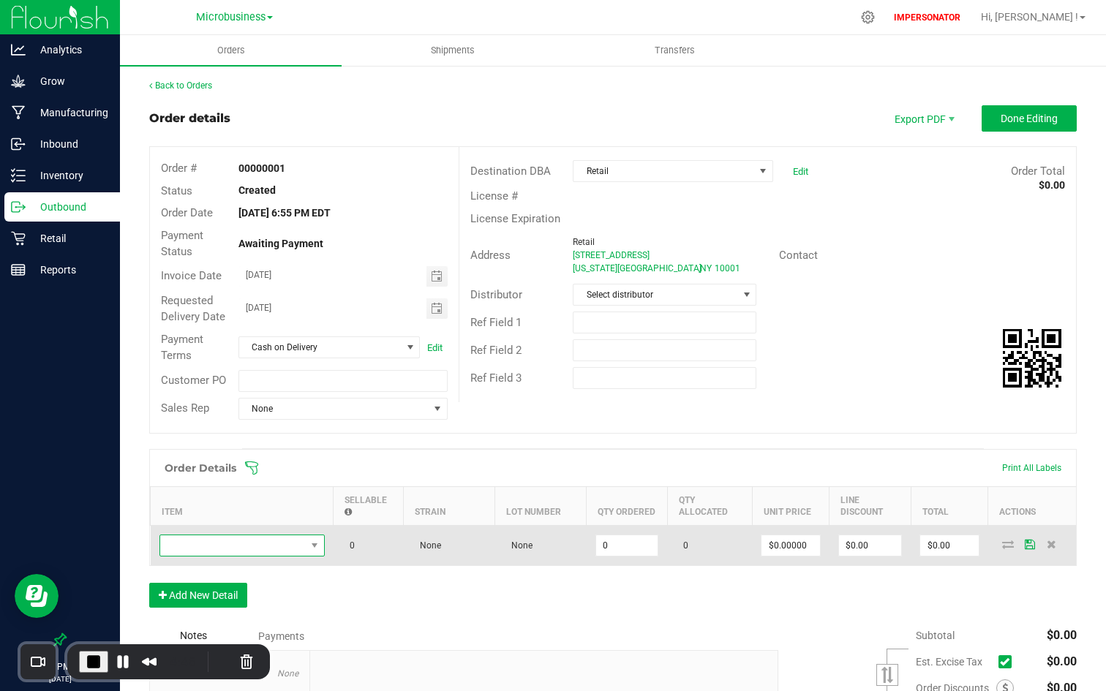
click at [257, 534] on span "NO DATA FOUND" at bounding box center [233, 546] width 146 height 20
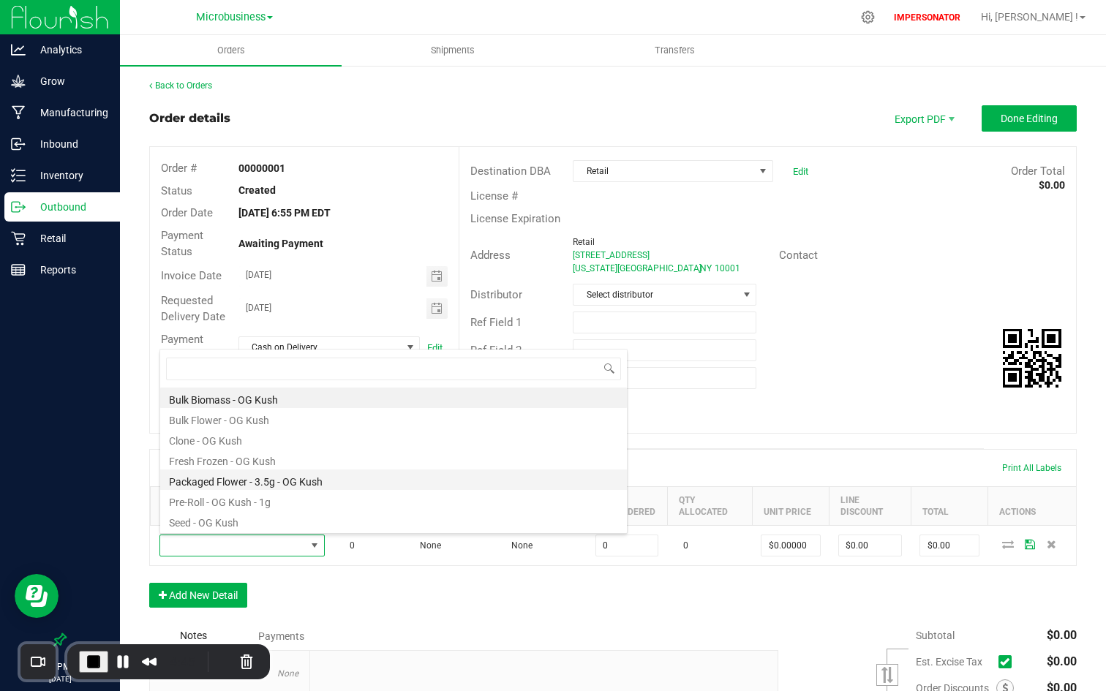
click at [276, 482] on li "Packaged Flower - 3.5g - OG Kush" at bounding box center [393, 480] width 467 height 20
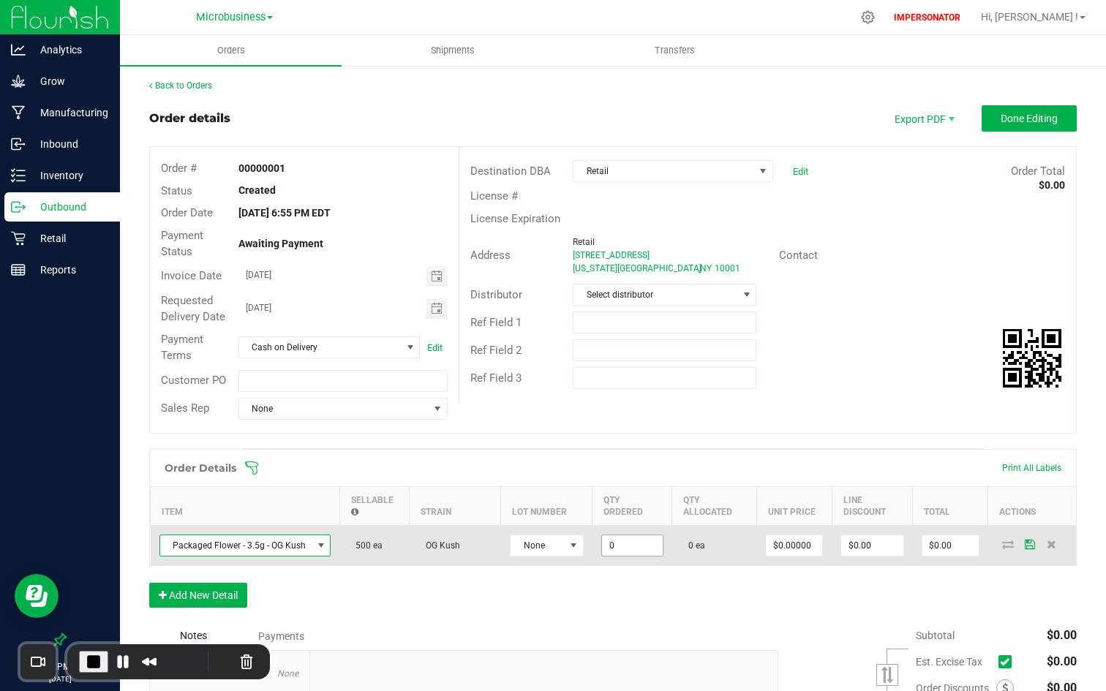
click at [639, 534] on input "0" at bounding box center [632, 546] width 61 height 20
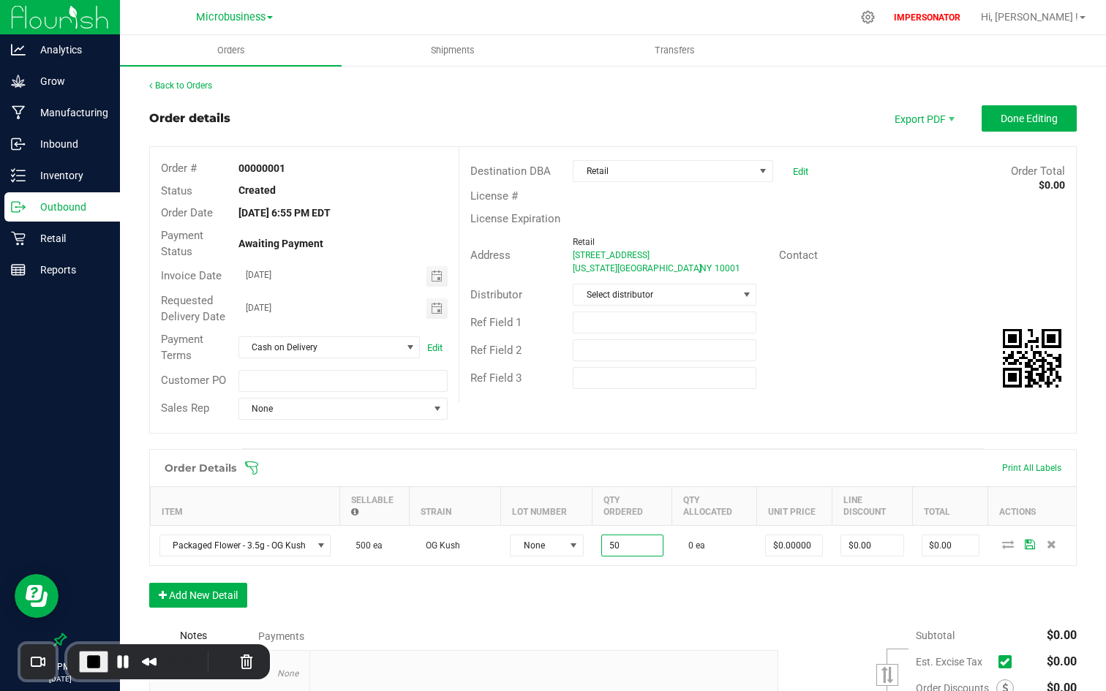
type input "50 ea"
click at [827, 534] on div "Order Details Print All Labels Item Sellable Strain Lot Number Qty Ordered Qty …" at bounding box center [613, 535] width 928 height 173
click at [785, 534] on input "0" at bounding box center [794, 546] width 56 height 20
type input "$12.00000"
type input "$600.00"
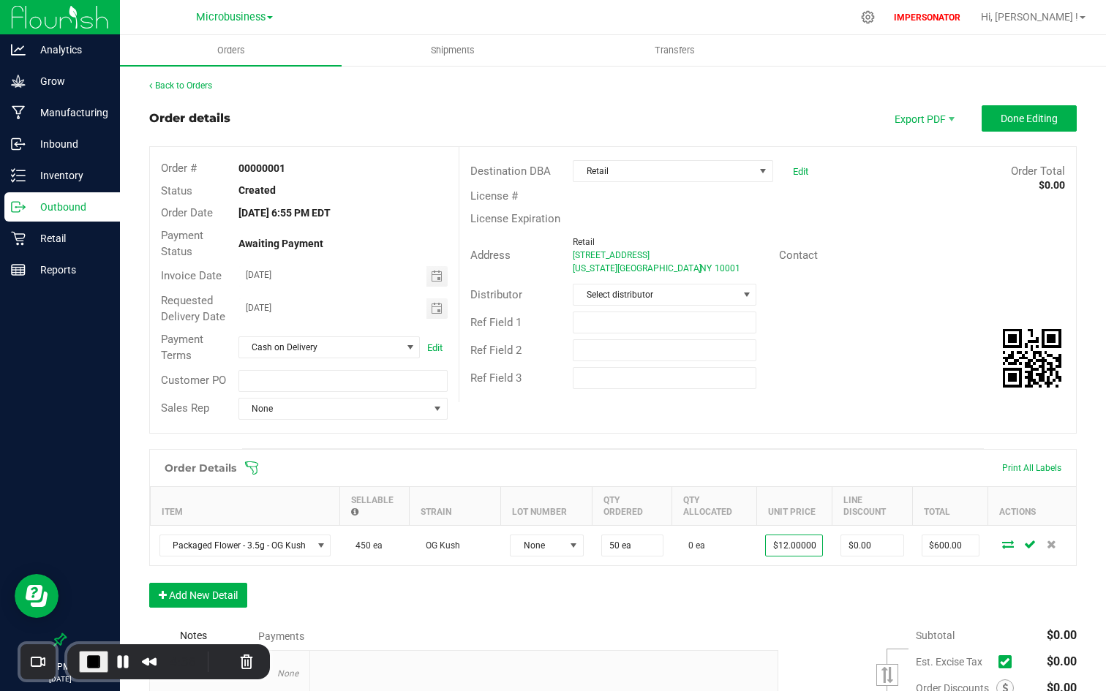
click at [744, 534] on div "Order Details Print All Labels Item Sellable Strain Lot Number Qty Ordered Qty …" at bounding box center [613, 535] width 928 height 173
click at [206, 534] on div "Order Details Print All Labels Item Sellable Strain Lot Number Qty Ordered Qty …" at bounding box center [613, 535] width 928 height 173
click at [219, 534] on button "Add New Detail" at bounding box center [198, 595] width 98 height 25
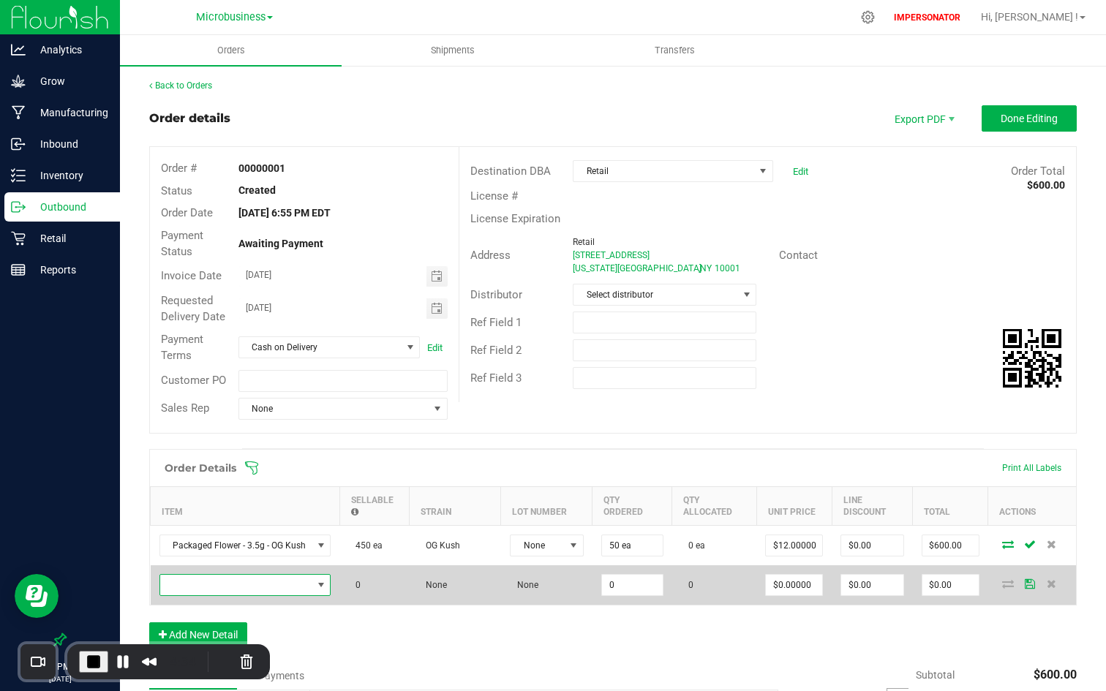
click at [251, 534] on span "NO DATA FOUND" at bounding box center [236, 585] width 152 height 20
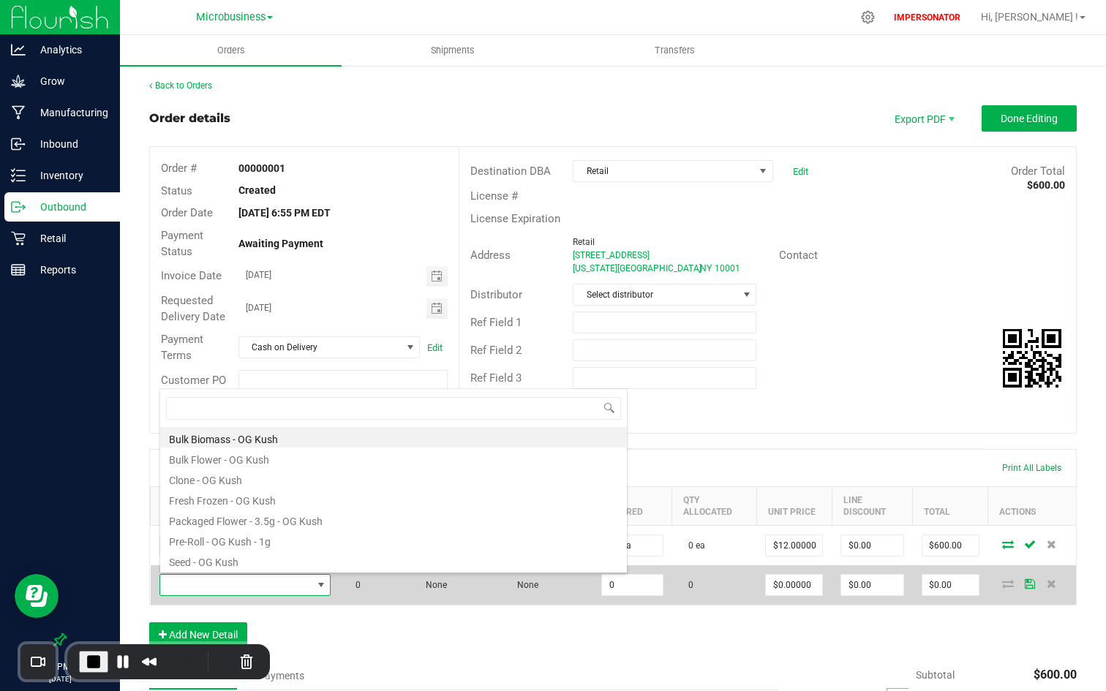
scroll to position [22, 170]
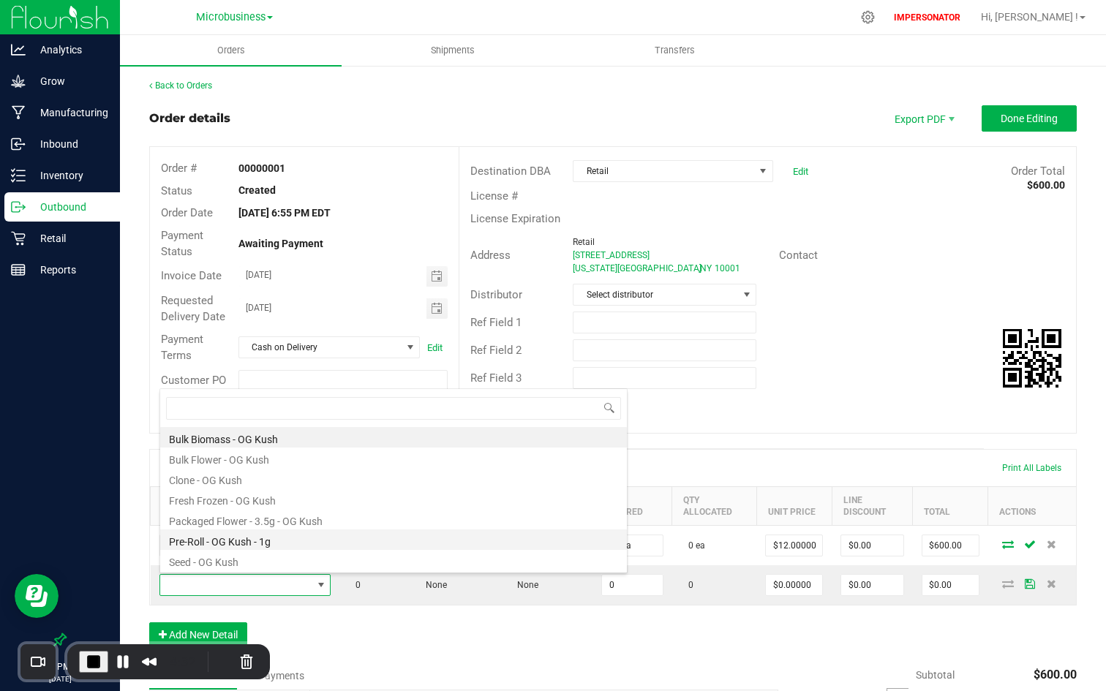
click at [269, 534] on li "Pre-Roll - OG Kush - 1g" at bounding box center [393, 540] width 467 height 20
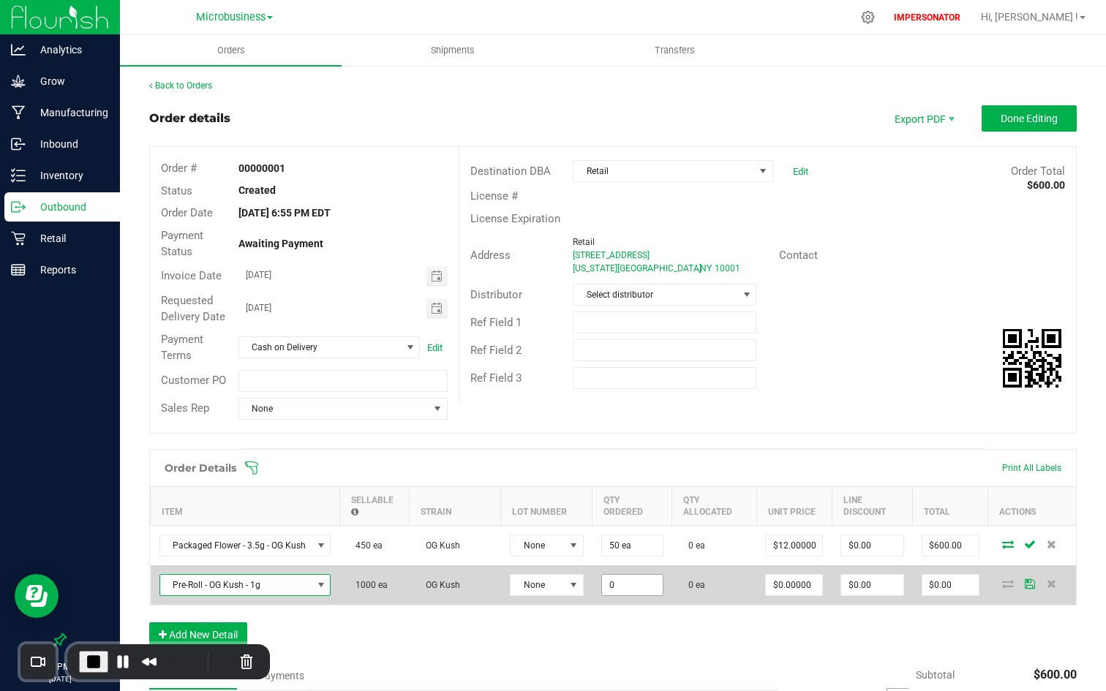
click at [623, 534] on input "0" at bounding box center [632, 585] width 61 height 20
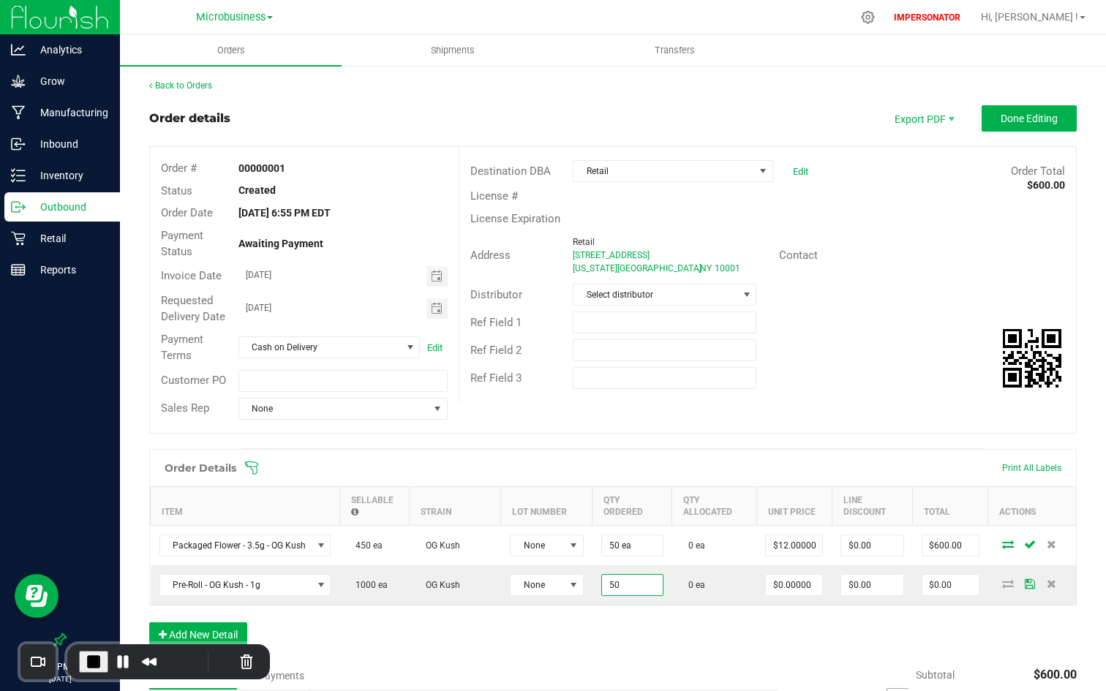
type input "50 ea"
click at [714, 534] on div "Notes Payments" at bounding box center [458, 676] width 618 height 28
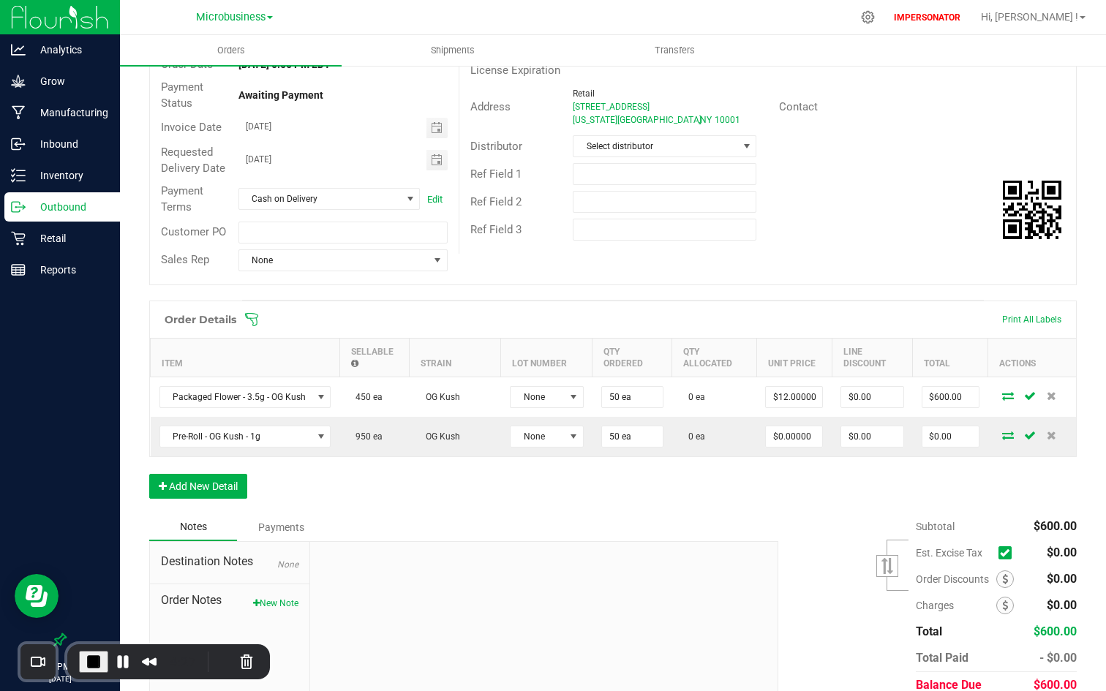
scroll to position [163, 0]
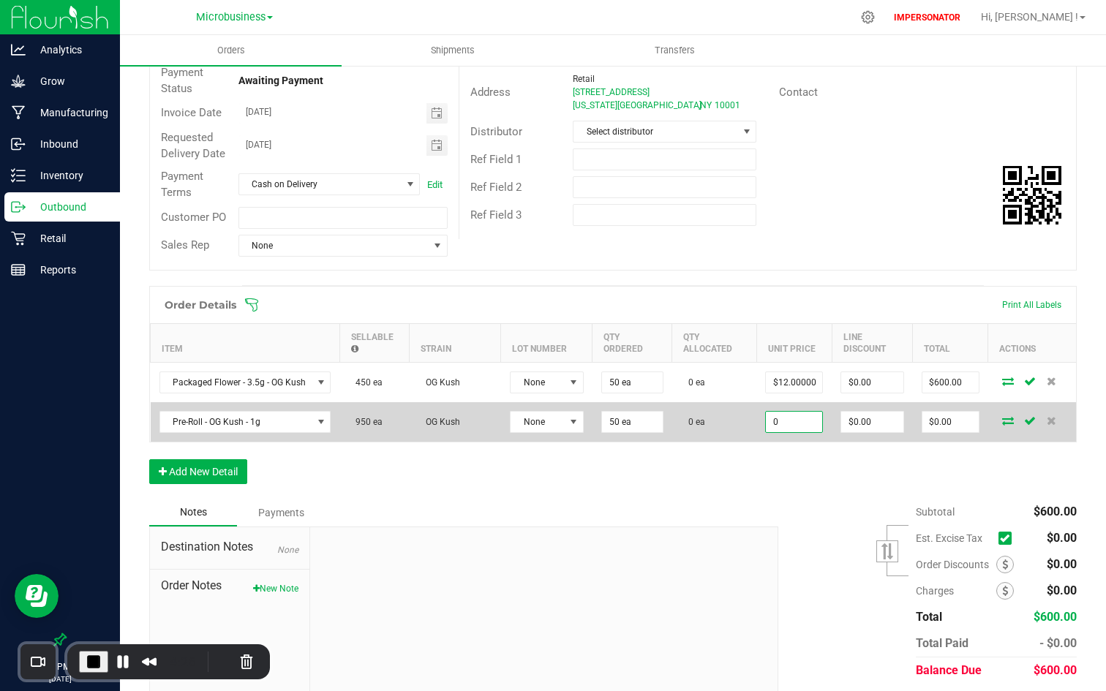
click at [800, 418] on input "0" at bounding box center [794, 422] width 56 height 20
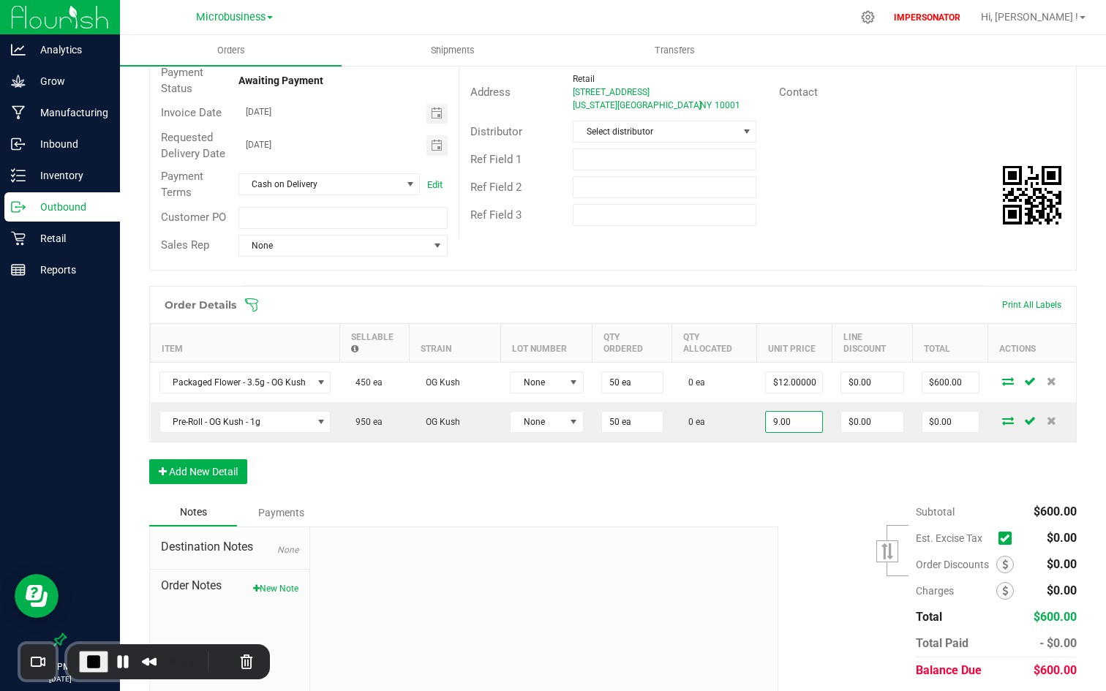
type input "$9.00000"
type input "$450.00"
click at [743, 504] on div "Notes Payments" at bounding box center [458, 513] width 618 height 28
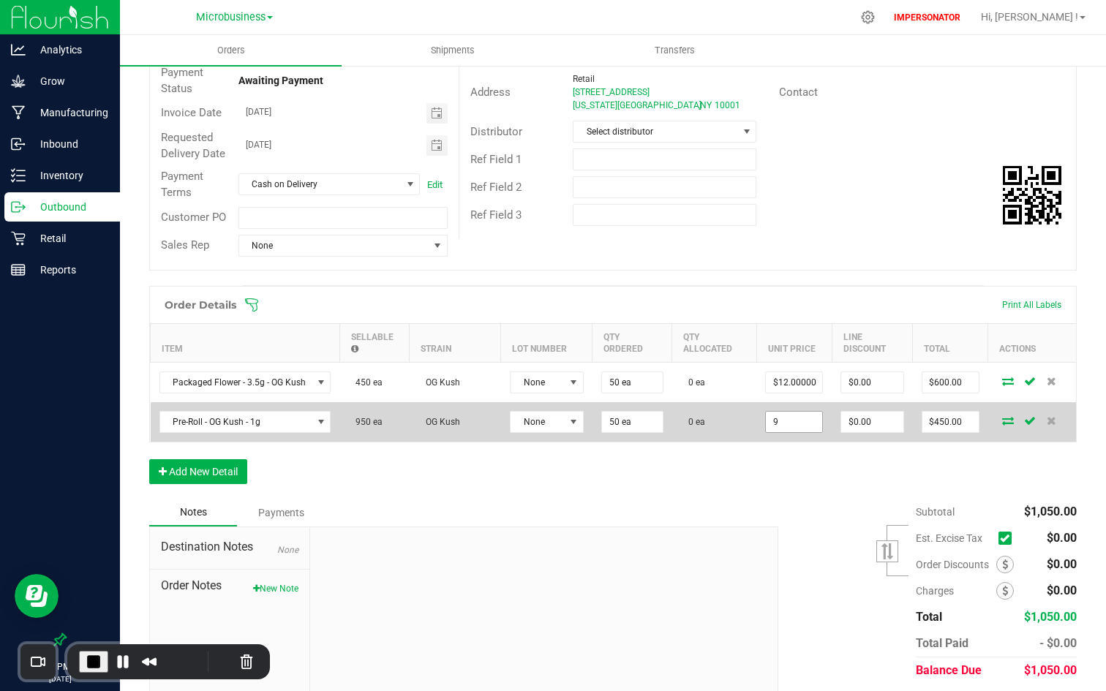
click at [788, 422] on input "9" at bounding box center [794, 422] width 56 height 20
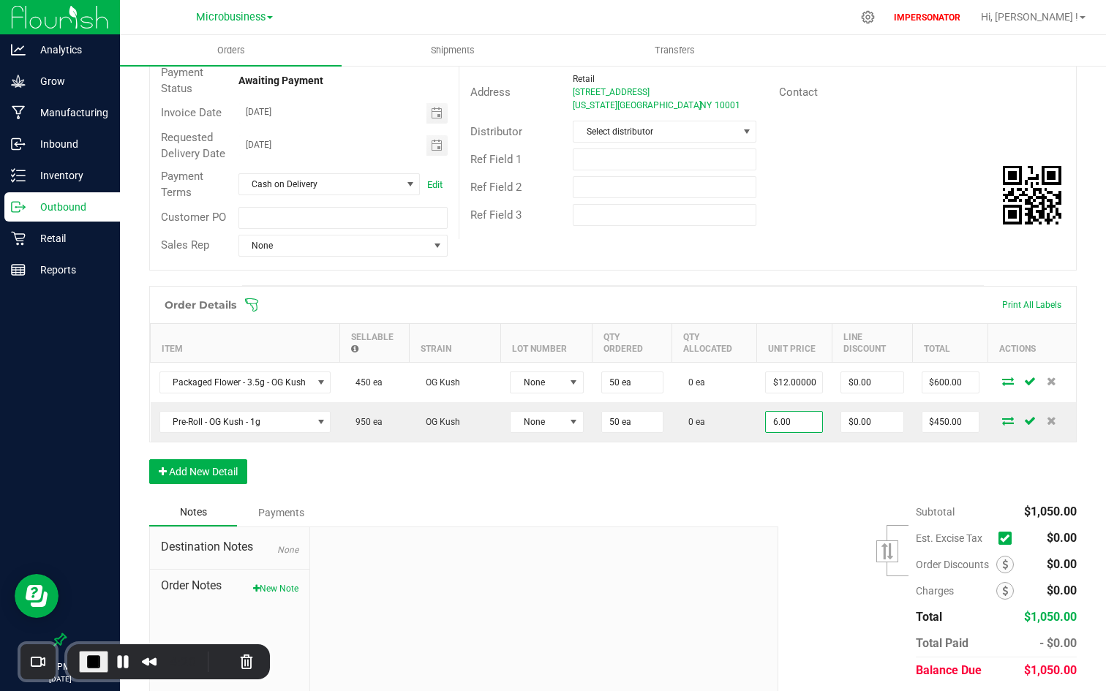
type input "$6.00000"
type input "$300.00"
click at [751, 468] on div "Order Details Print All Labels Item Sellable Strain Lot Number Qty Ordered Qty …" at bounding box center [613, 392] width 928 height 213
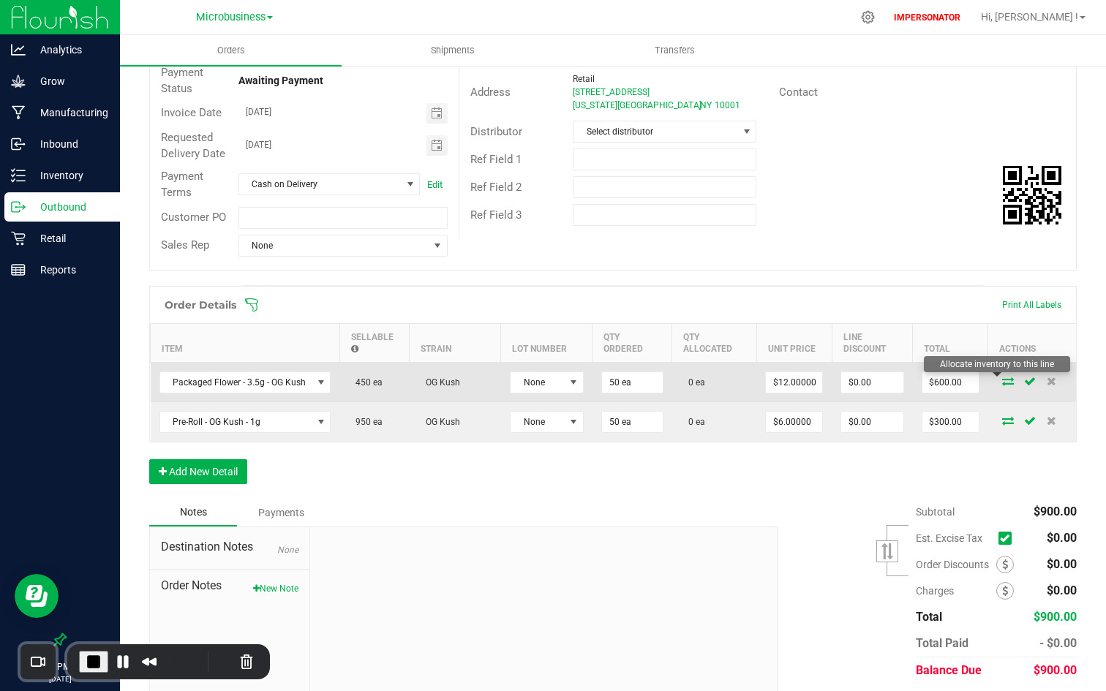
click at [994, 382] on icon at bounding box center [1008, 381] width 12 height 9
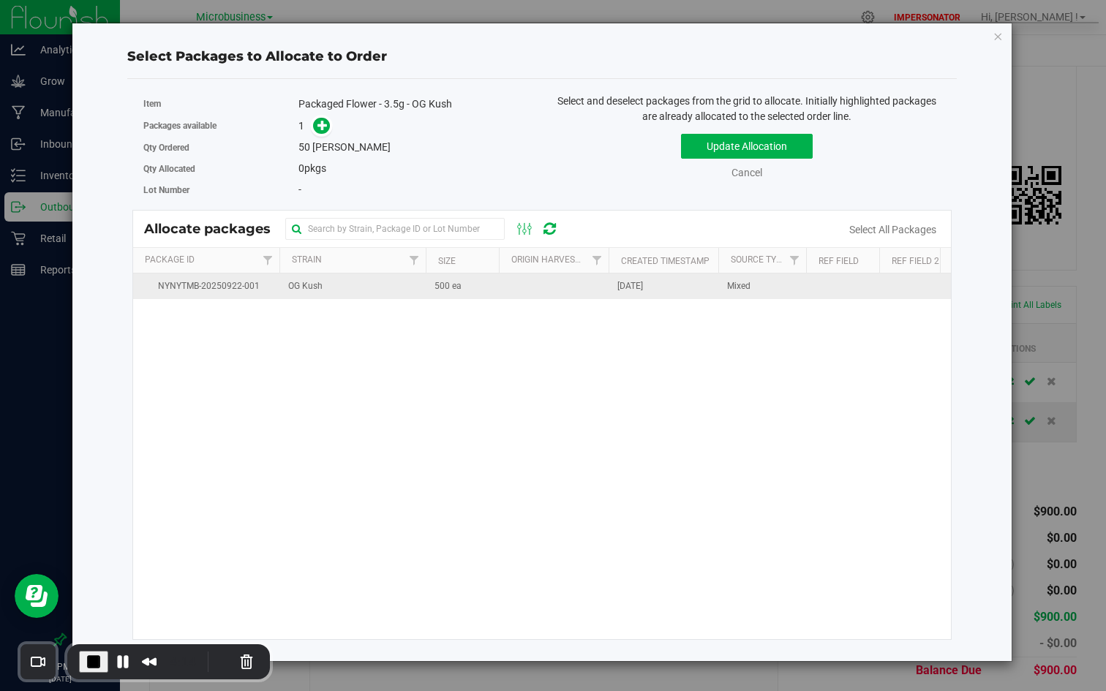
click at [382, 286] on td "OG Kush" at bounding box center [352, 287] width 146 height 26
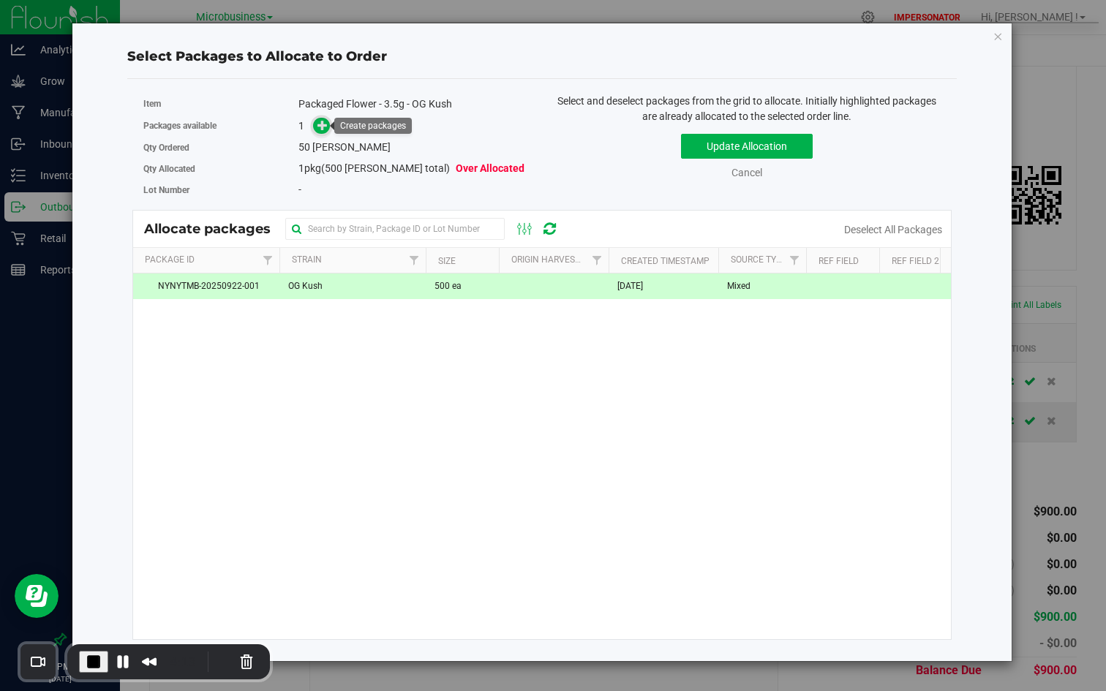
click at [320, 125] on icon at bounding box center [323, 125] width 10 height 10
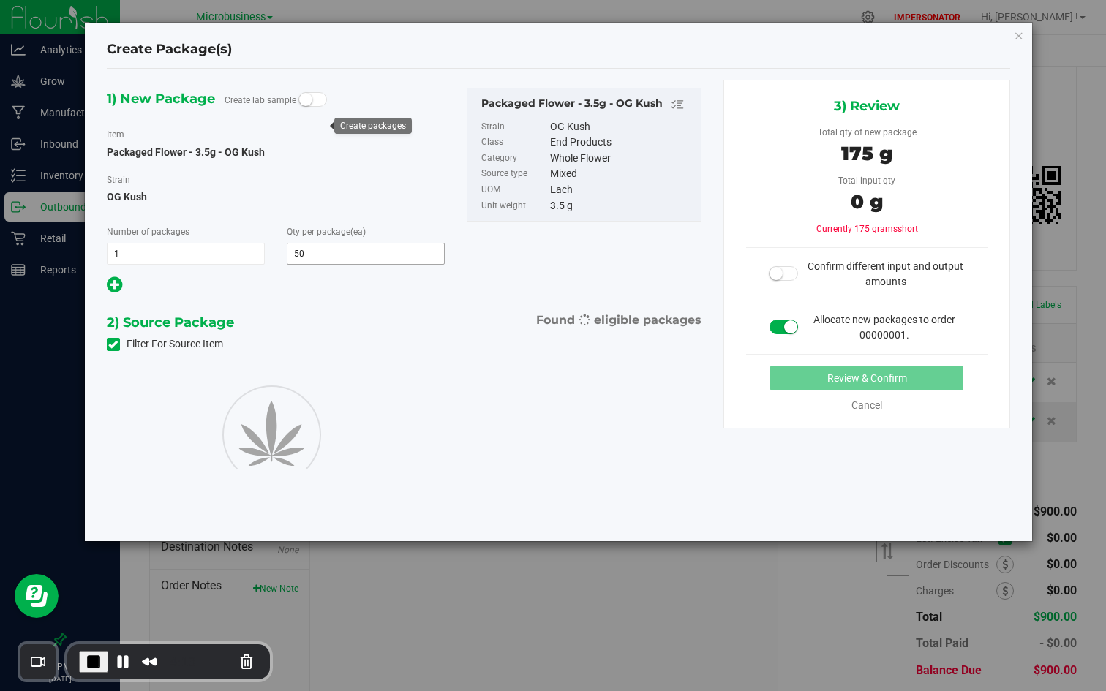
type input "50"
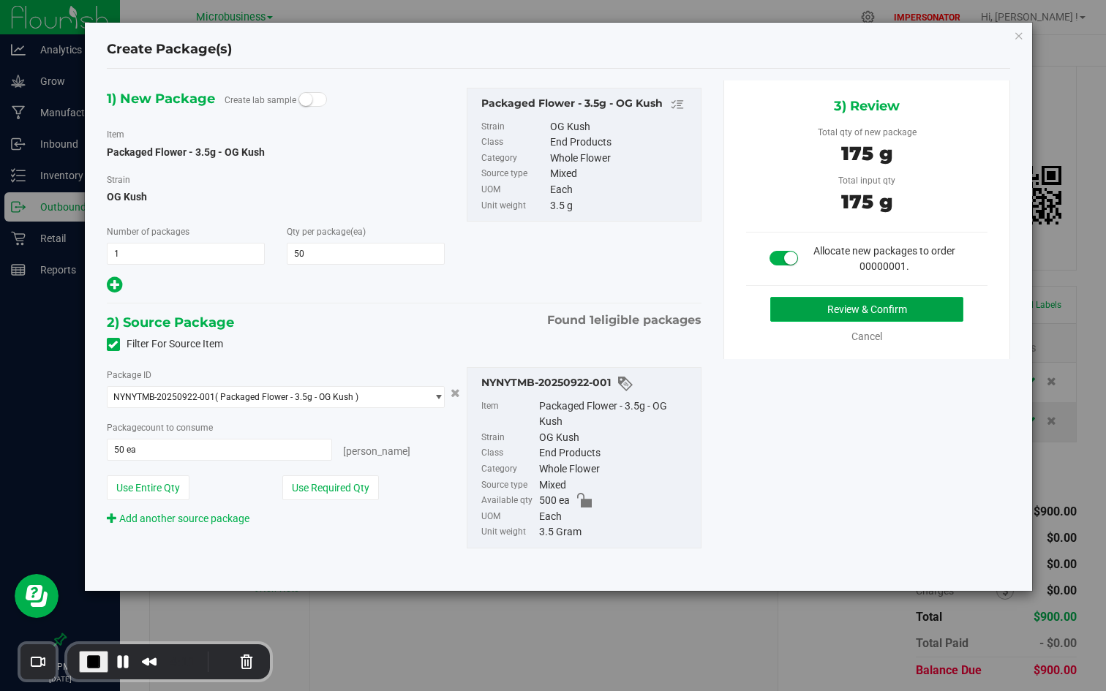
click at [857, 309] on button "Review & Confirm" at bounding box center [866, 309] width 193 height 25
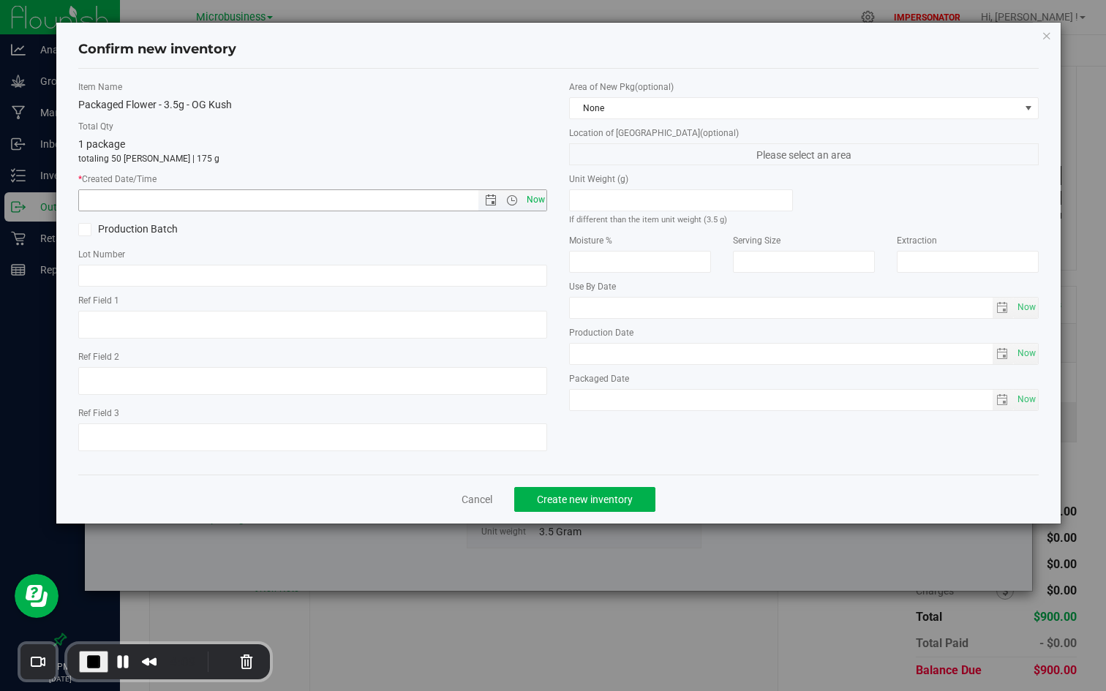
click at [538, 205] on span "Now" at bounding box center [535, 199] width 25 height 21
type input "[DATE] 6:55 PM"
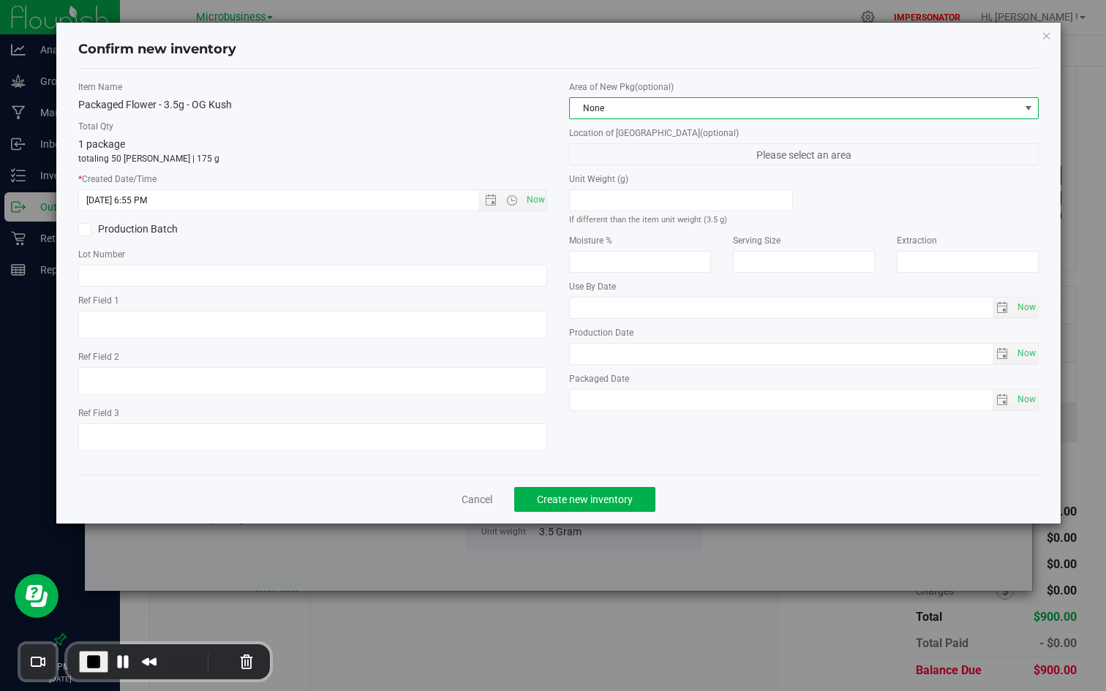
click at [661, 108] on span "None" at bounding box center [794, 108] width 449 height 20
click at [680, 76] on div "Item Name Packaged Flower - 3.5g - OG Kush Total Qty 1 package totaling 50 [PER…" at bounding box center [558, 272] width 960 height 406
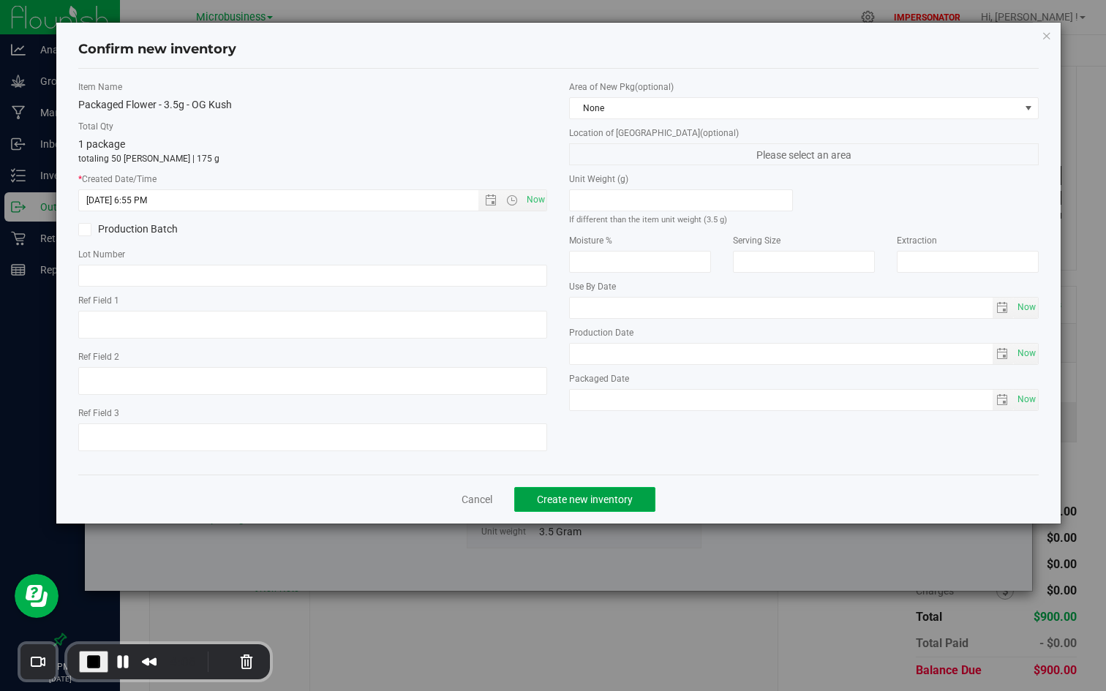
click at [592, 505] on button "Create new inventory" at bounding box center [584, 499] width 141 height 25
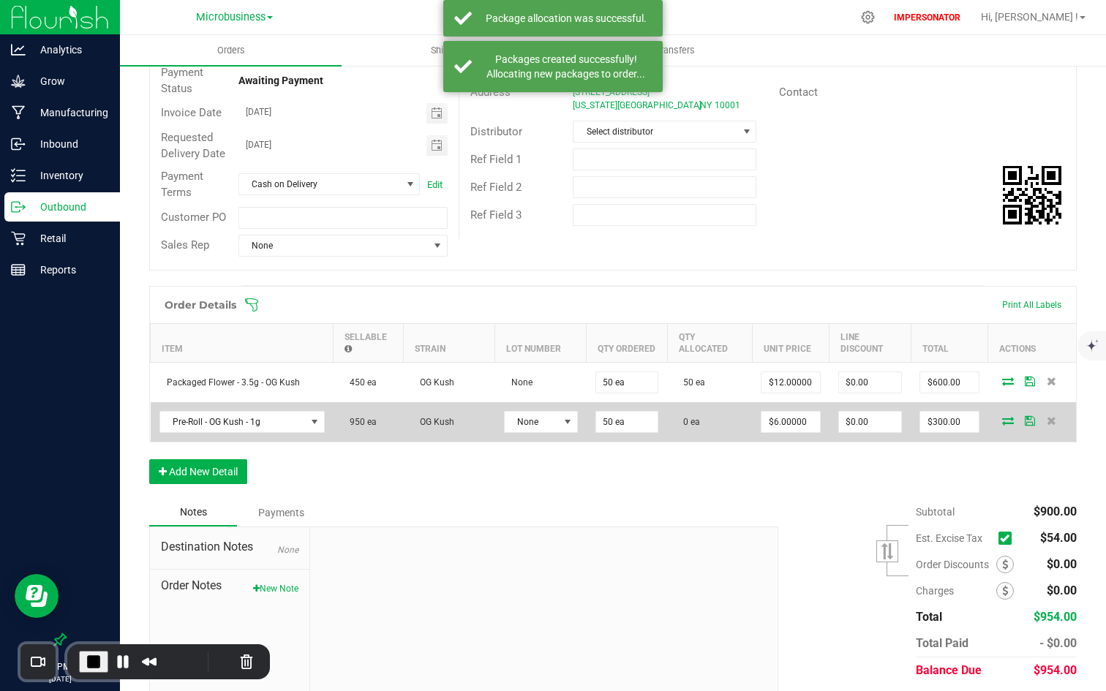
click at [994, 418] on icon at bounding box center [1008, 420] width 12 height 9
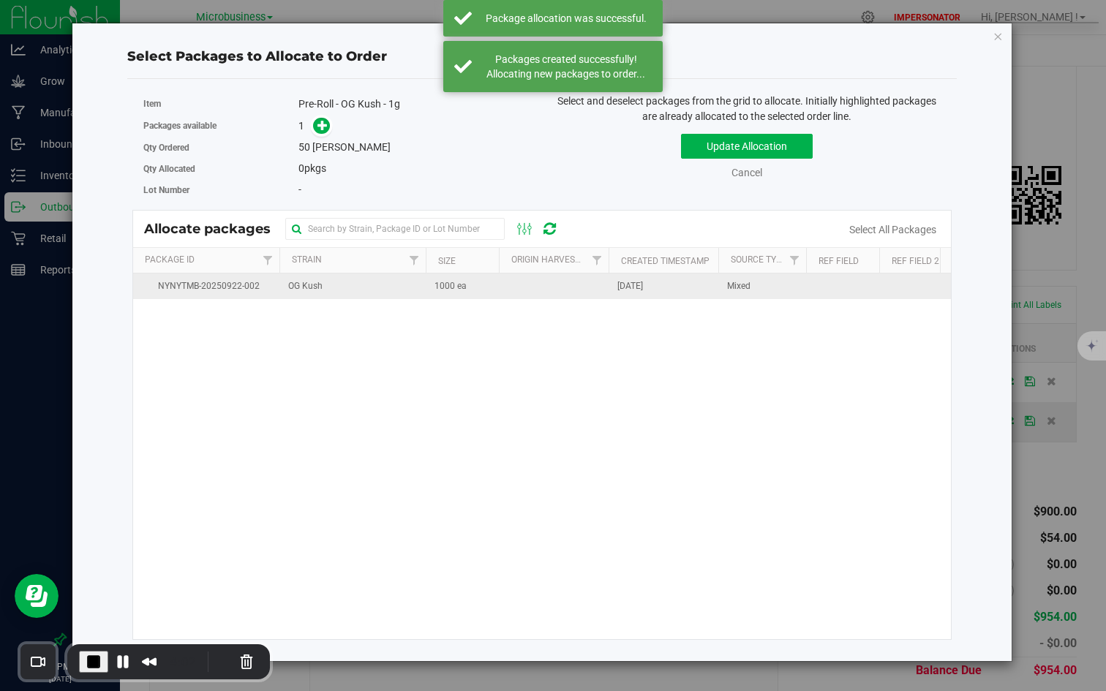
click at [408, 289] on td "OG Kush" at bounding box center [352, 287] width 146 height 26
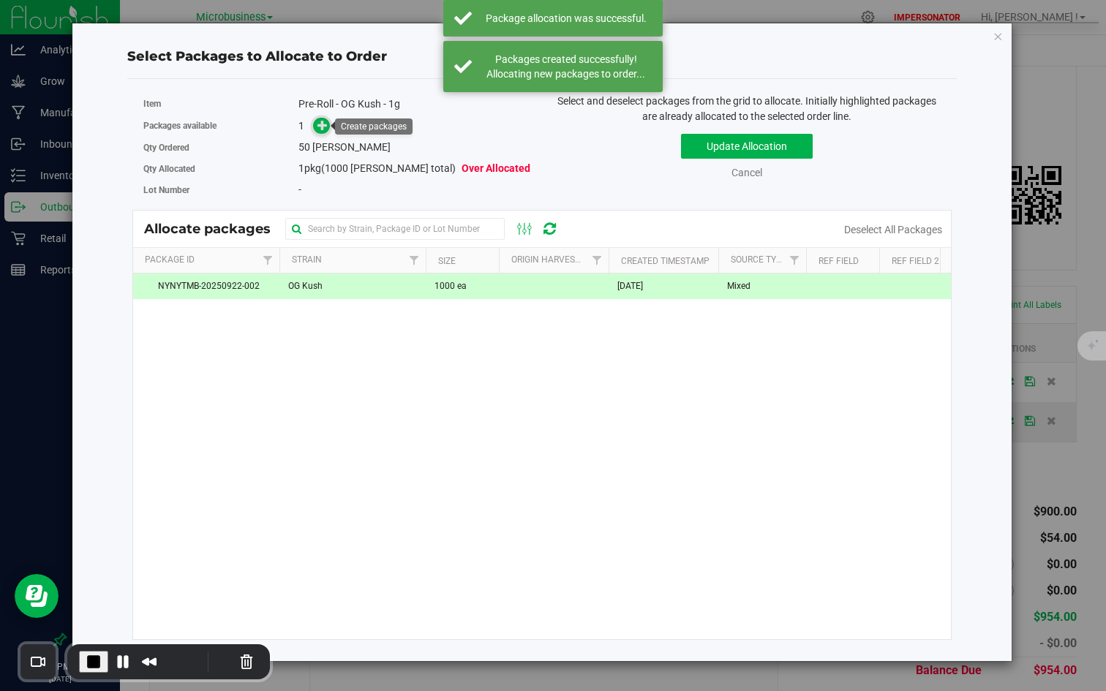
click at [323, 128] on icon at bounding box center [323, 125] width 10 height 10
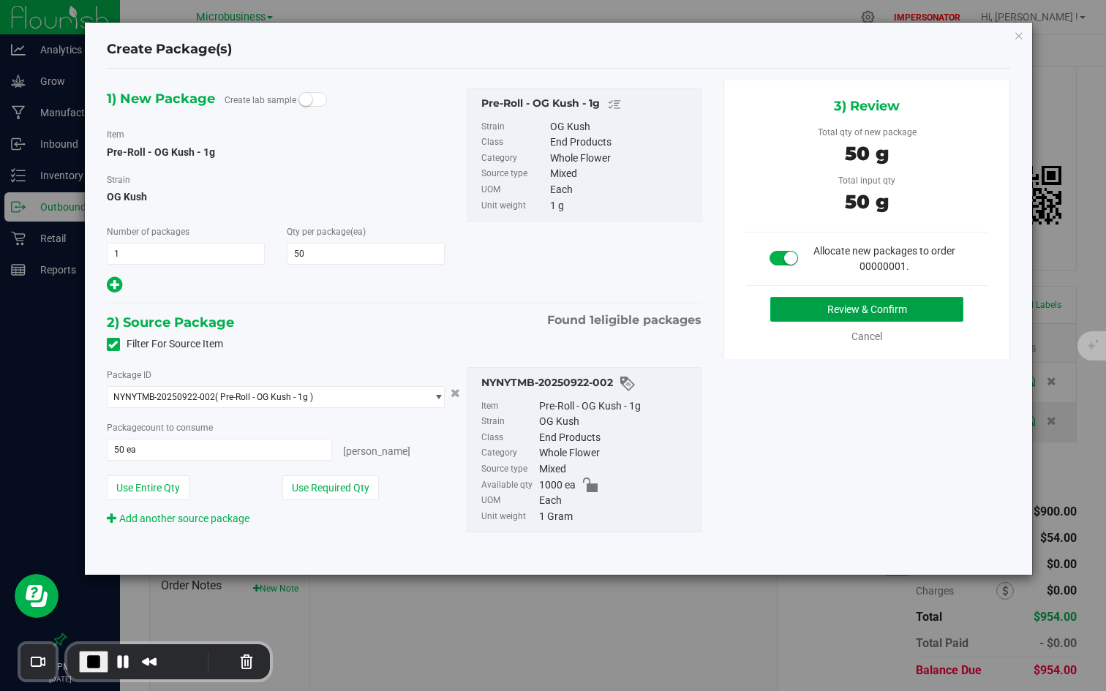
click at [808, 312] on button "Review & Confirm" at bounding box center [866, 309] width 193 height 25
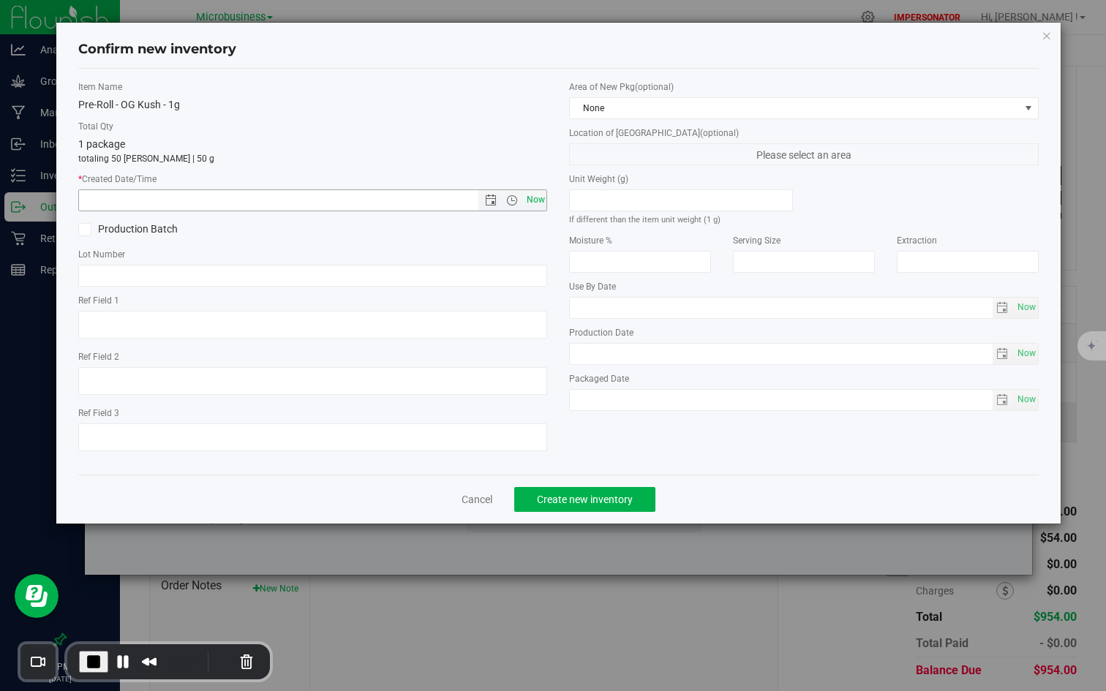
click at [533, 202] on span "Now" at bounding box center [535, 199] width 25 height 21
type input "[DATE] 6:56 PM"
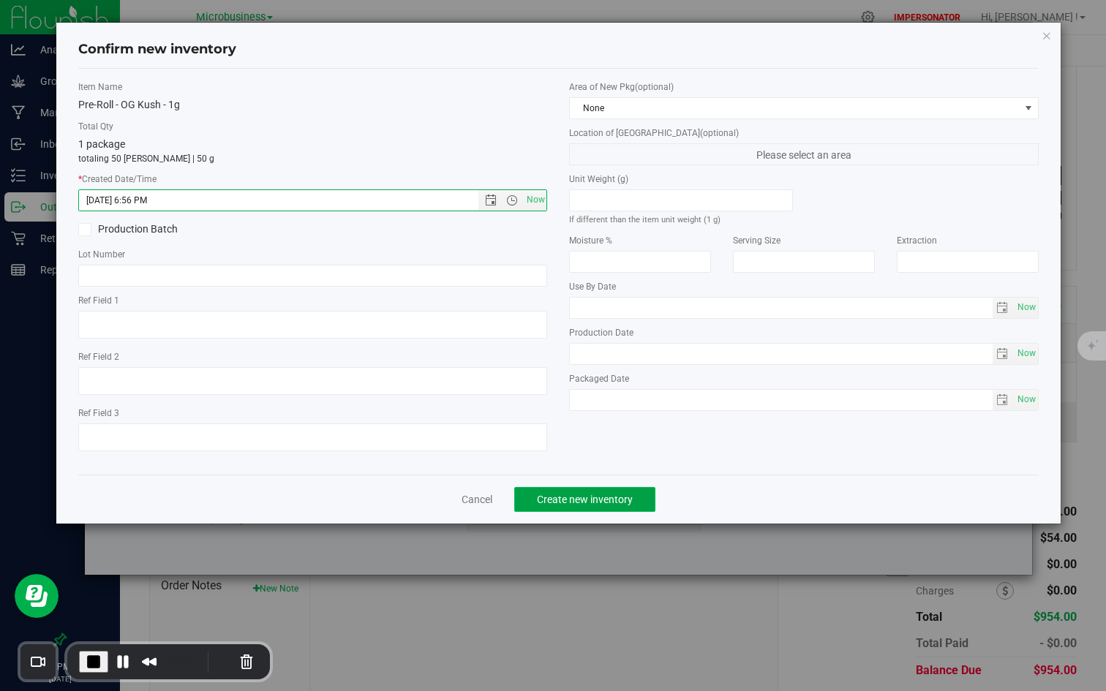
click at [580, 499] on span "Create new inventory" at bounding box center [585, 500] width 96 height 12
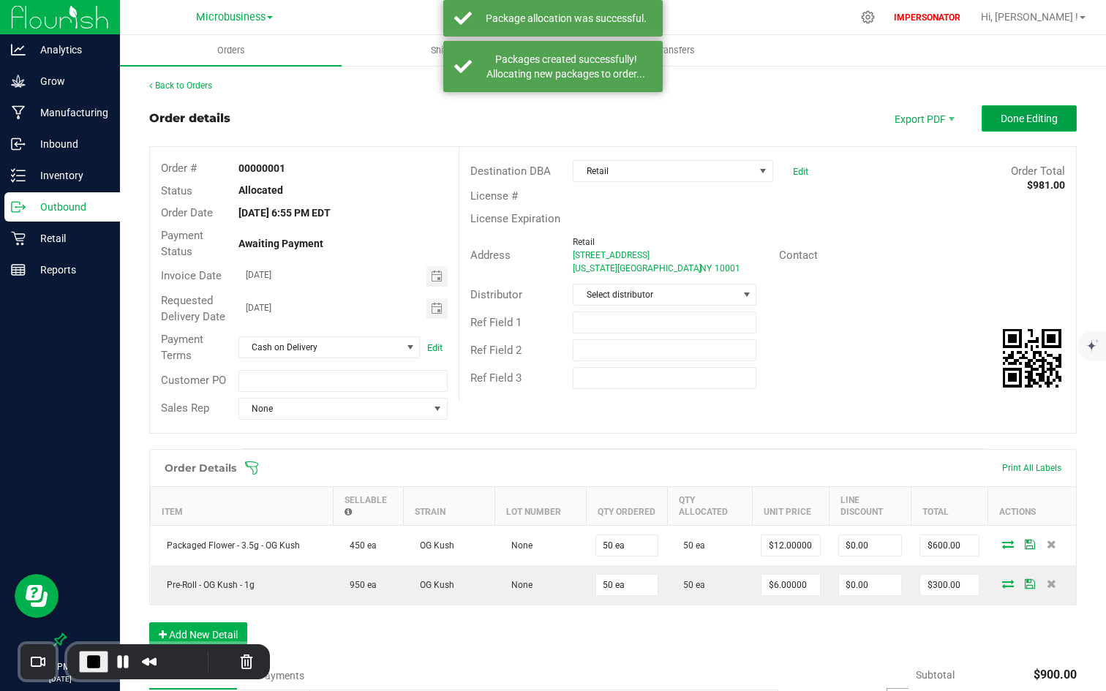
click at [994, 116] on span "Done Editing" at bounding box center [1029, 119] width 57 height 12
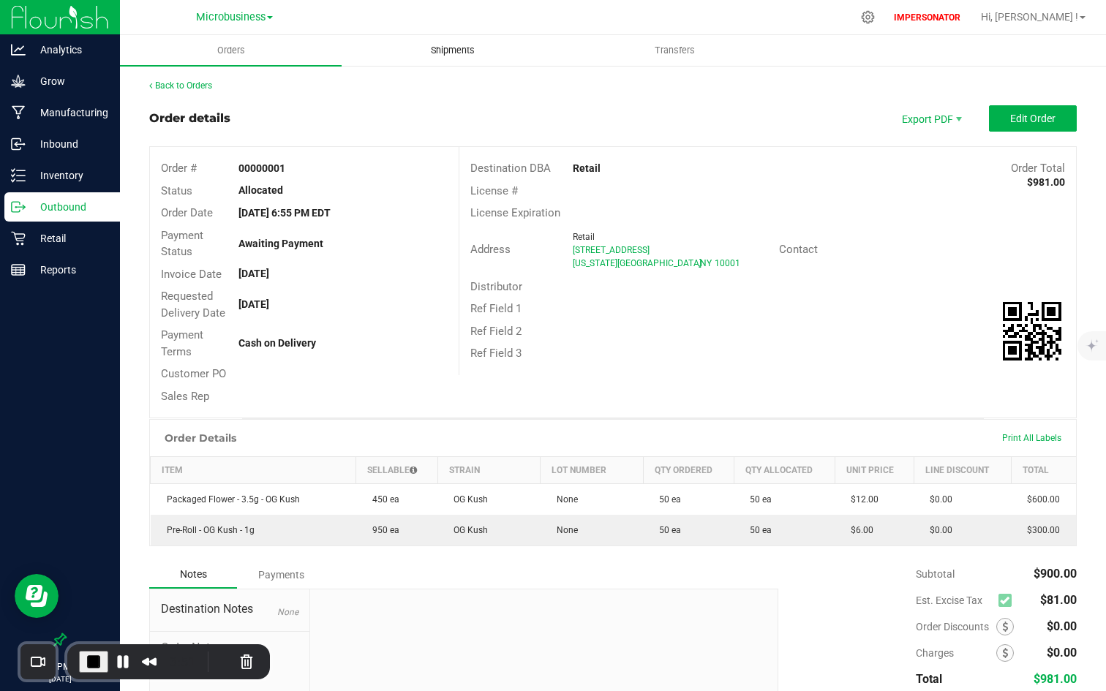
click at [446, 48] on span "Shipments" at bounding box center [452, 50] width 83 height 13
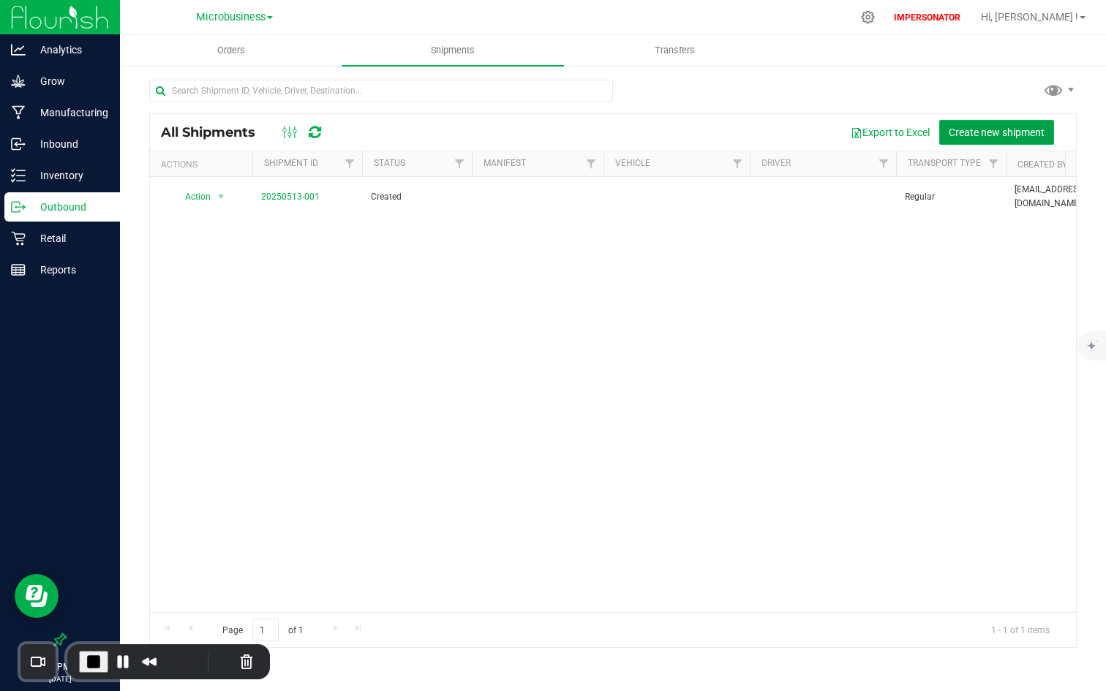
click at [975, 136] on span "Create new shipment" at bounding box center [997, 133] width 96 height 12
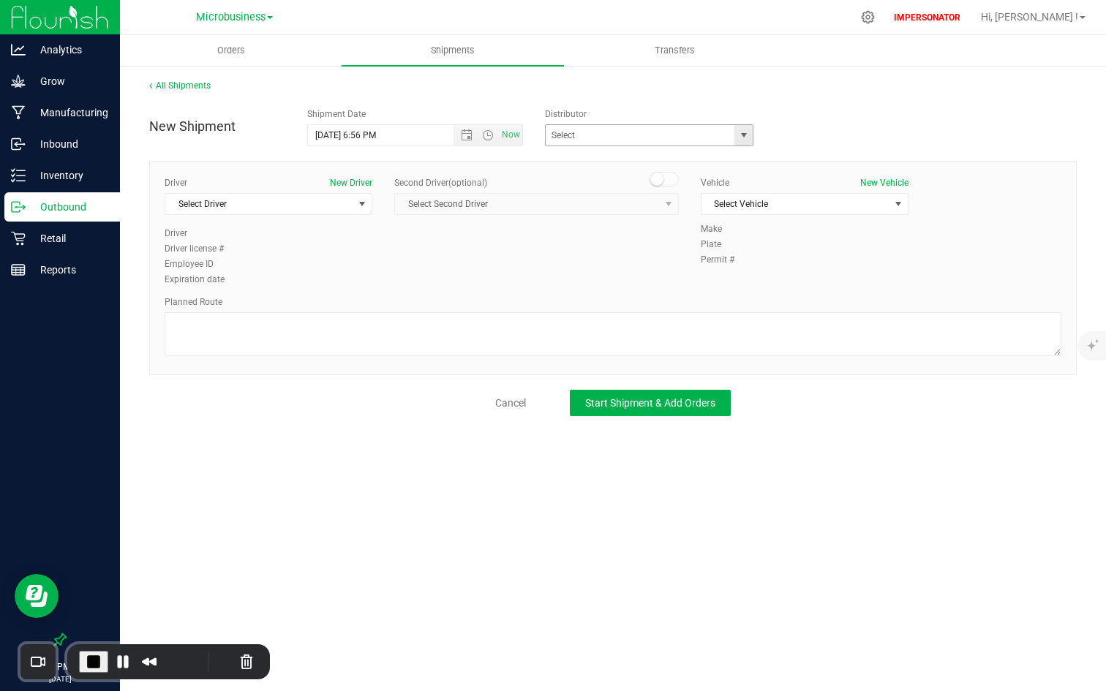
click at [748, 136] on span "select" at bounding box center [744, 135] width 12 height 12
click at [645, 163] on li "Distribution" at bounding box center [650, 160] width 208 height 22
type input "Distribution"
click at [334, 202] on span "Select Driver" at bounding box center [259, 204] width 188 height 20
click at [356, 180] on button "New Driver" at bounding box center [351, 182] width 42 height 13
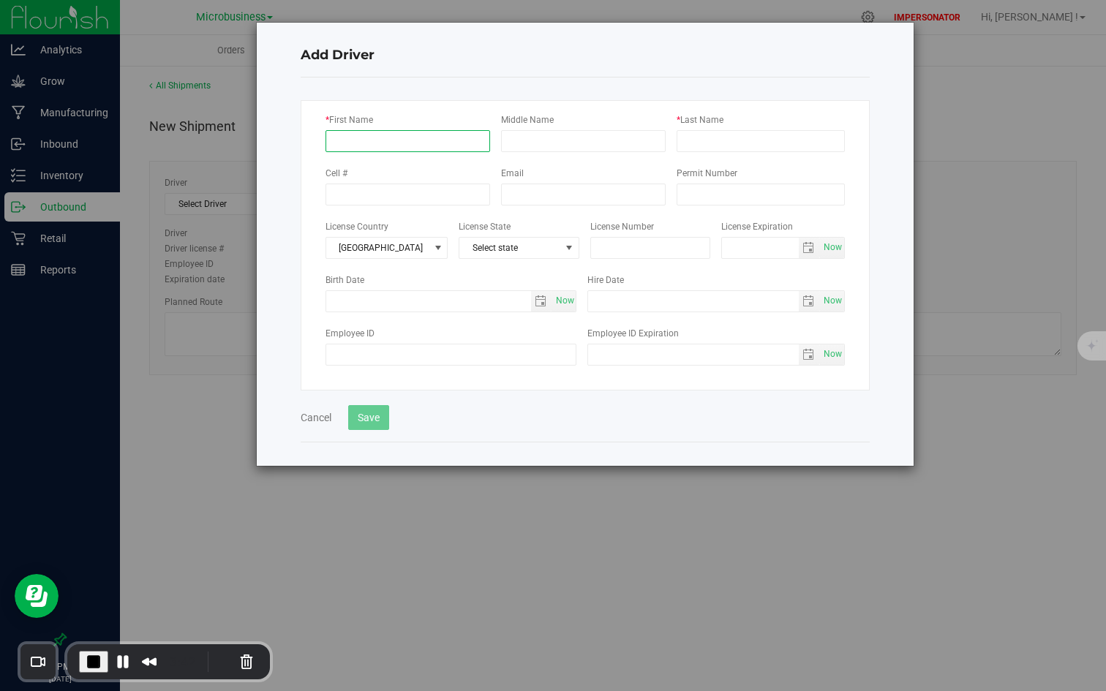
click at [383, 140] on input "* First Name" at bounding box center [408, 141] width 165 height 22
type input "n"
type input "New"
type input "Driver"
click at [386, 417] on button "Save" at bounding box center [368, 417] width 41 height 25
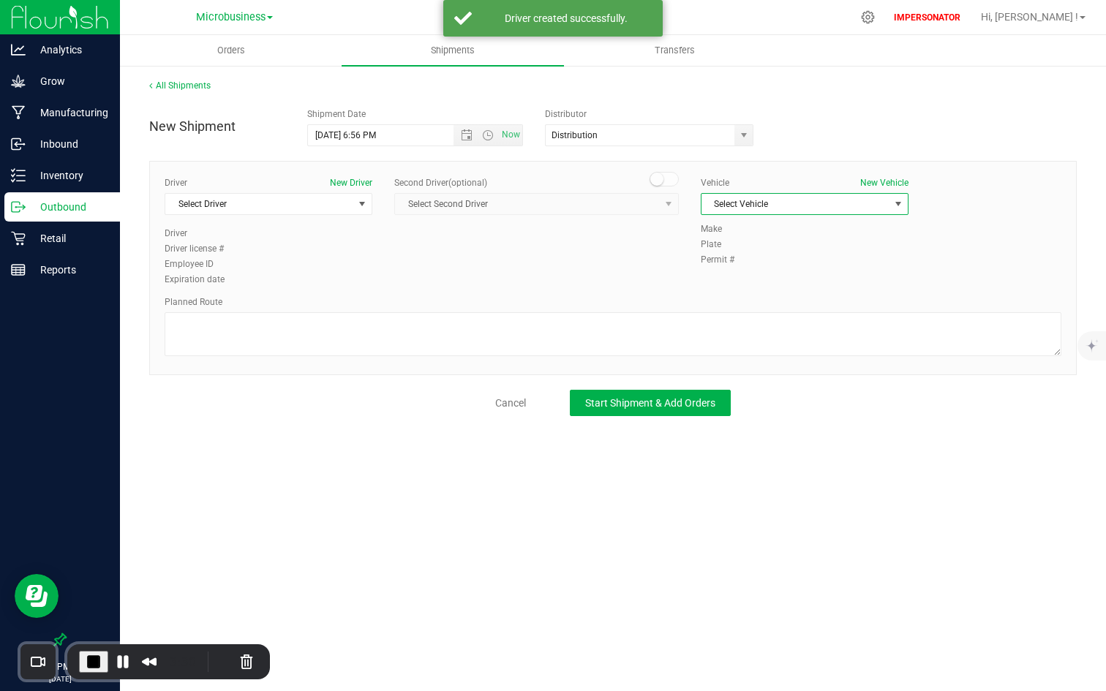
click at [816, 194] on span "Select Vehicle" at bounding box center [796, 204] width 188 height 20
click at [881, 178] on button "New Vehicle" at bounding box center [884, 182] width 48 height 13
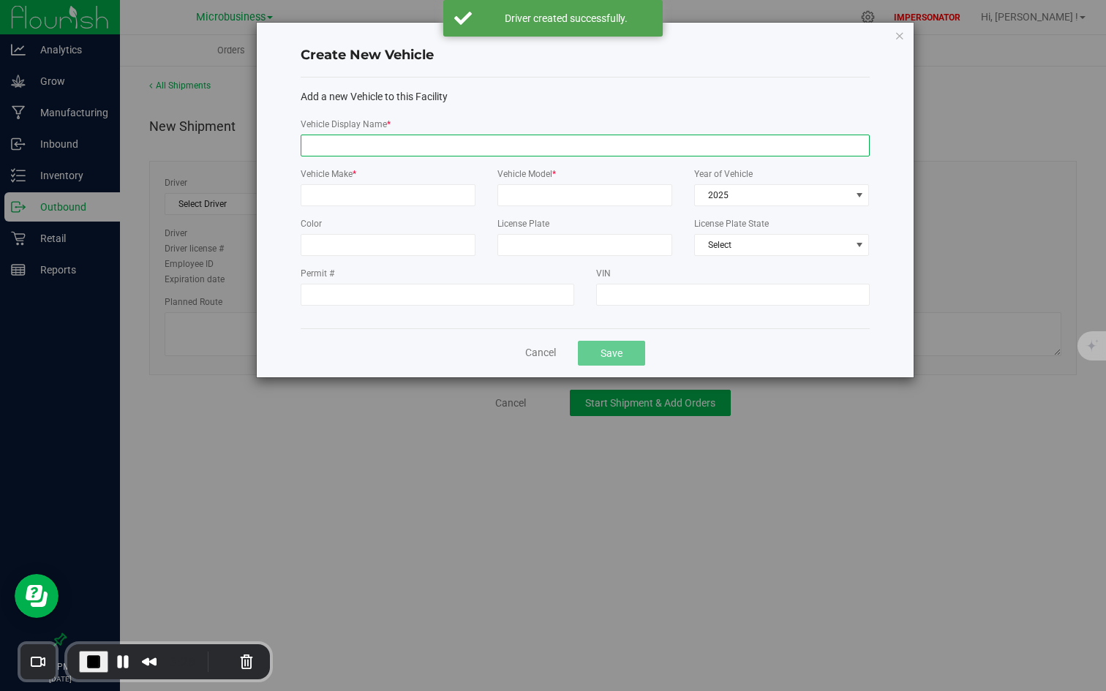
click at [470, 143] on input "Vehicle Display Name *" at bounding box center [585, 146] width 569 height 22
type input "Delivery Van"
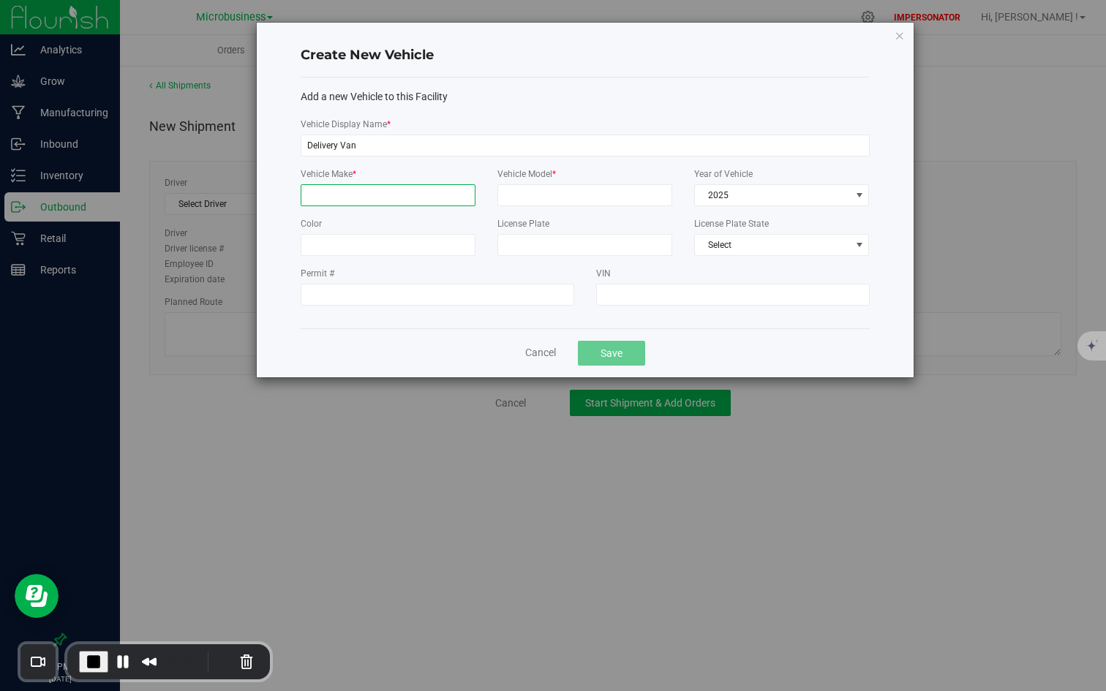
click at [457, 198] on input "Vehicle Make *" at bounding box center [388, 195] width 175 height 22
type input "Toyota"
click at [574, 195] on input "Vehicle Model *" at bounding box center [584, 195] width 175 height 22
type input "Tacoma"
click at [606, 355] on button "Save" at bounding box center [611, 353] width 67 height 25
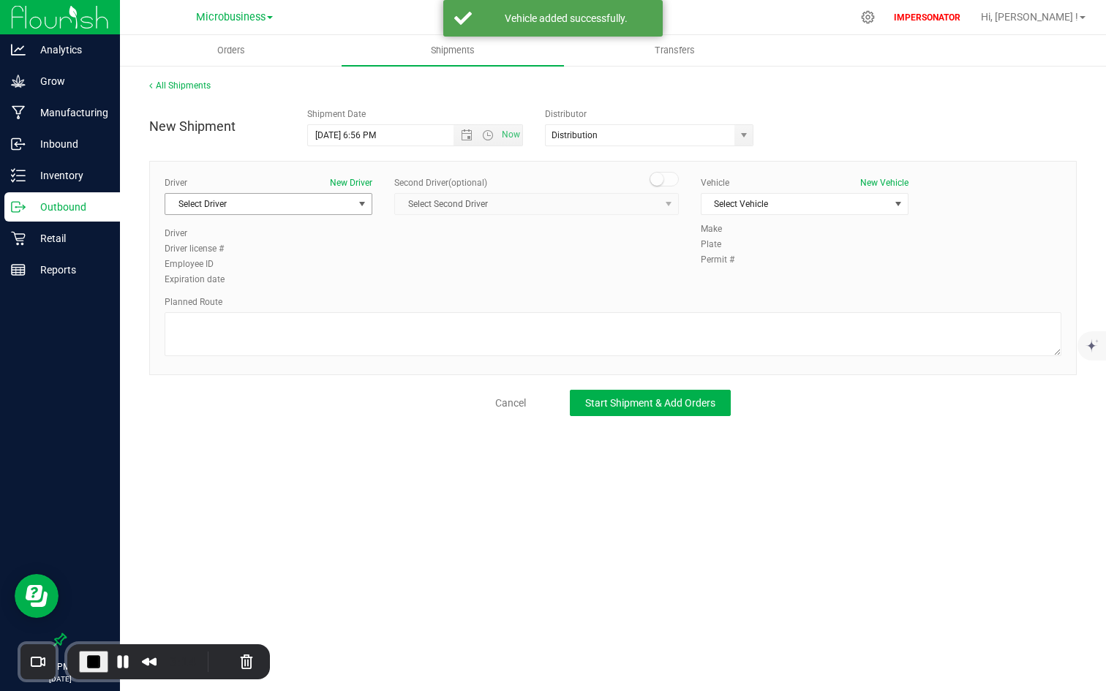
click at [331, 197] on span "Select Driver" at bounding box center [259, 204] width 188 height 20
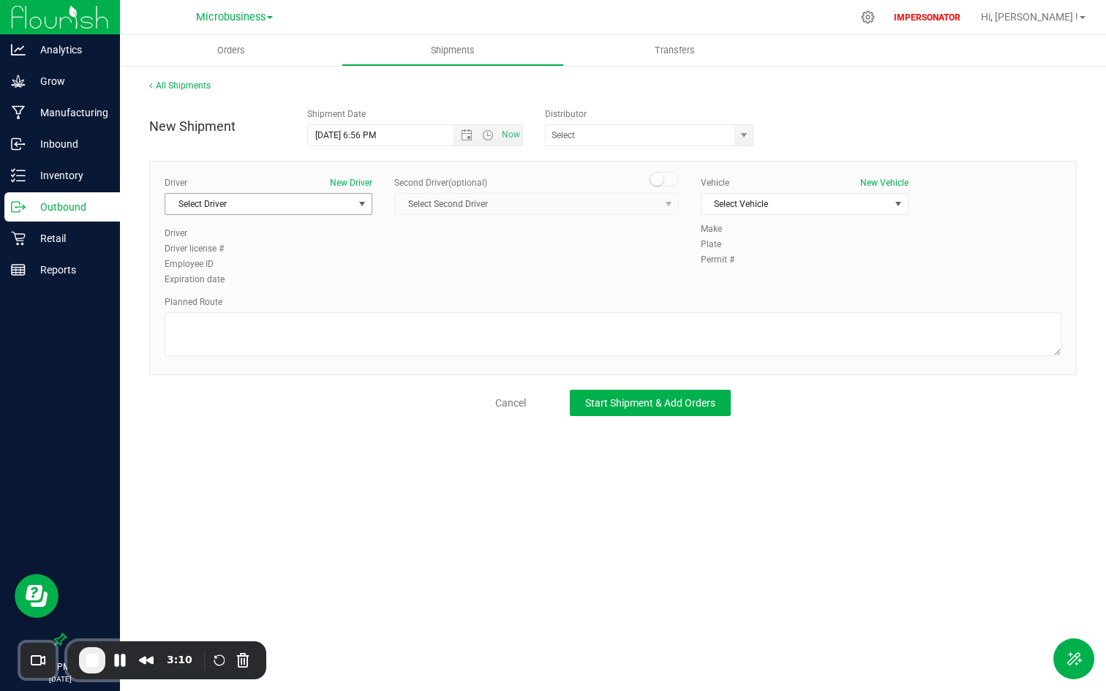
click at [286, 200] on span "Select Driver" at bounding box center [259, 204] width 188 height 20
click at [256, 270] on li "New Driver" at bounding box center [268, 266] width 206 height 22
click at [884, 195] on span "Select Vehicle" at bounding box center [796, 204] width 188 height 20
click at [774, 230] on li "Delivery Van" at bounding box center [805, 229] width 206 height 22
click at [743, 135] on span "select" at bounding box center [744, 135] width 12 height 12
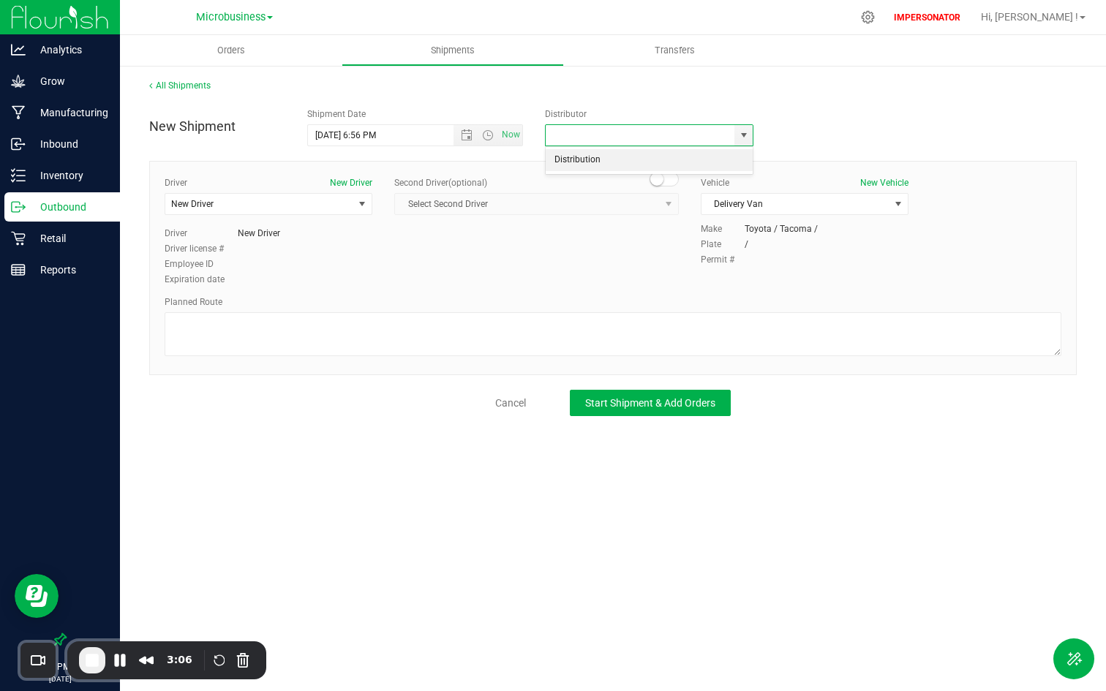
click at [618, 160] on li "Distribution" at bounding box center [650, 160] width 208 height 22
type input "Distribution"
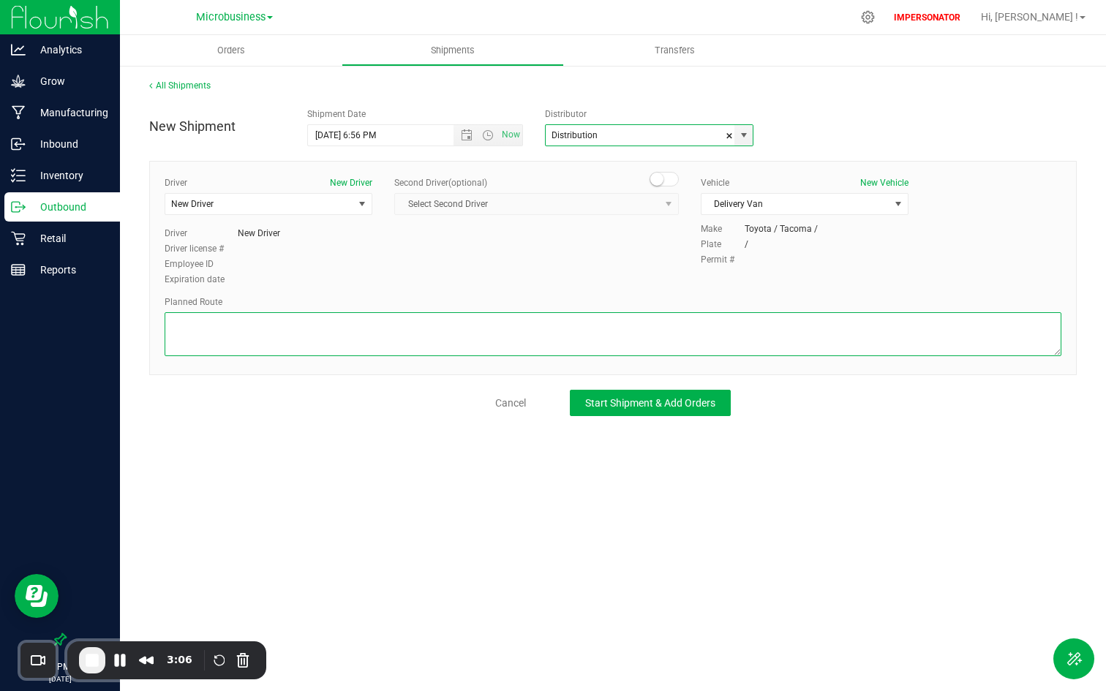
click at [416, 326] on textarea at bounding box center [613, 334] width 897 height 44
type textarea "See map."
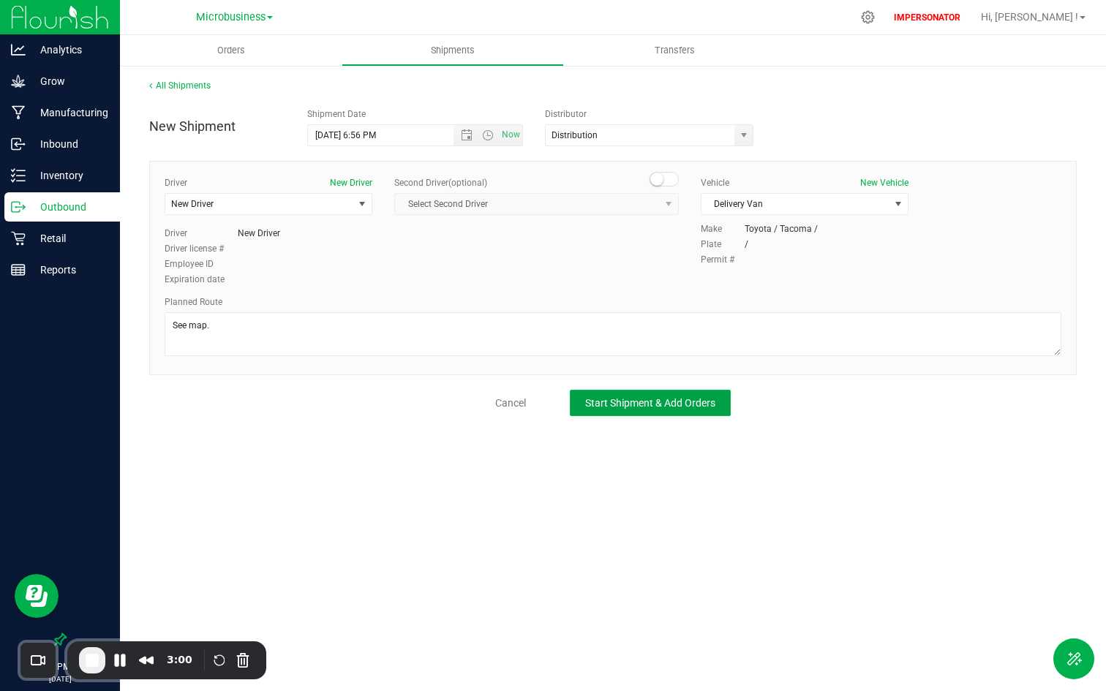
click at [699, 404] on span "Start Shipment & Add Orders" at bounding box center [650, 403] width 130 height 12
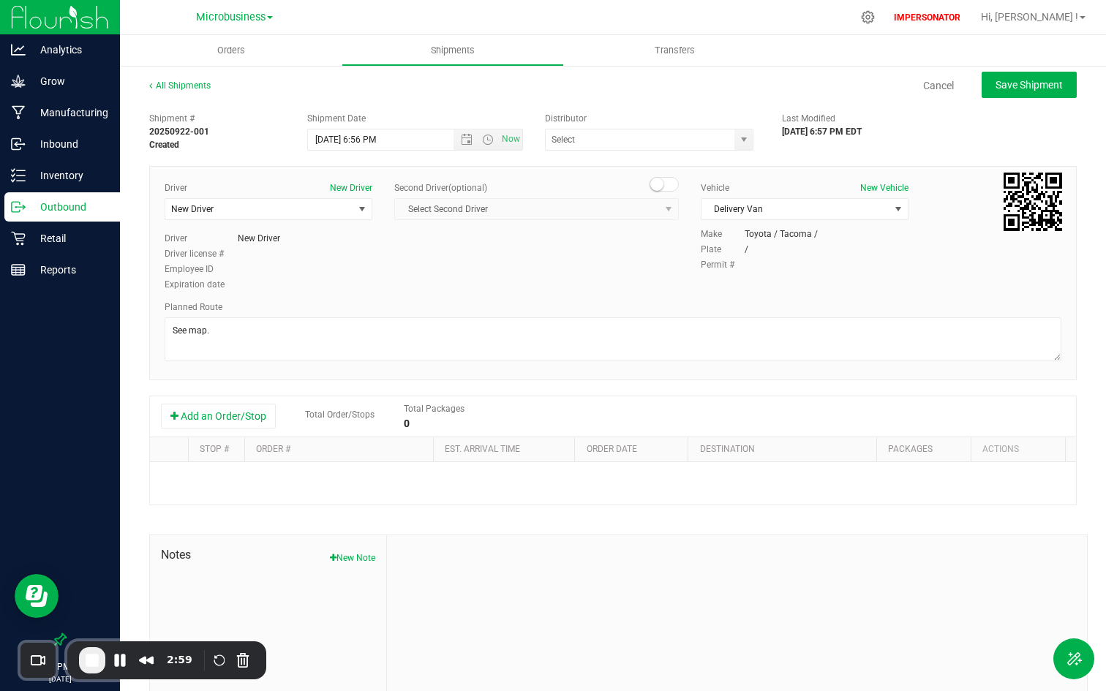
type input "Distribution"
click at [237, 416] on button "Add an Order/Stop" at bounding box center [218, 416] width 115 height 25
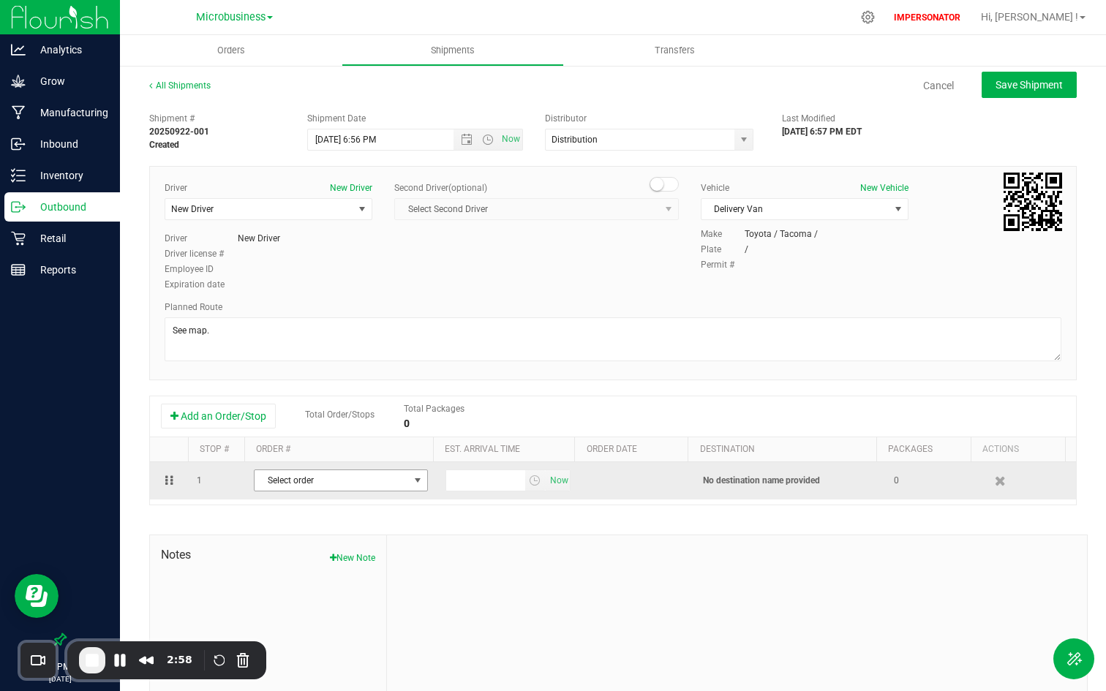
click at [307, 489] on span "Select order" at bounding box center [332, 480] width 154 height 20
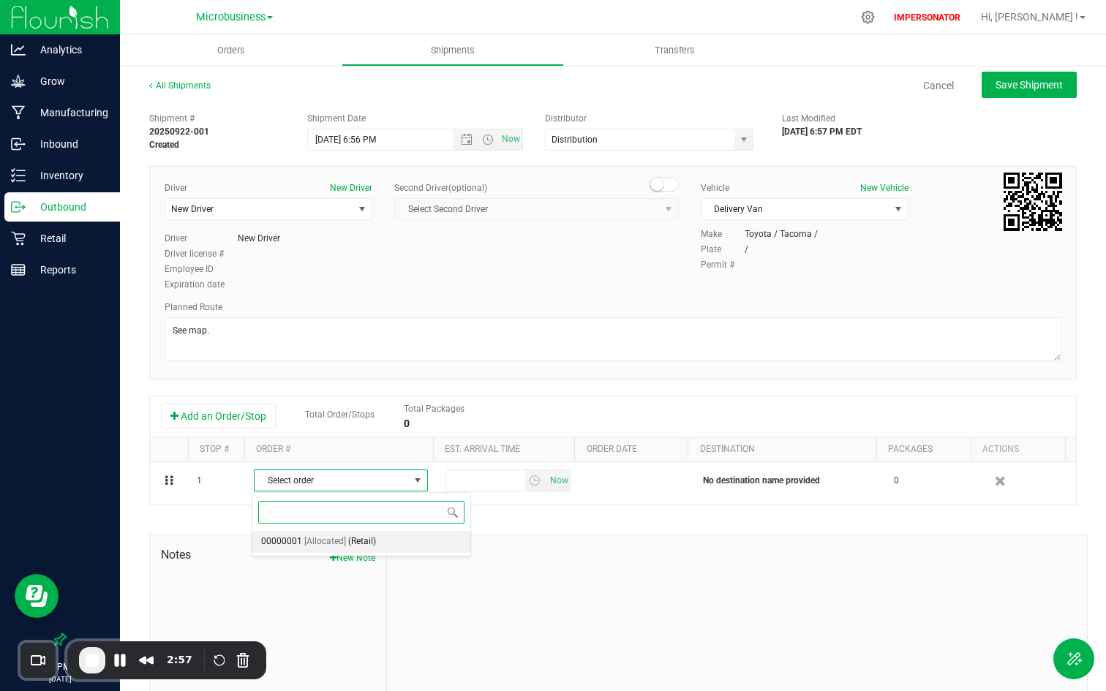
click at [320, 552] on li "00000001 [Allocated] (Retail)" at bounding box center [361, 542] width 218 height 22
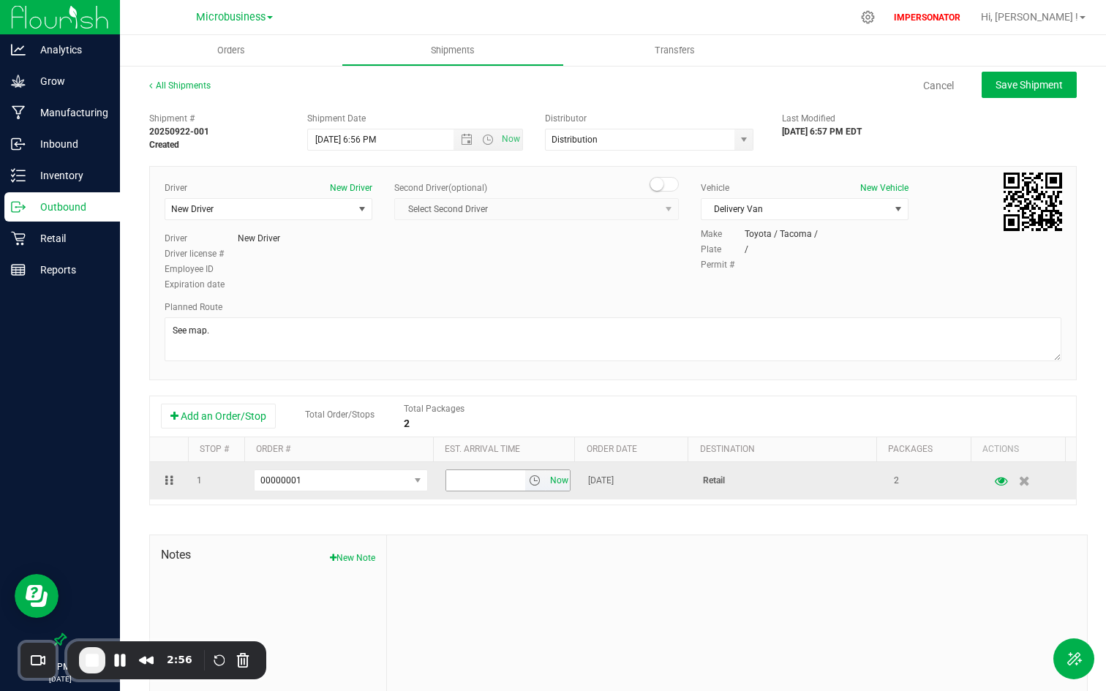
click at [547, 485] on span "Now" at bounding box center [559, 480] width 25 height 21
click at [529, 478] on span "select" at bounding box center [535, 481] width 12 height 12
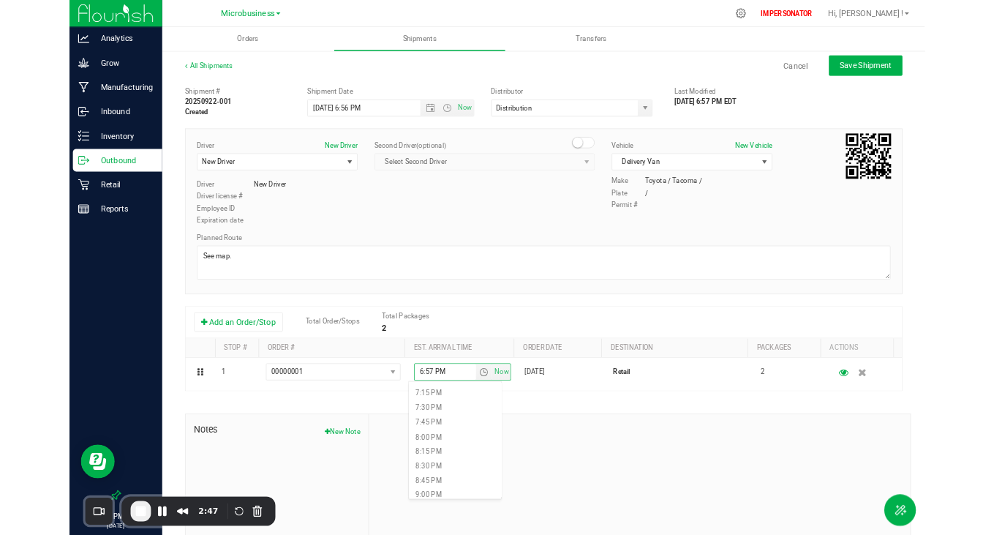
scroll to position [1457, 0]
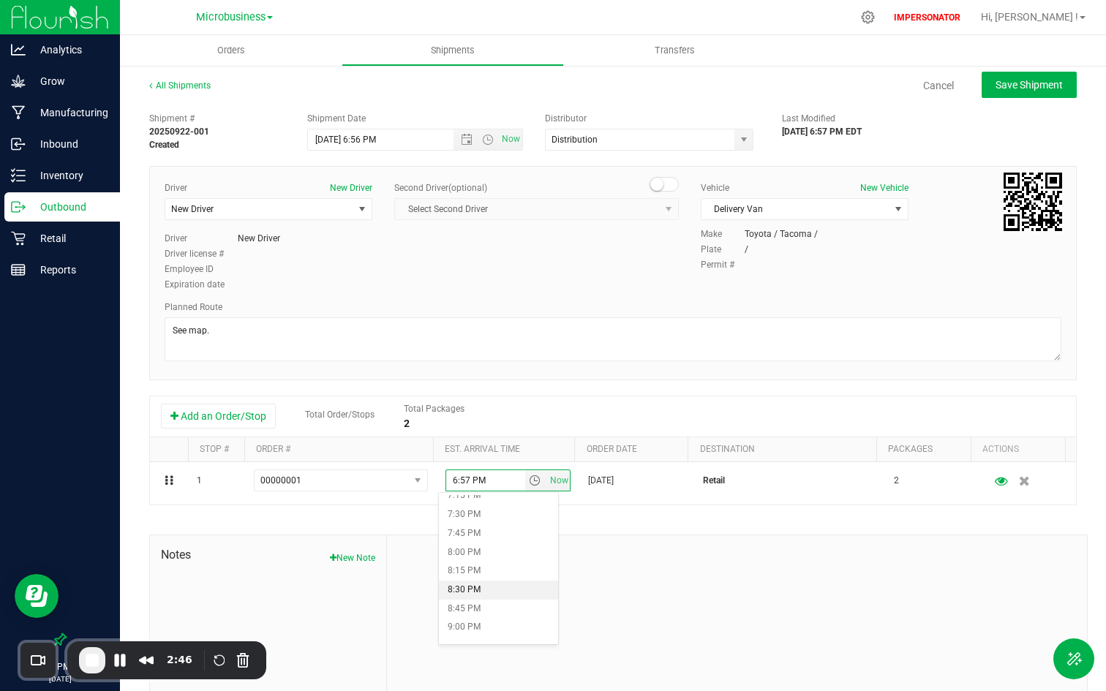
click at [486, 595] on li "8:30 PM" at bounding box center [498, 590] width 119 height 19
click at [608, 570] on div at bounding box center [737, 634] width 700 height 196
click at [997, 79] on span "Save Shipment" at bounding box center [1029, 85] width 67 height 12
type input "9/22/2025 10:56 PM"
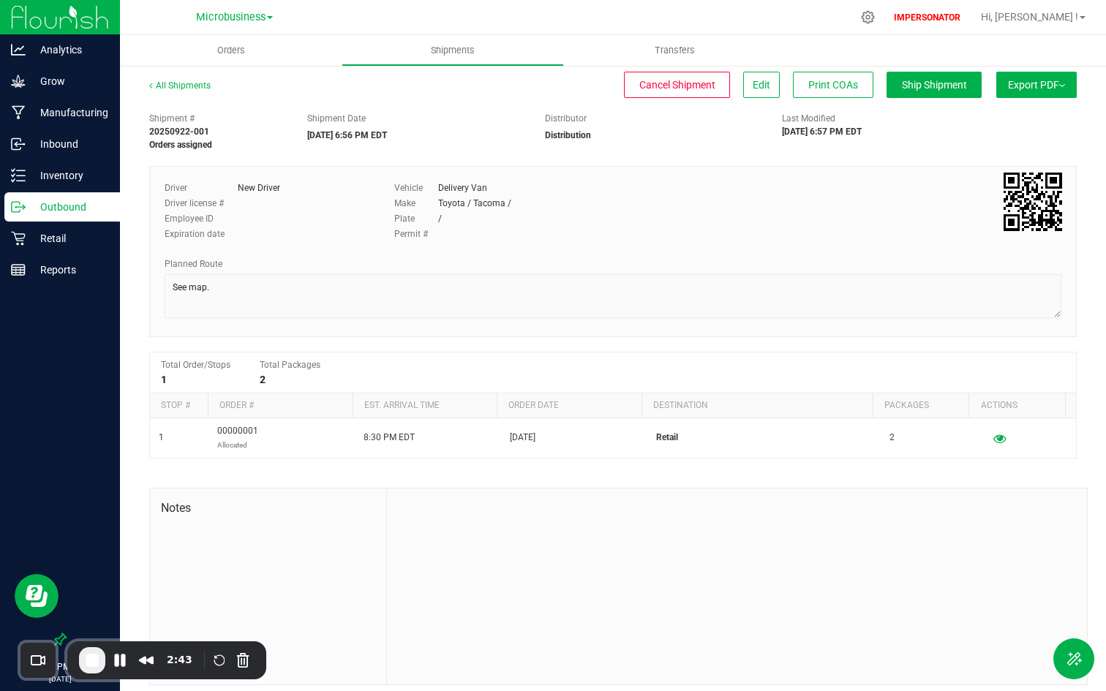
click at [1043, 85] on span "Export PDF" at bounding box center [1036, 85] width 57 height 12
click at [1005, 138] on span "Manifest by Lot" at bounding box center [999, 139] width 61 height 10
click at [1037, 72] on button "Export PDF" at bounding box center [1036, 85] width 80 height 26
click at [987, 113] on span "Manifest by Package ID" at bounding box center [1015, 117] width 93 height 10
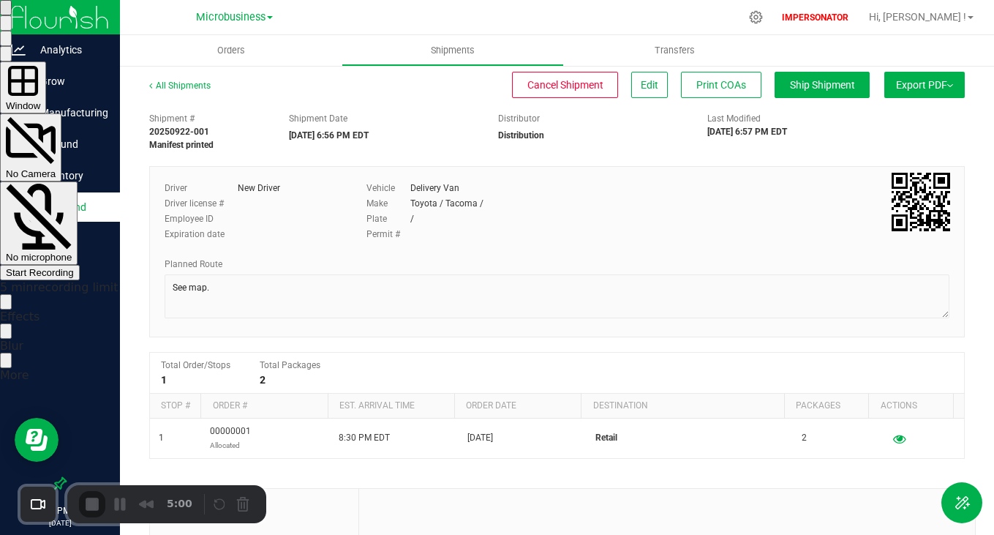
click at [56, 168] on span "No Camera" at bounding box center [31, 173] width 50 height 11
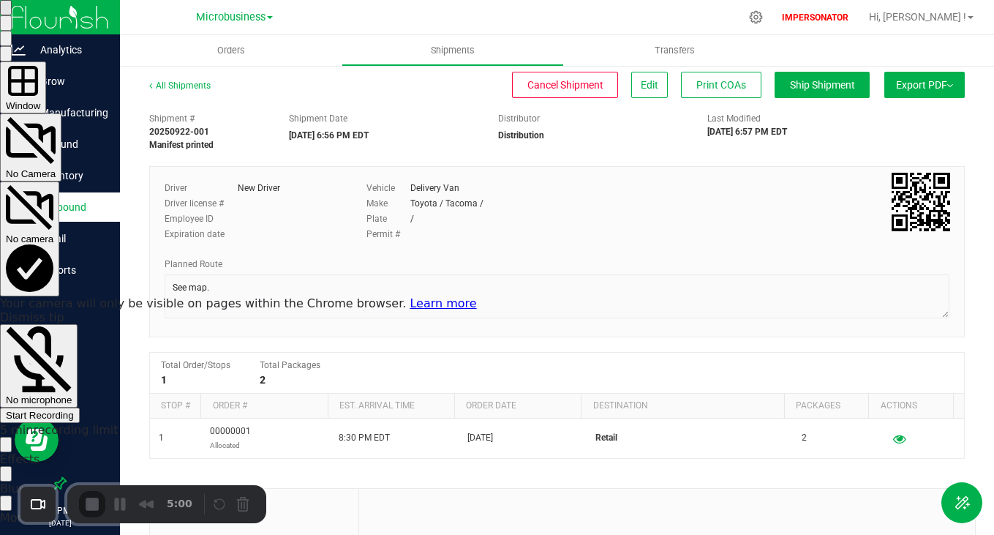
click at [53, 283] on span "Camera options" at bounding box center [30, 288] width 48 height 11
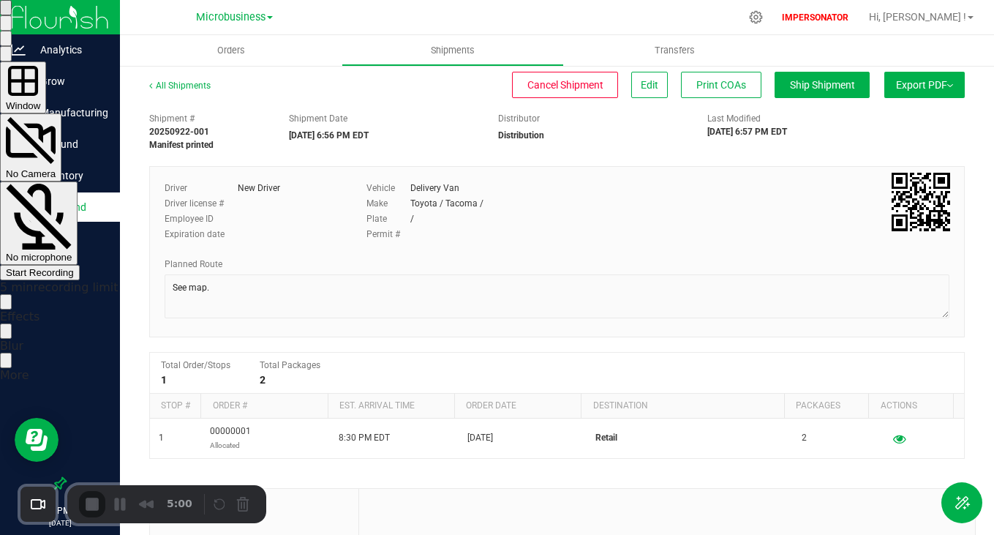
click at [56, 168] on span "No Camera" at bounding box center [31, 173] width 50 height 11
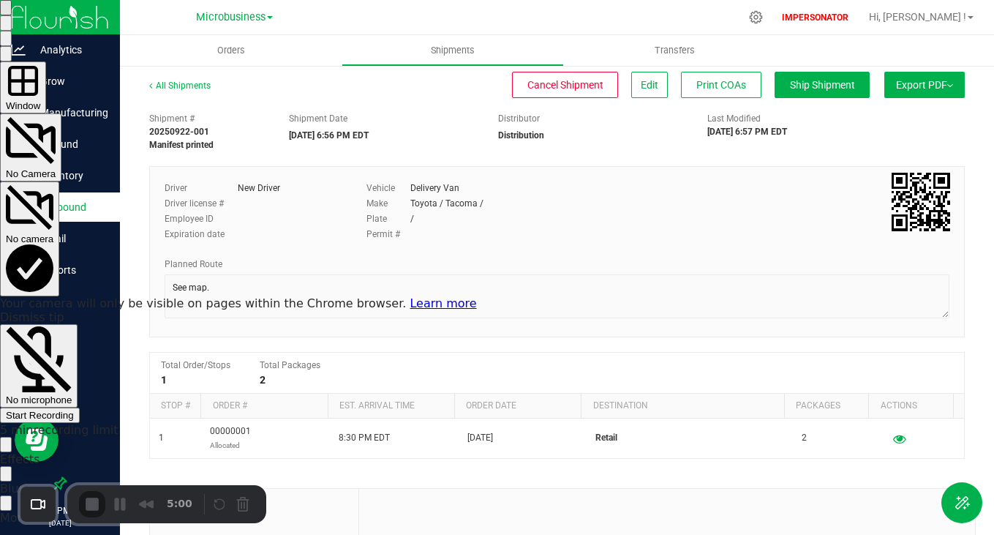
click at [72, 394] on span "No microphone" at bounding box center [39, 399] width 66 height 11
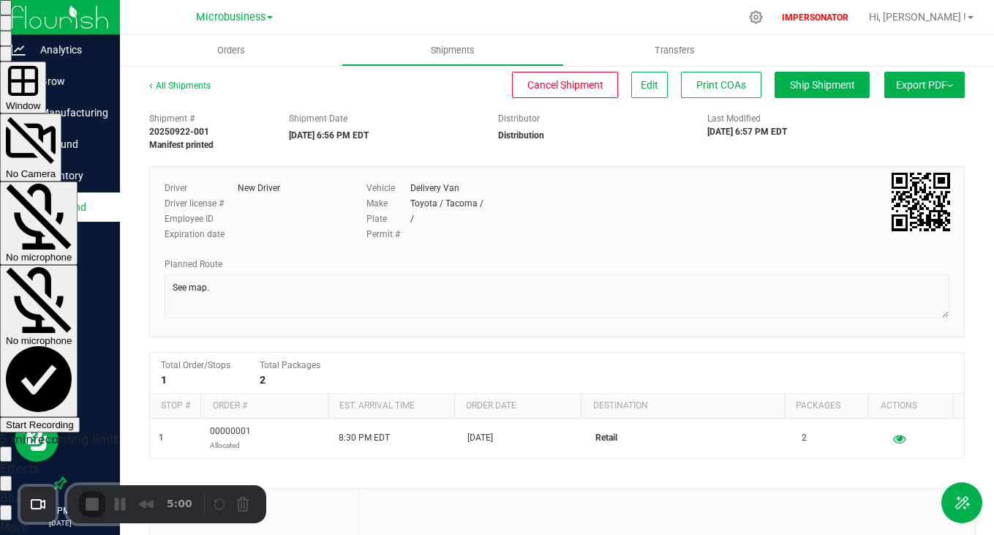
click at [72, 404] on span "Microphone options" at bounding box center [39, 409] width 66 height 11
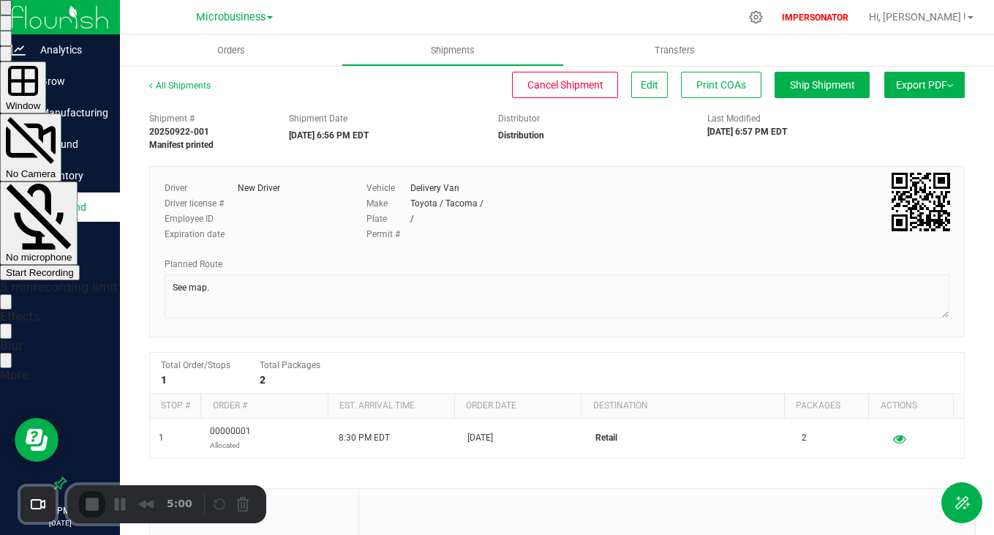
click at [72, 186] on div "No microphone" at bounding box center [39, 223] width 66 height 79
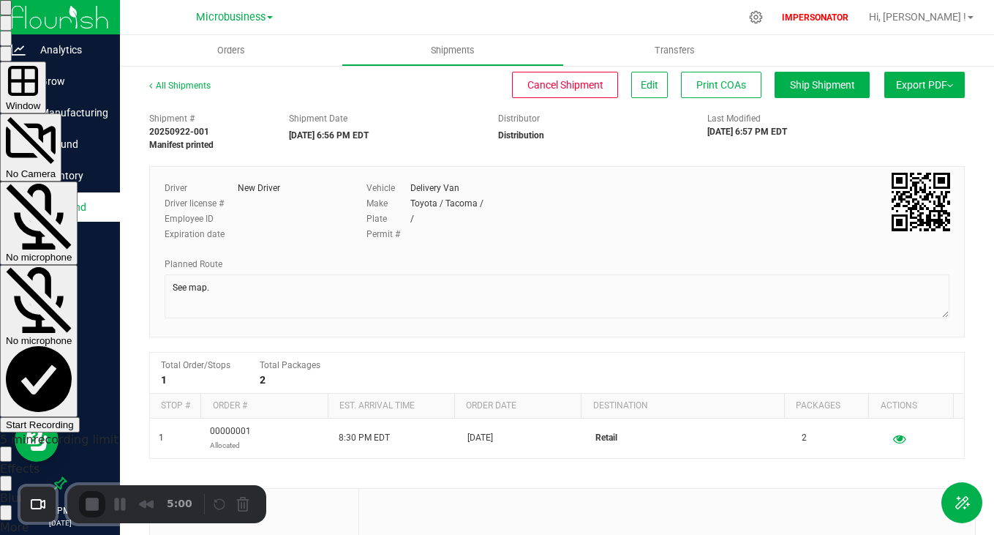
click at [56, 168] on span "No Camera" at bounding box center [31, 173] width 50 height 11
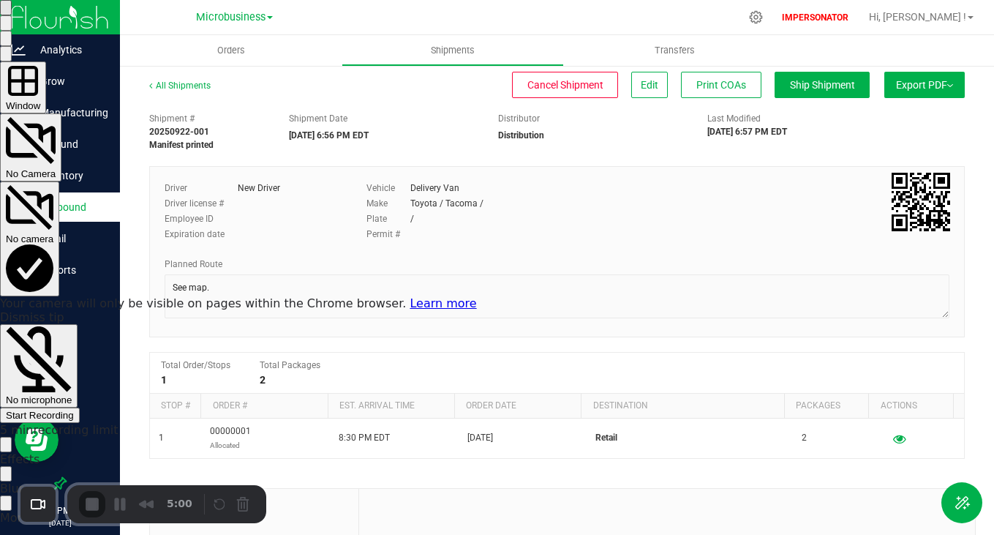
click at [637, 0] on div at bounding box center [497, 0] width 994 height 0
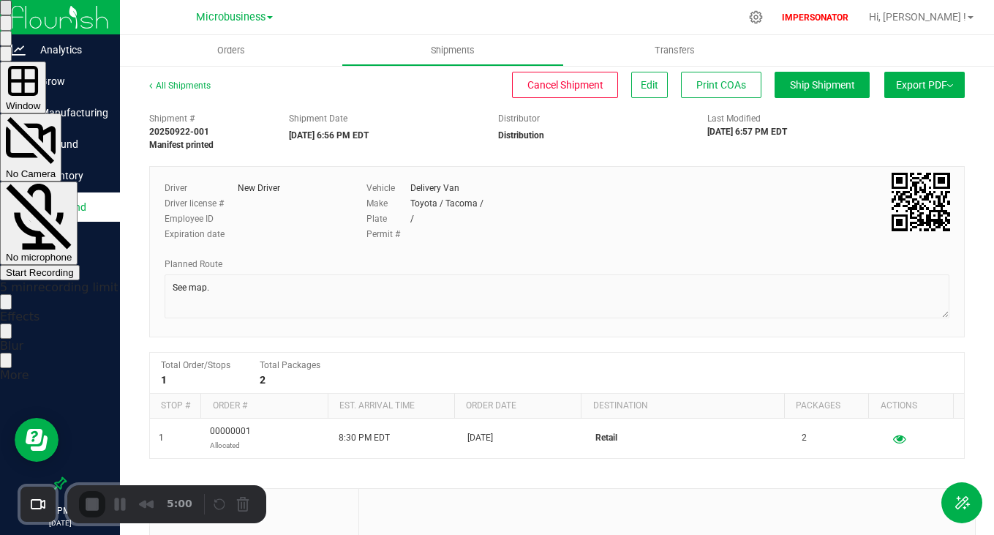
click at [12, 353] on button "More" at bounding box center [6, 360] width 12 height 15
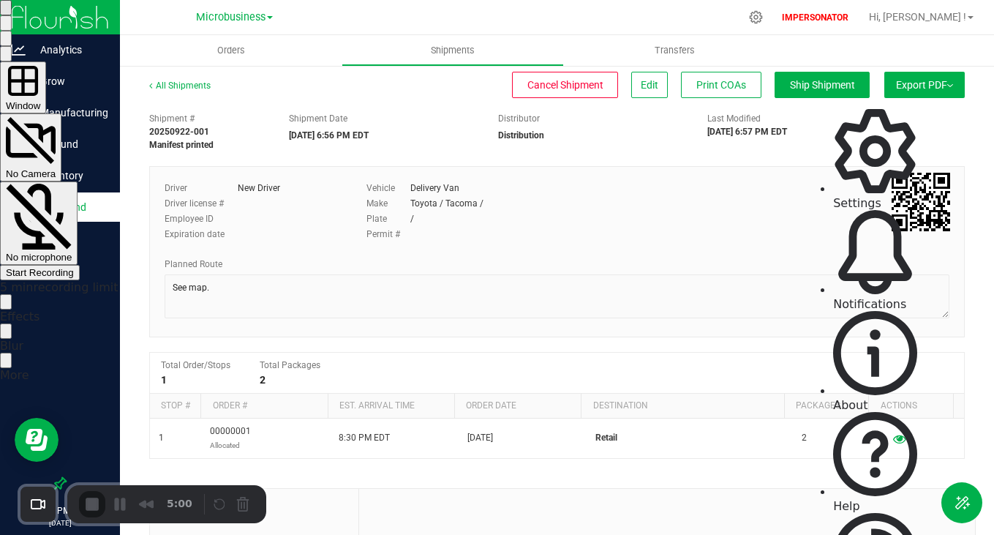
click at [862, 196] on span "Settings" at bounding box center [857, 203] width 48 height 14
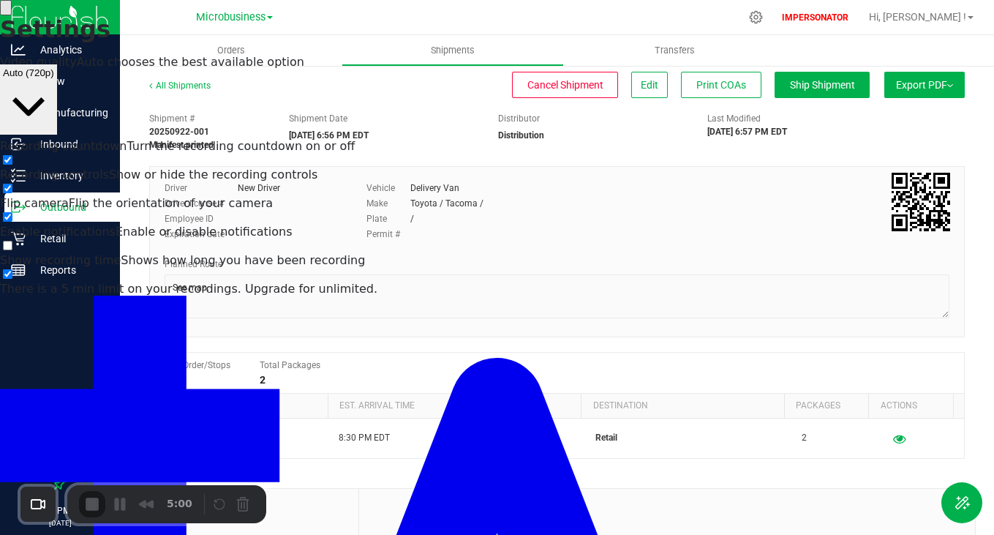
click at [12, 186] on input "checkbox" at bounding box center [8, 189] width 10 height 10
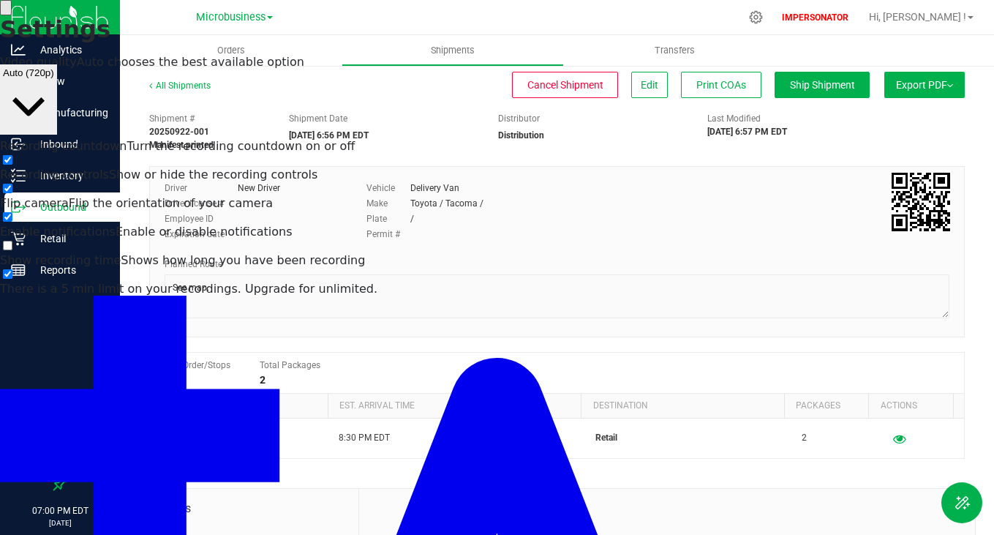
click at [12, 186] on input "checkbox" at bounding box center [8, 189] width 10 height 10
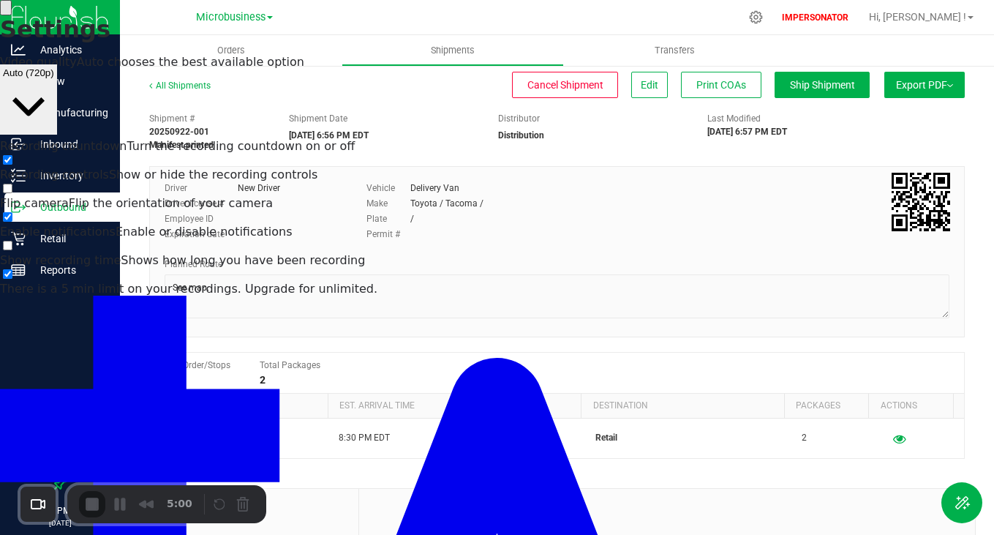
click at [951, 178] on div "Recording controls Show or hide the recording controls" at bounding box center [497, 182] width 994 height 29
click at [951, 184] on div "Recording controls Show or hide the recording controls" at bounding box center [497, 182] width 994 height 29
click at [12, 193] on input "checkbox" at bounding box center [8, 189] width 10 height 10
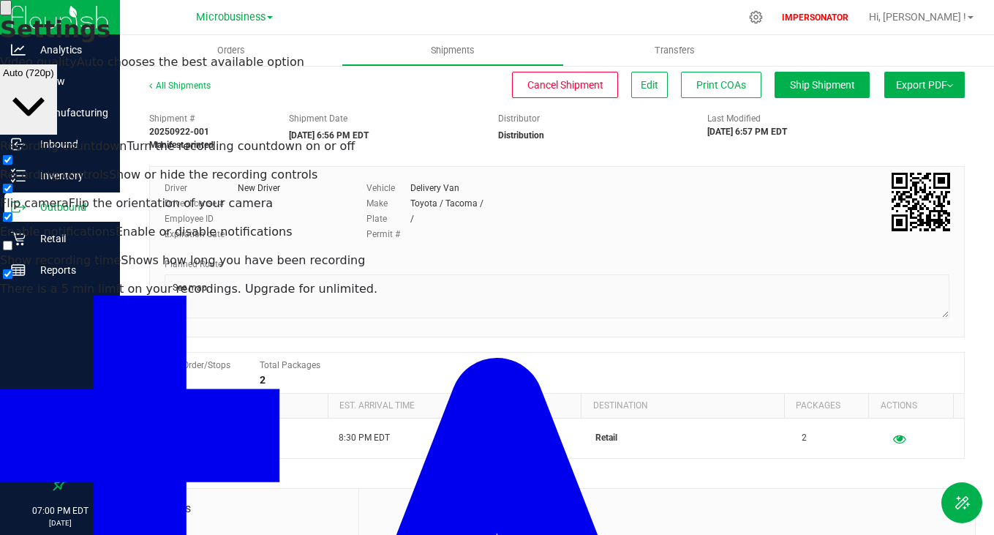
click at [12, 193] on input "checkbox" at bounding box center [8, 189] width 10 height 10
checkbox input "false"
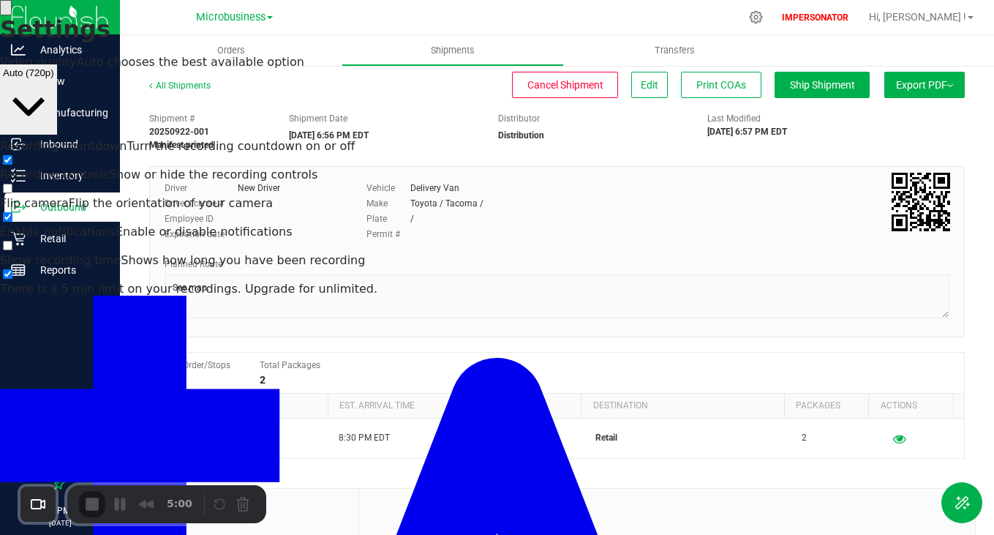
click at [12, 15] on button "back" at bounding box center [6, 7] width 12 height 15
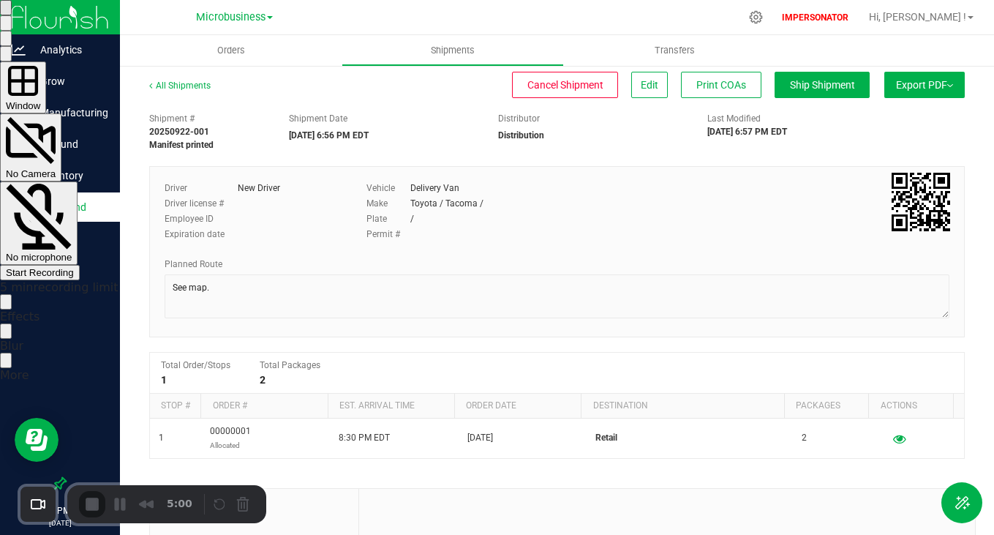
click at [72, 252] on span "No microphone" at bounding box center [39, 257] width 66 height 11
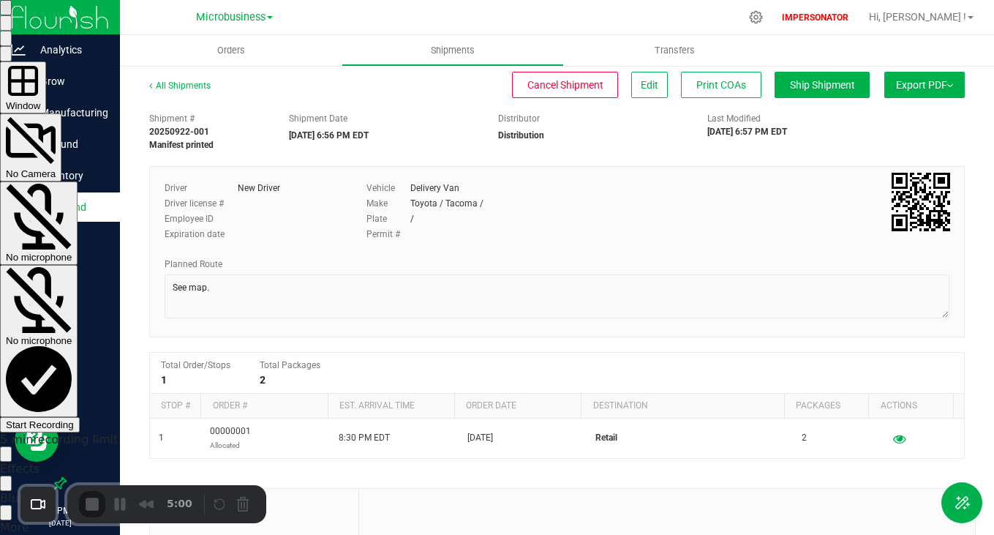
click at [72, 404] on span "Microphone options" at bounding box center [39, 409] width 66 height 11
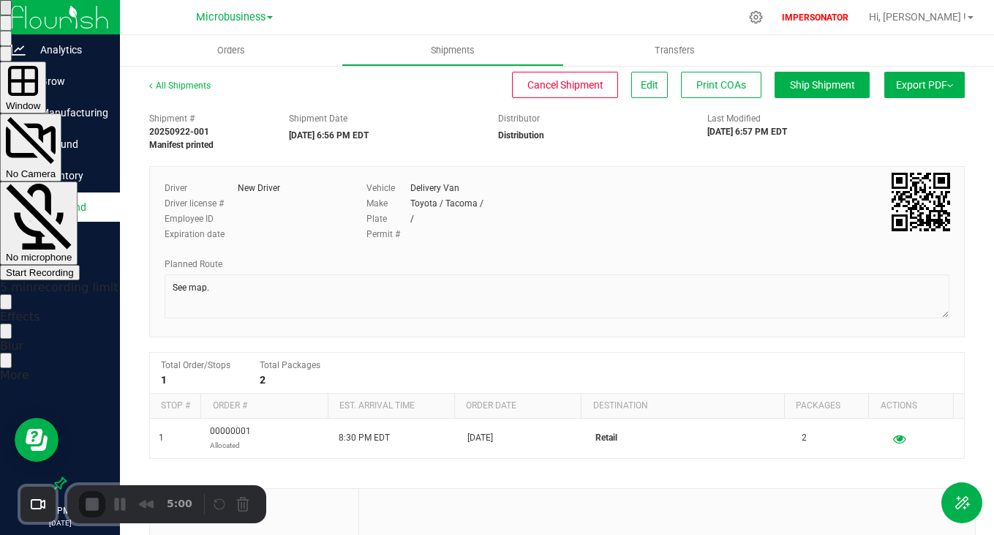
click at [790, 31] on div at bounding box center [497, 30] width 994 height 61
click at [12, 15] on button "Close" at bounding box center [6, 7] width 12 height 15
